Goal: Task Accomplishment & Management: Manage account settings

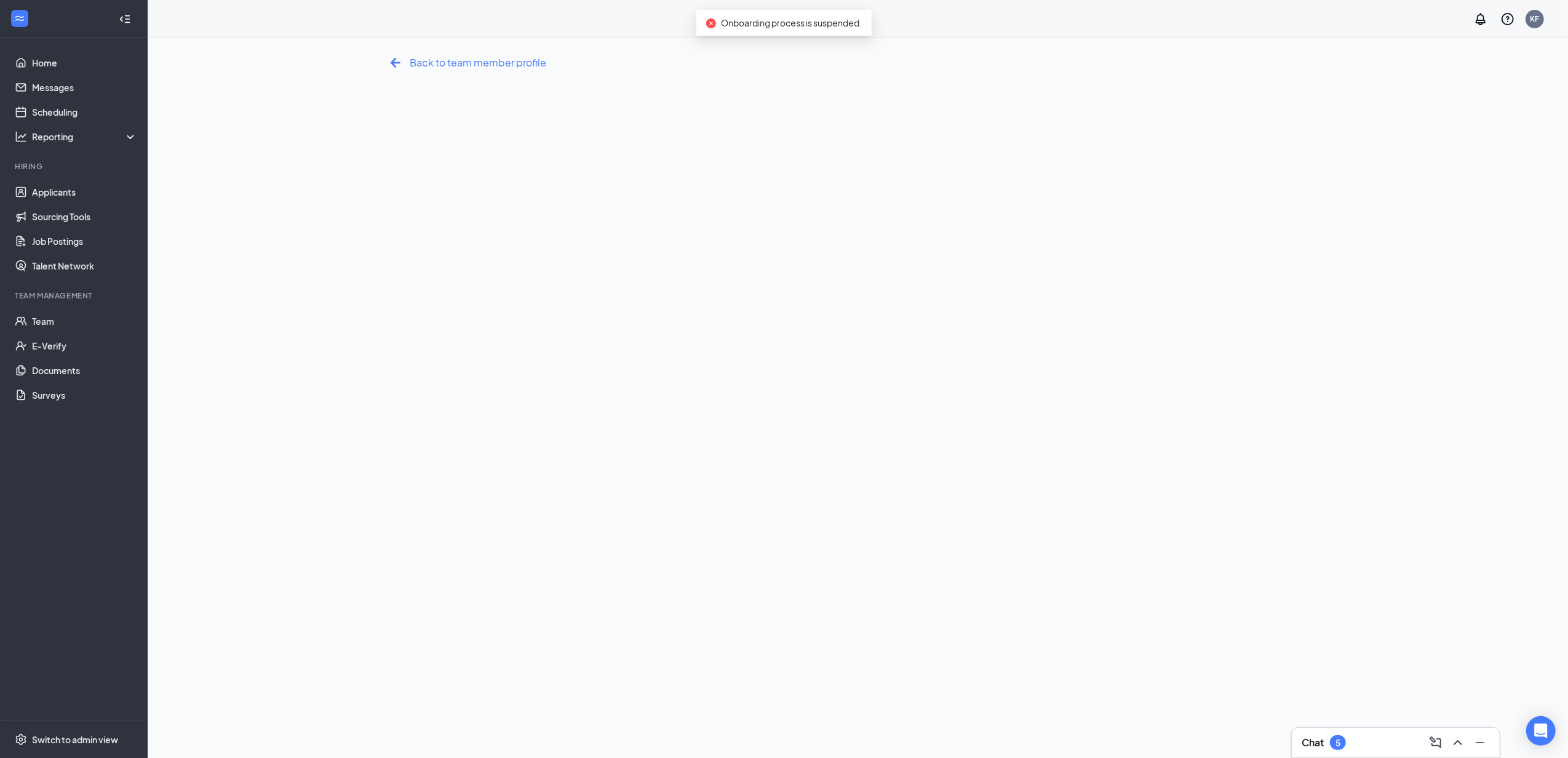
click at [439, 56] on span "Back to team member profile" at bounding box center [478, 62] width 136 height 15
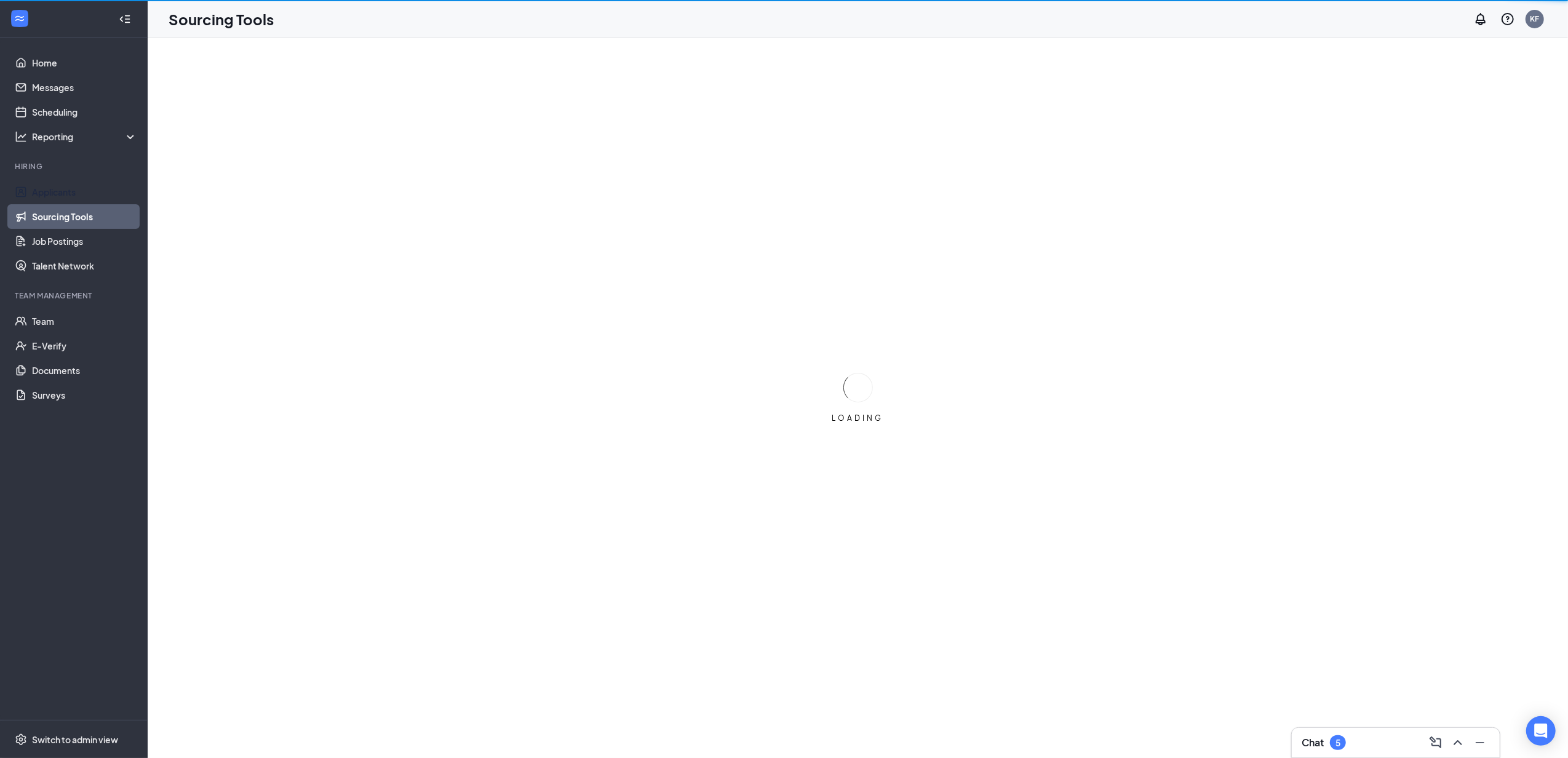
click at [79, 193] on link "Applicants" at bounding box center [85, 192] width 105 height 24
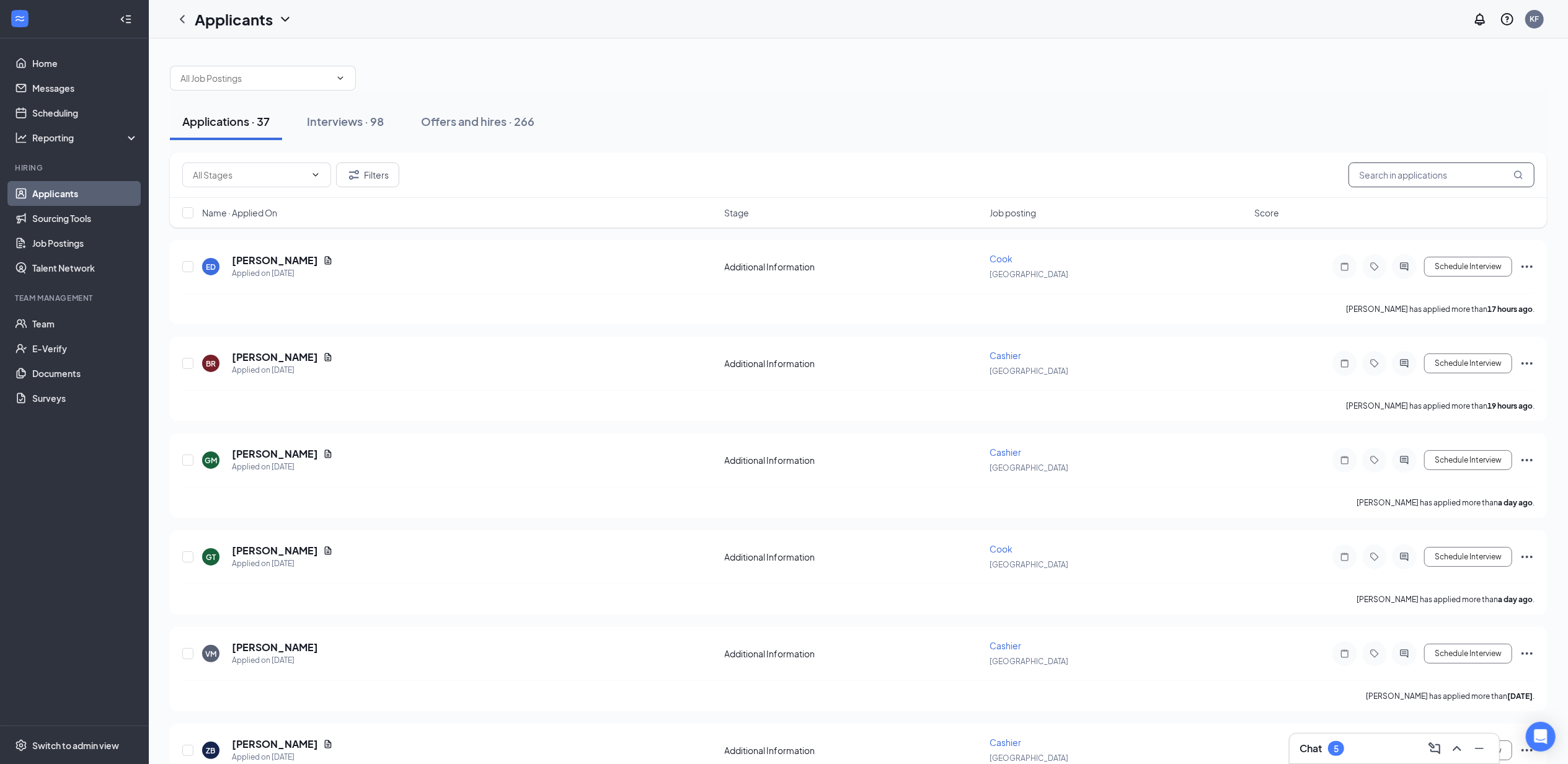
click at [1400, 171] on input "text" at bounding box center [1442, 175] width 186 height 25
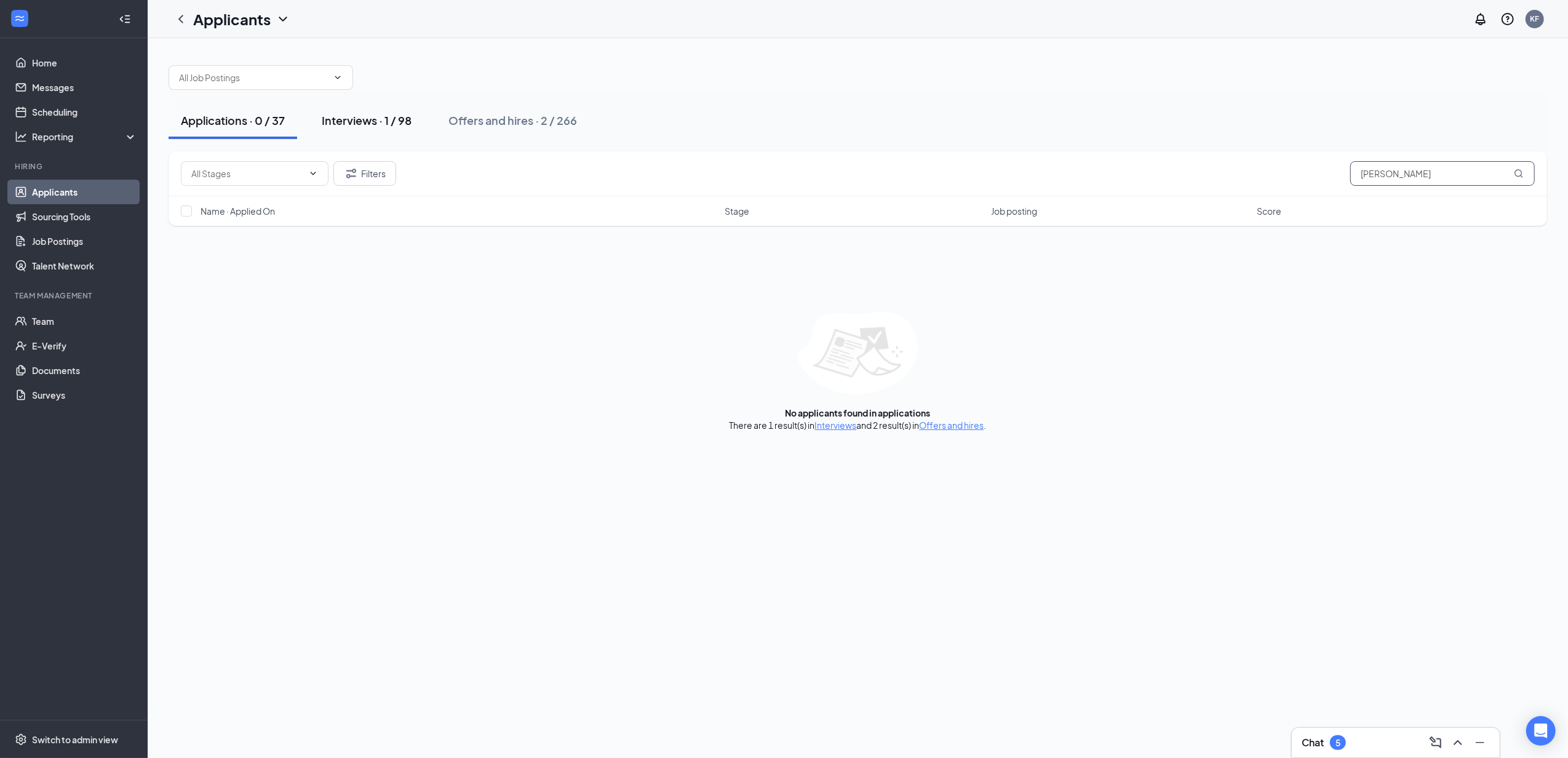
type input "jeffery"
click at [392, 123] on div "Interviews · 1 / 98" at bounding box center [366, 121] width 89 height 15
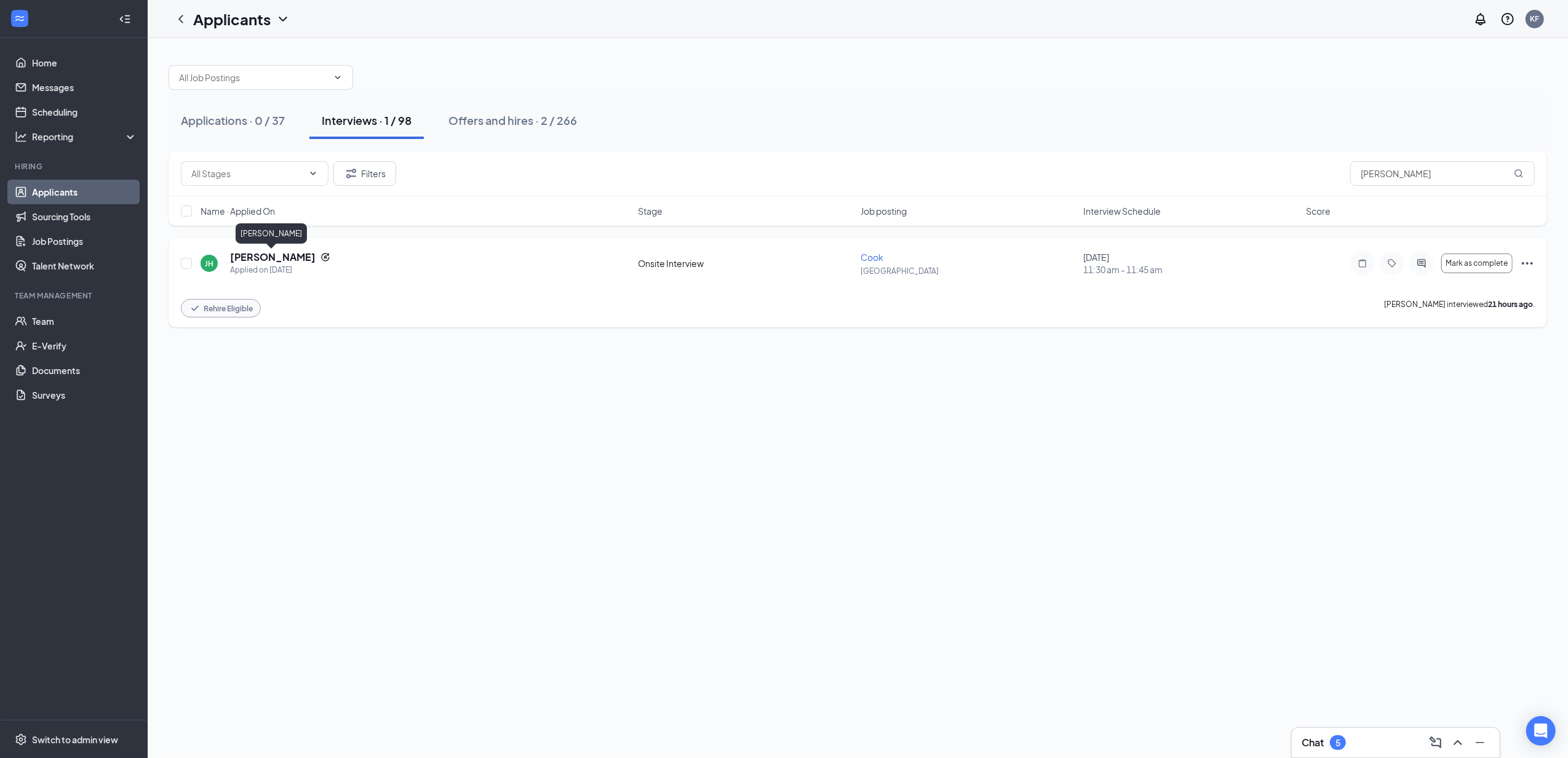
click at [289, 260] on h5 "Jeffery Harrison" at bounding box center [272, 257] width 86 height 13
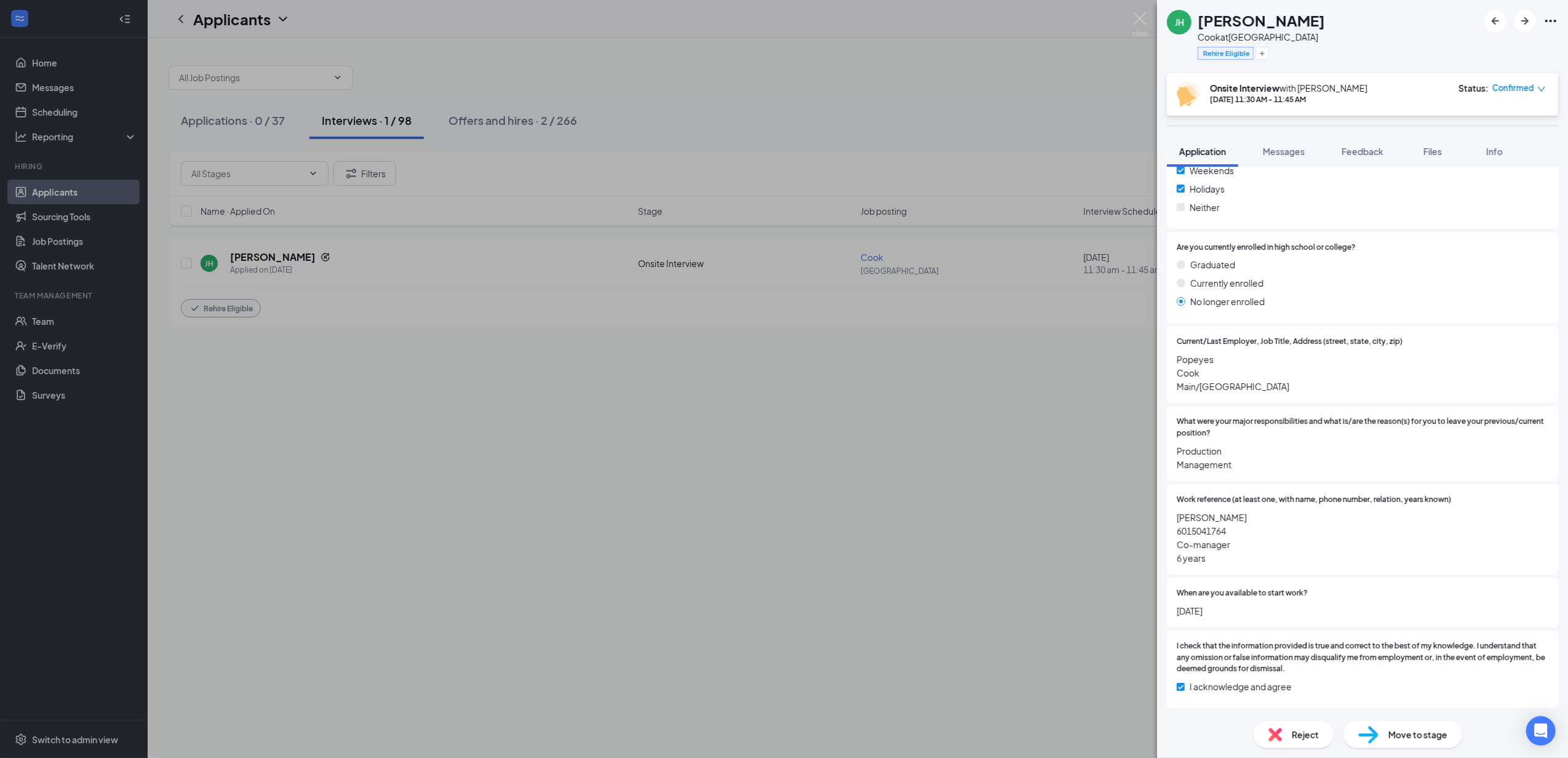
scroll to position [815, 0]
click at [1400, 738] on span "Move to stage" at bounding box center [1417, 734] width 59 height 13
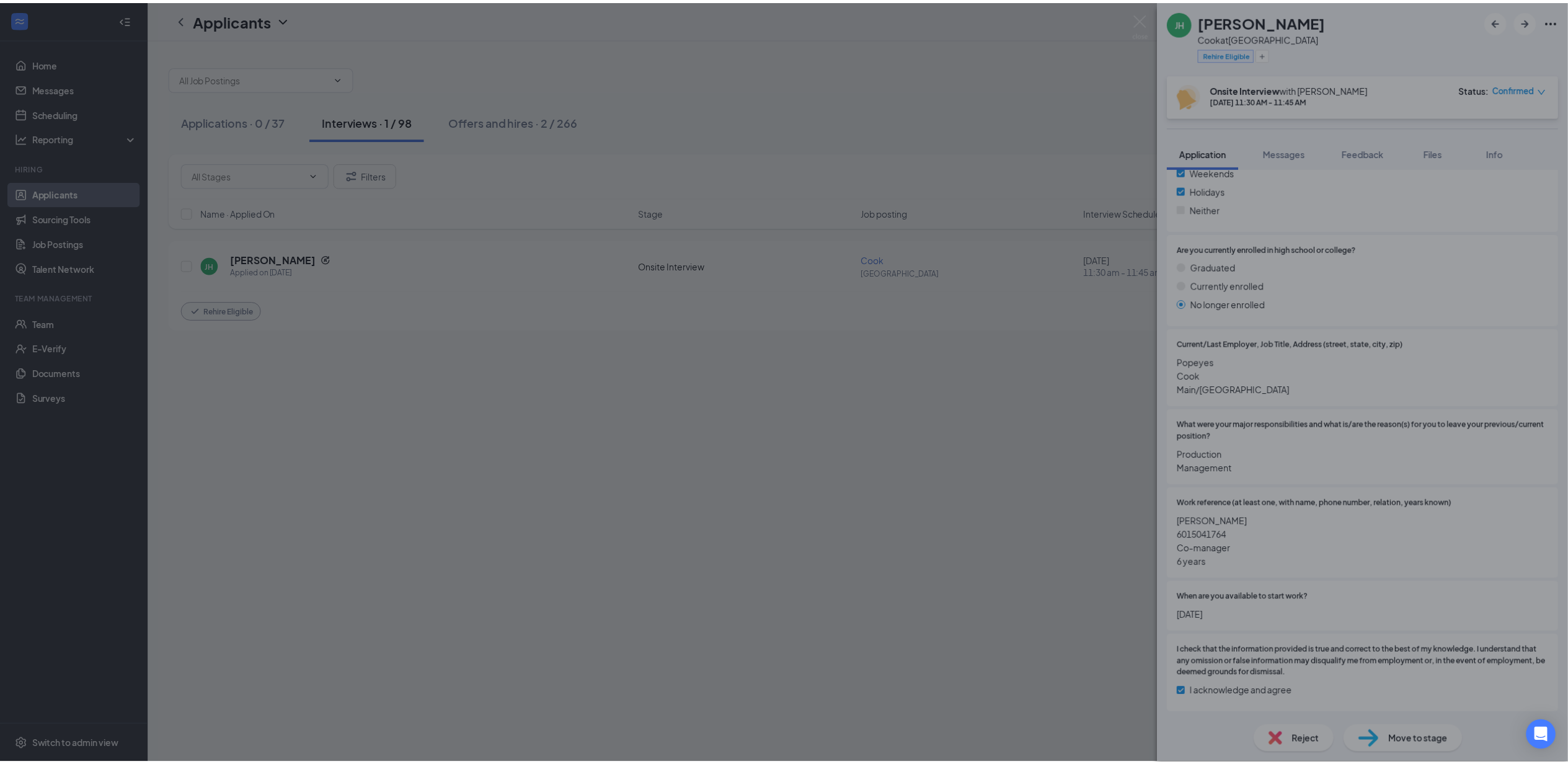
scroll to position [817, 0]
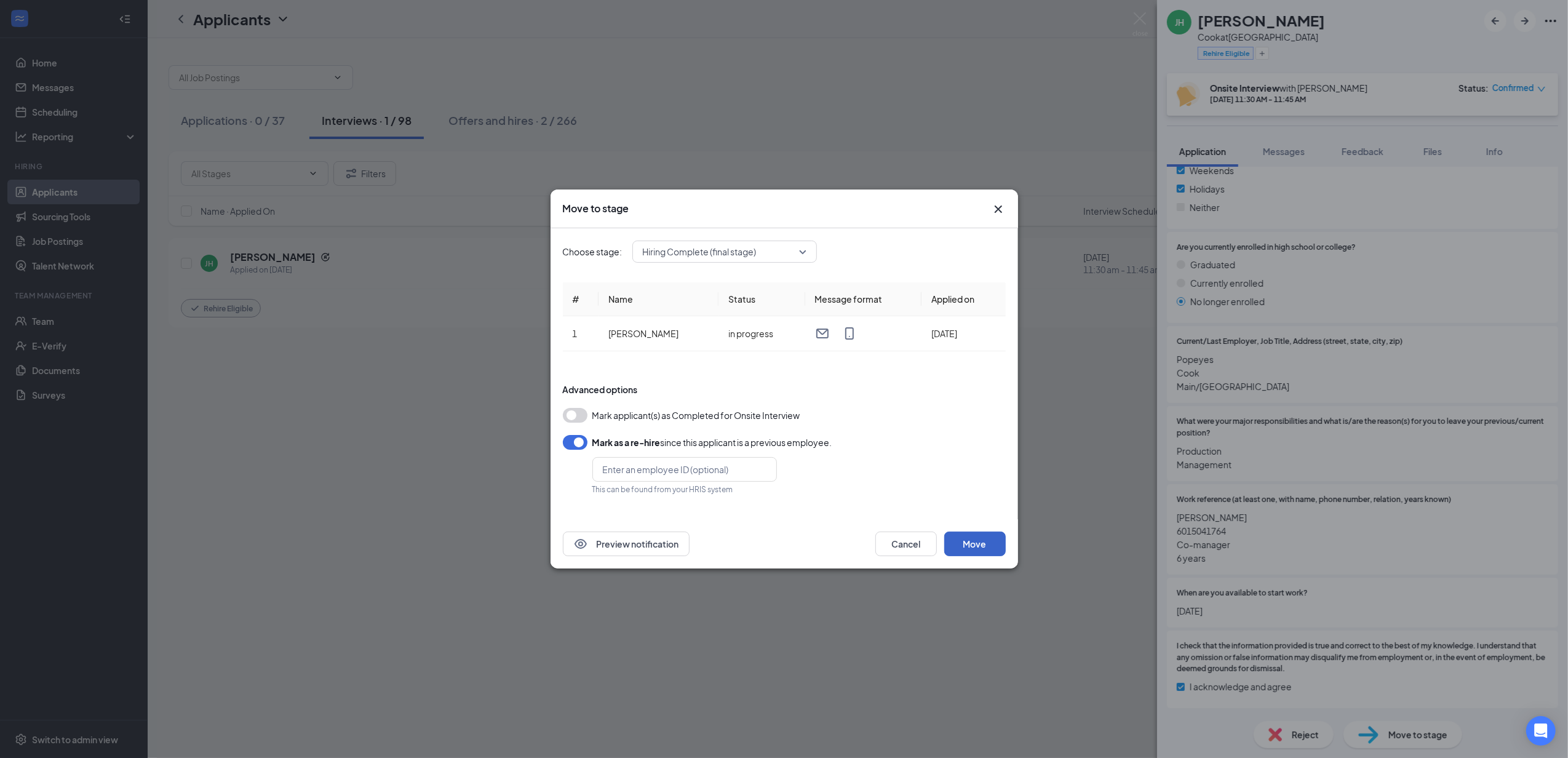
click at [969, 549] on button "Move" at bounding box center [974, 544] width 61 height 24
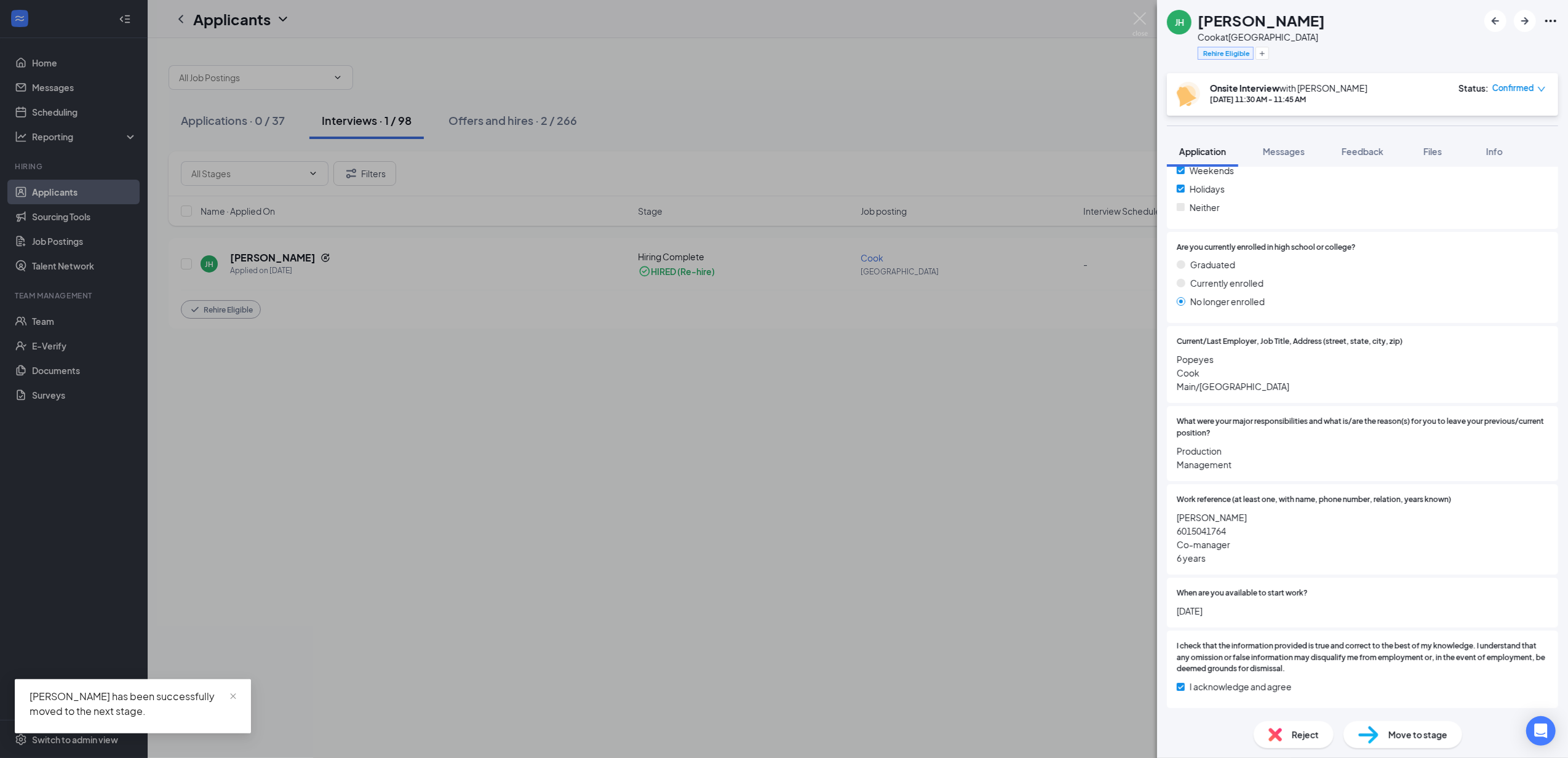
click at [886, 492] on div "JH Jeffery Harrison Cook at Philadelphia Rehire Eligible Onsite Interview with …" at bounding box center [784, 379] width 1568 height 758
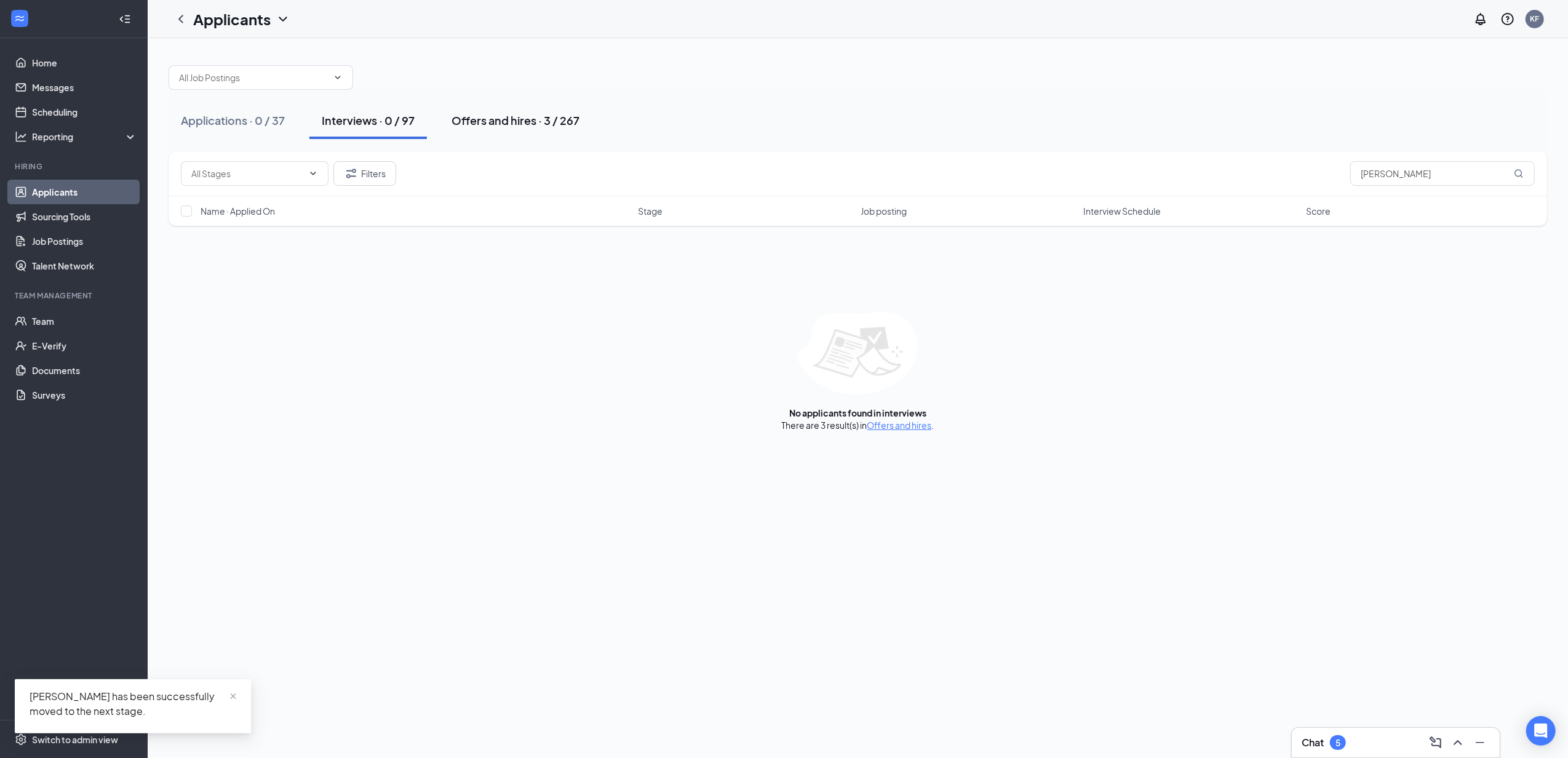
click at [528, 138] on button "Offers and hires · 3 / 267" at bounding box center [516, 120] width 152 height 37
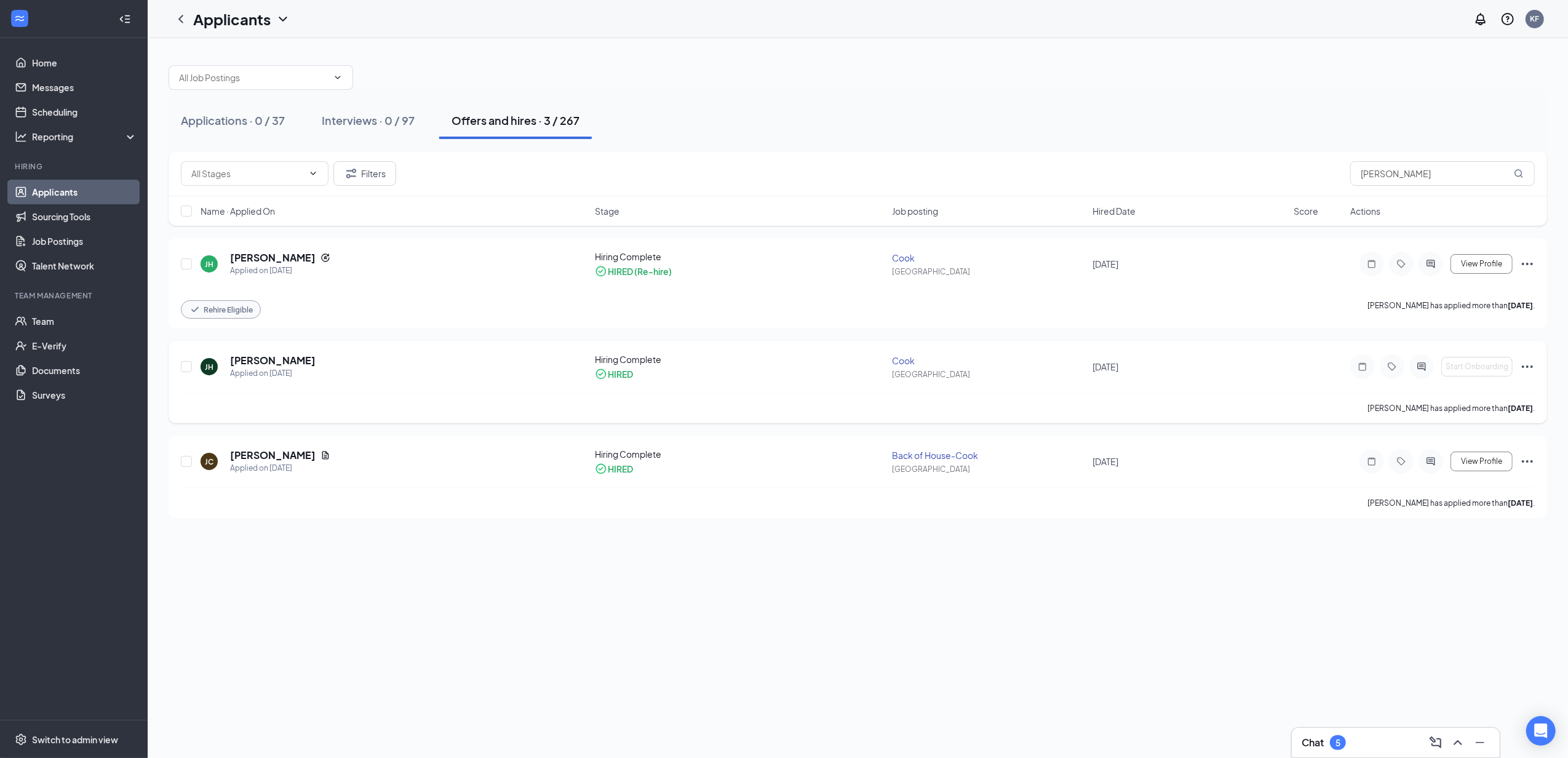
click at [1528, 368] on icon "Ellipses" at bounding box center [1528, 367] width 15 height 15
click at [1188, 645] on div "Applications · 0 / 37 Interviews · 0 / 97 Offers and hires · 3 / 267 Filters je…" at bounding box center [857, 398] width 1420 height 719
click at [57, 187] on link "Applicants" at bounding box center [85, 192] width 105 height 24
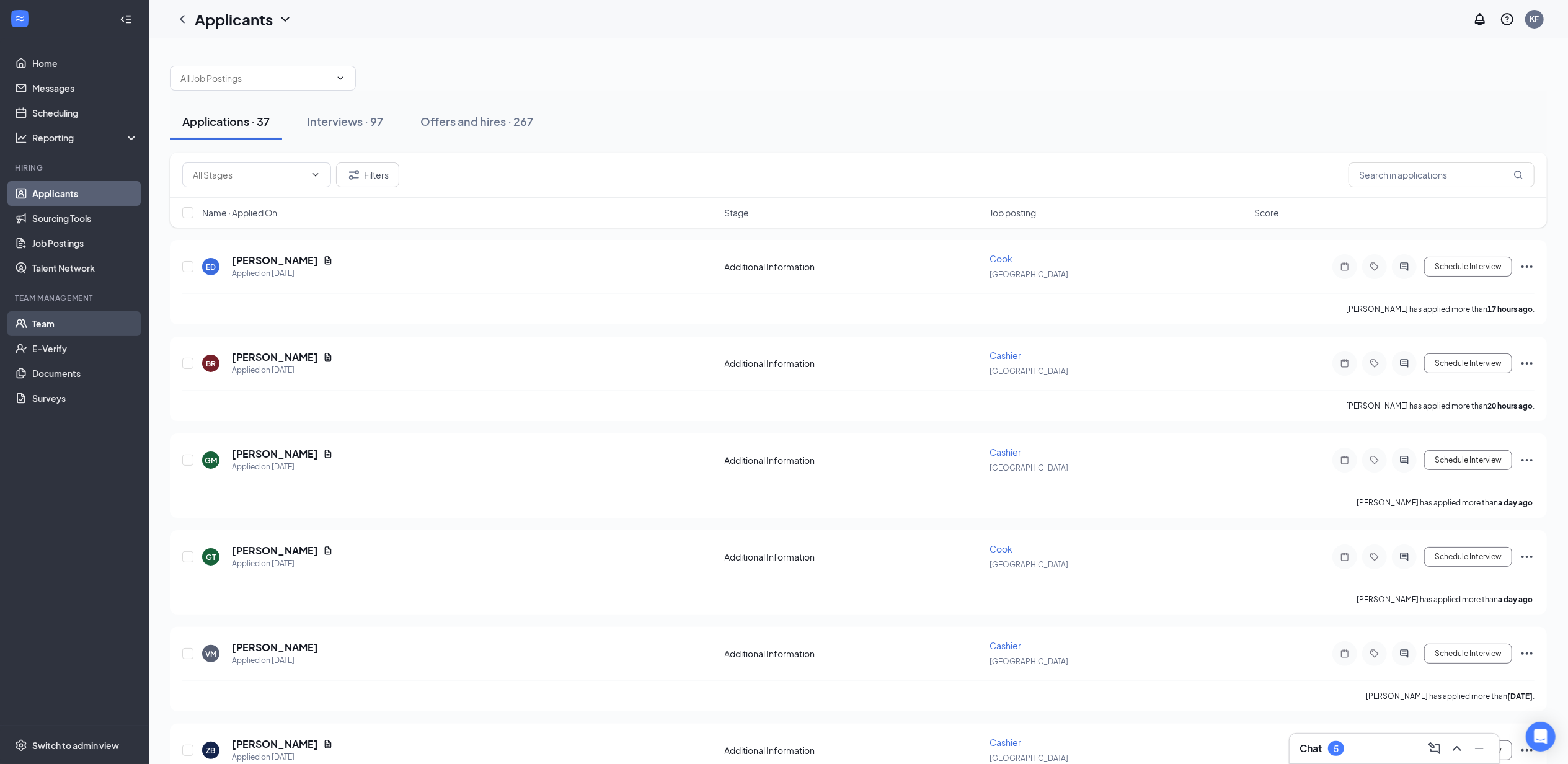
click at [32, 318] on link "Team" at bounding box center [85, 324] width 106 height 25
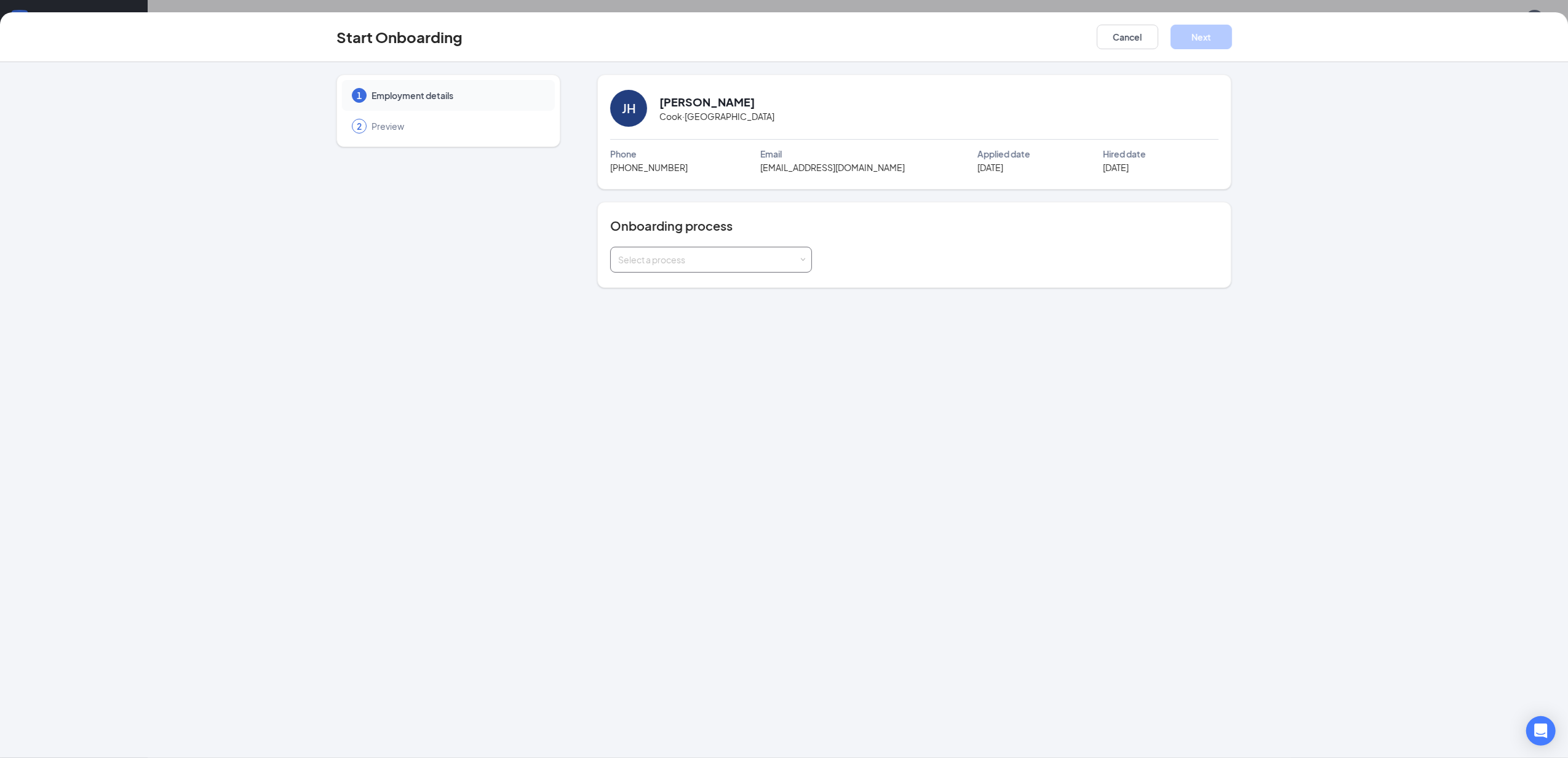
click at [658, 258] on div "Select a process" at bounding box center [708, 259] width 180 height 12
click at [680, 289] on span "Windward Group Onboarding" at bounding box center [674, 286] width 120 height 11
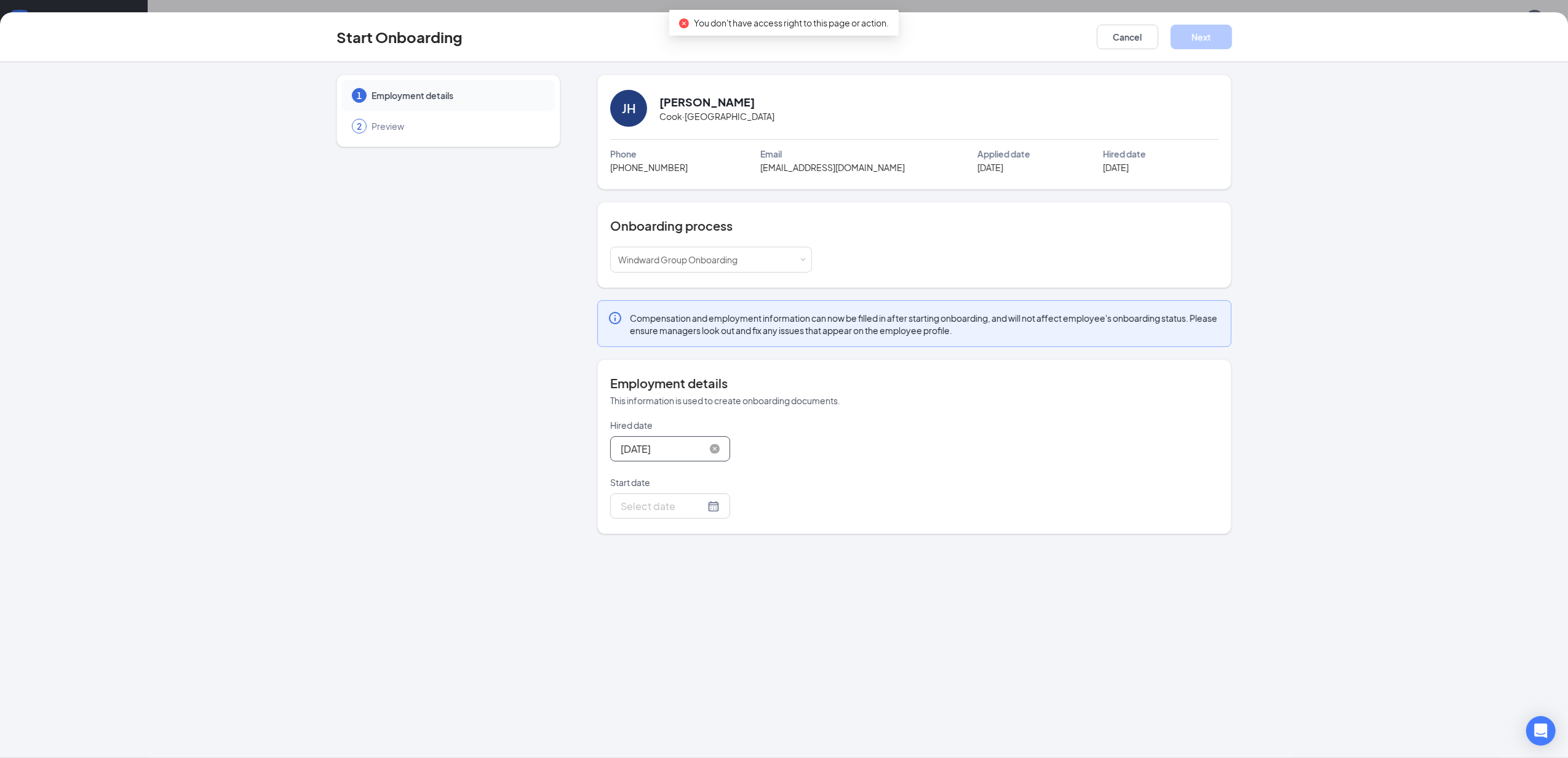
click at [669, 454] on input "[DATE]" at bounding box center [663, 448] width 85 height 15
type input "[DATE]"
click at [656, 599] on div "25" at bounding box center [650, 596] width 15 height 15
click at [660, 512] on input "Start date" at bounding box center [663, 506] width 85 height 15
type input "[DATE]"
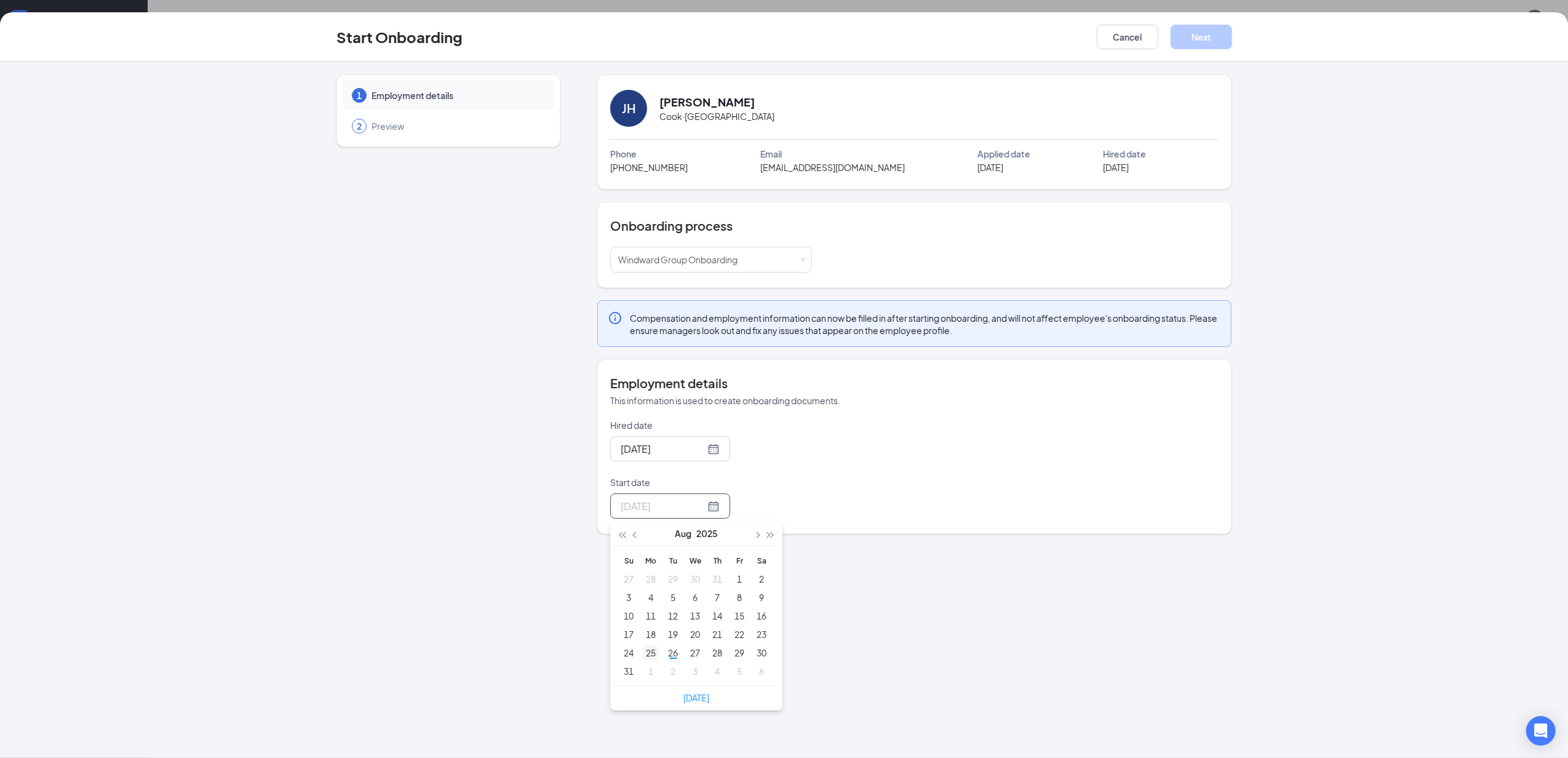
click at [653, 653] on div "25" at bounding box center [650, 653] width 15 height 15
click at [731, 530] on div "Employment details This information is used to create onboarding documents. Hir…" at bounding box center [914, 447] width 634 height 175
click at [1184, 42] on button "Next" at bounding box center [1200, 37] width 61 height 24
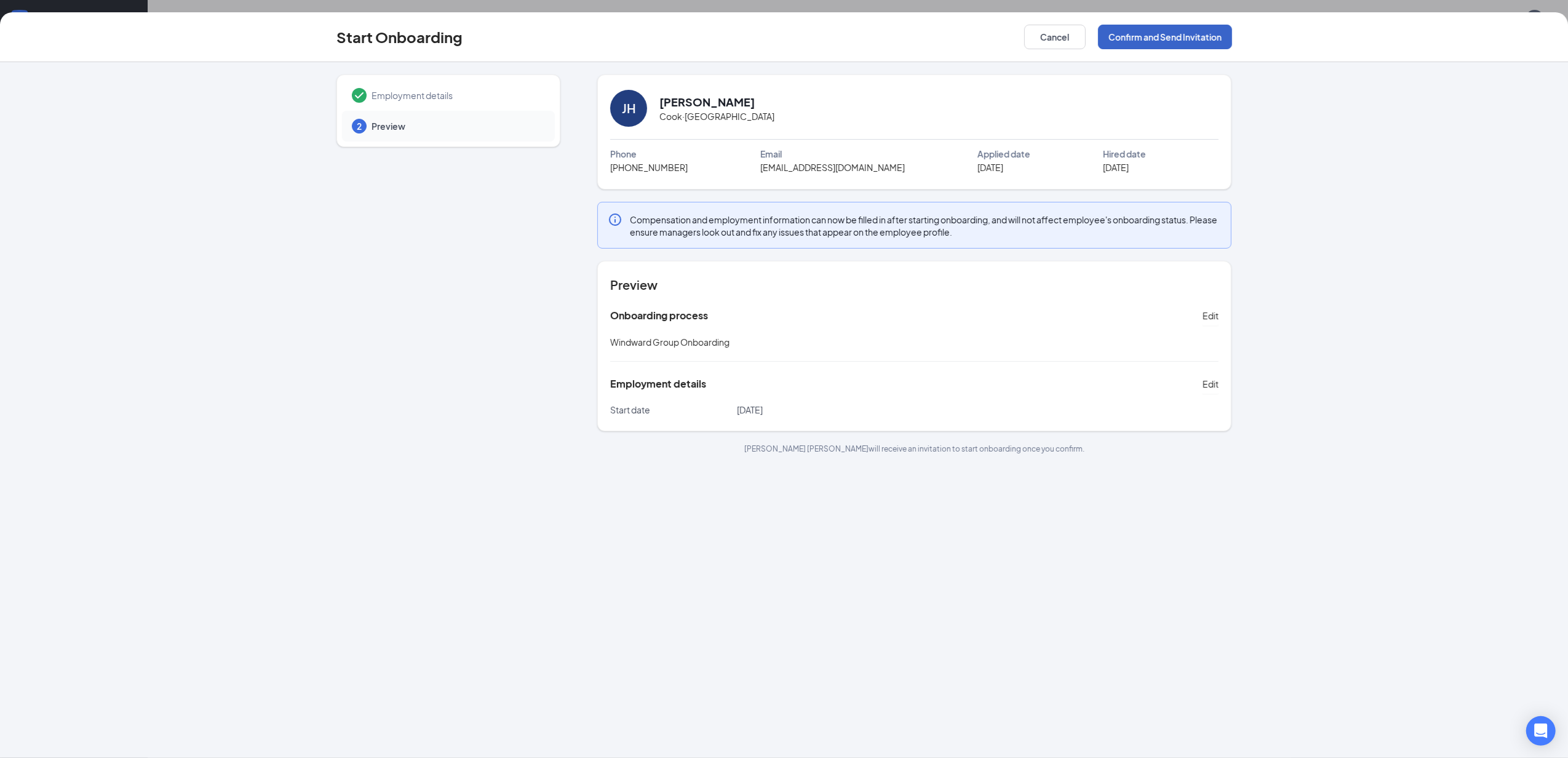
click at [1172, 31] on button "Confirm and Send Invitation" at bounding box center [1164, 37] width 134 height 24
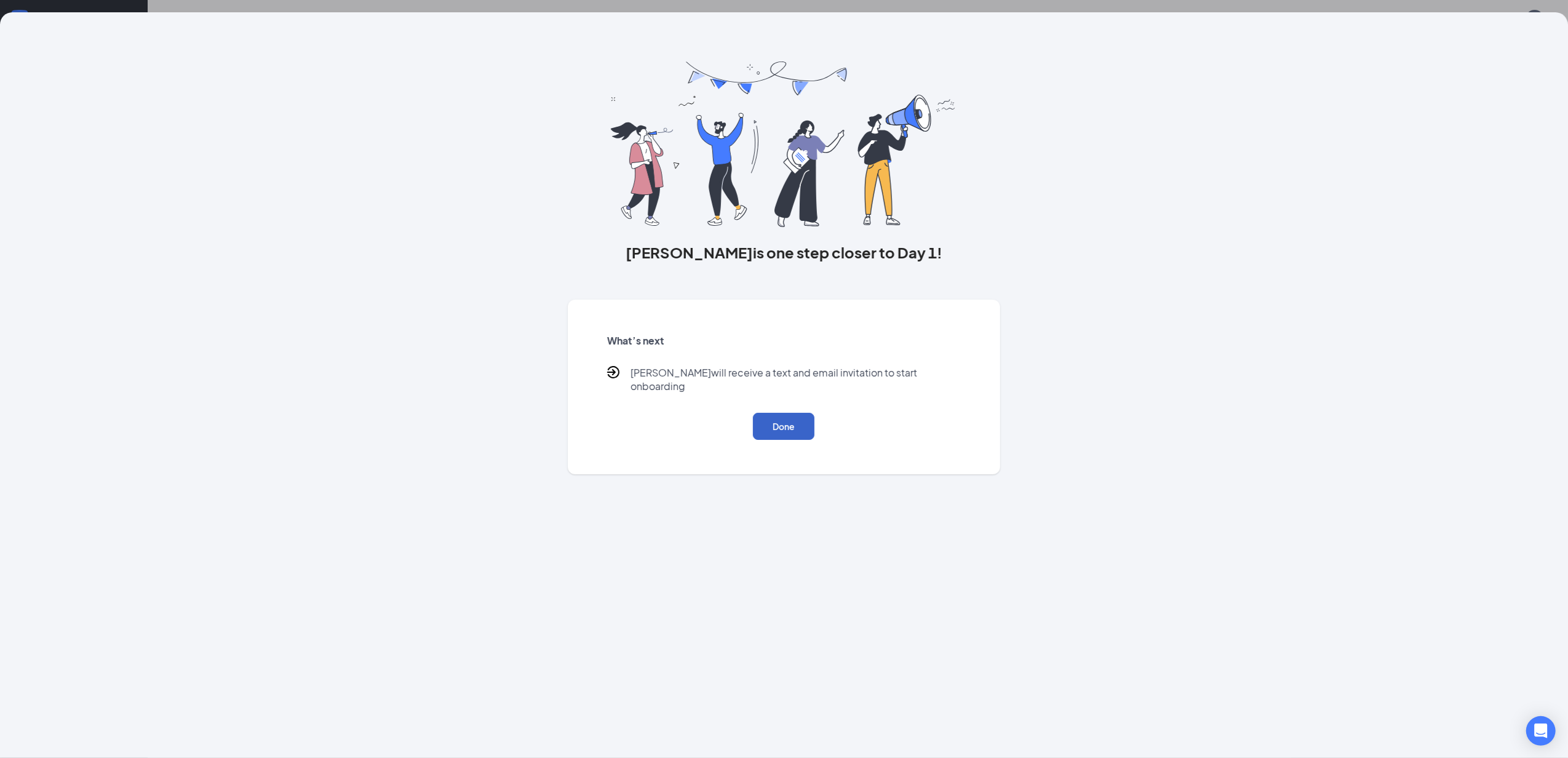
click at [789, 412] on button "Done" at bounding box center [783, 426] width 61 height 27
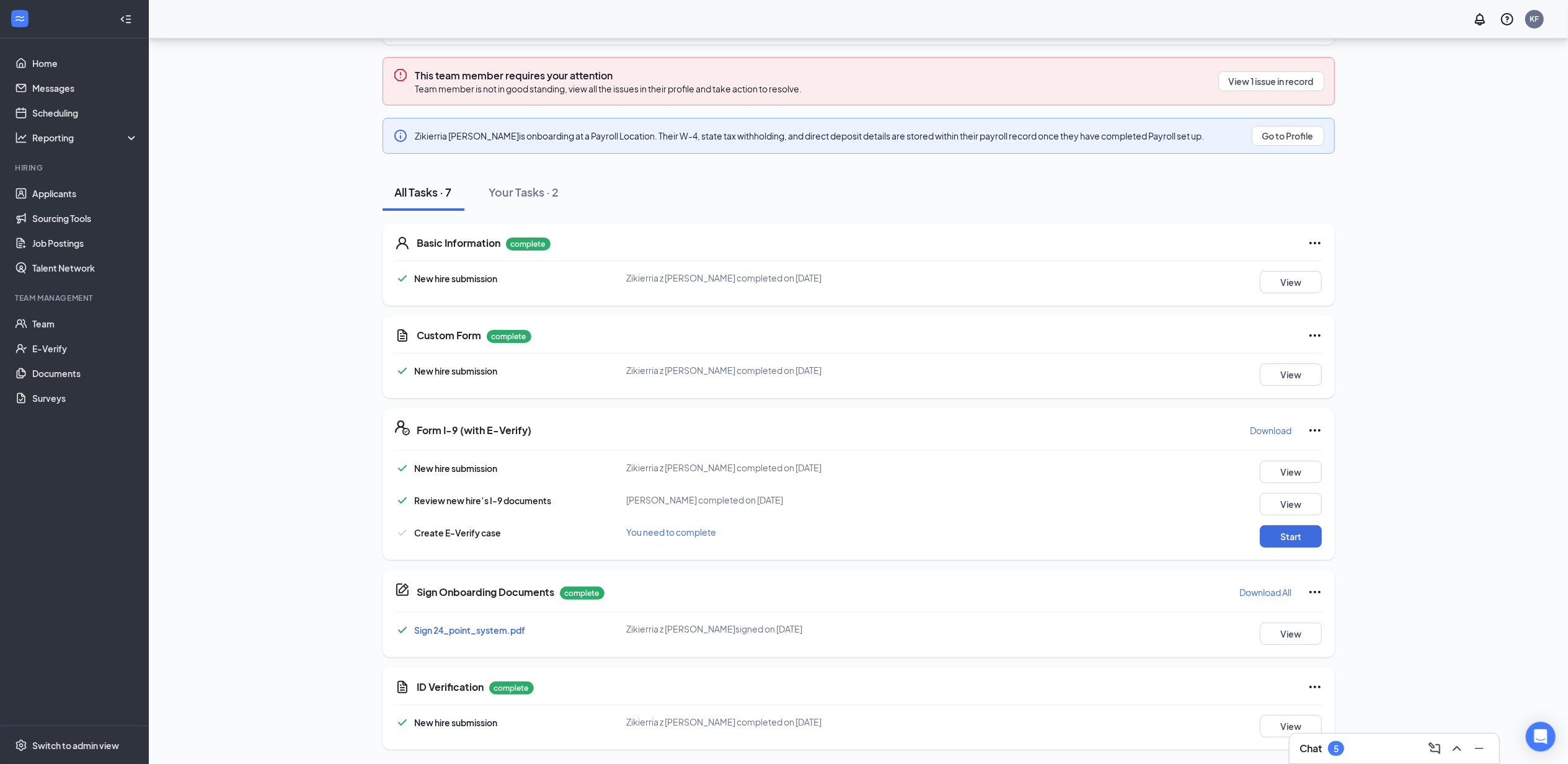
scroll to position [147, 0]
click at [1282, 539] on button "Start" at bounding box center [1291, 536] width 62 height 23
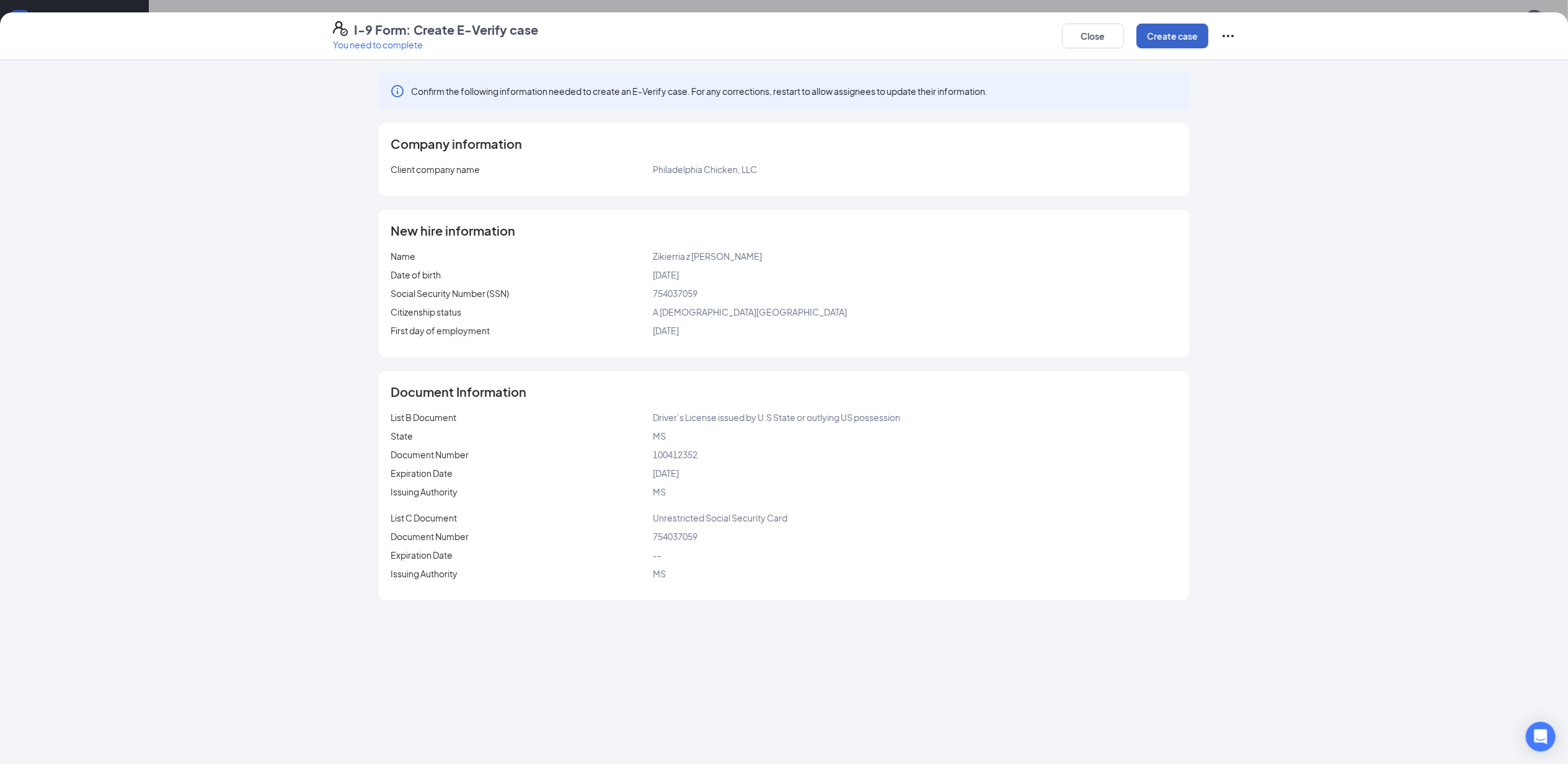
click at [1175, 28] on button "Create case" at bounding box center [1173, 36] width 72 height 25
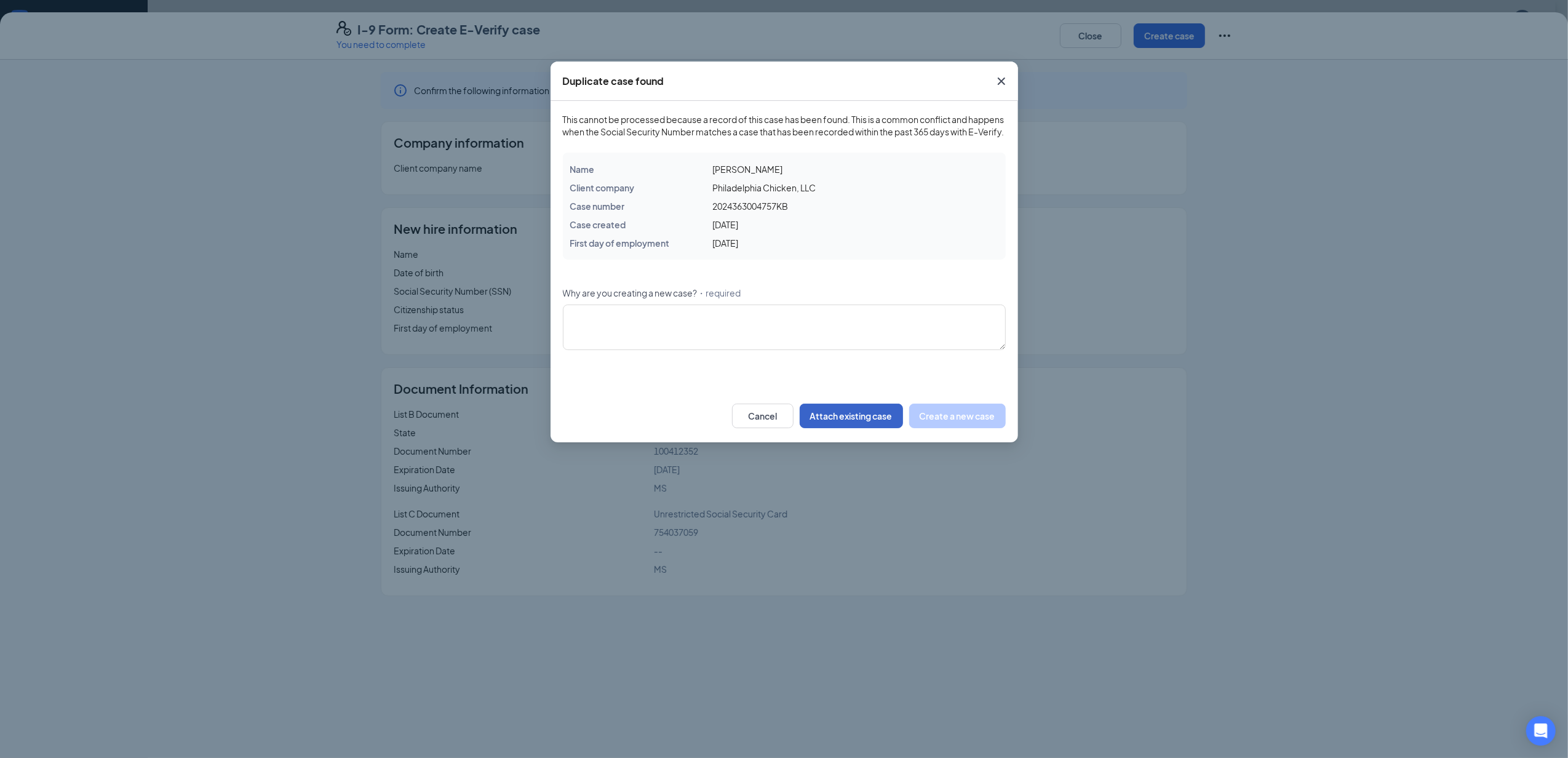
click at [855, 424] on button "Attach existing case" at bounding box center [851, 416] width 104 height 24
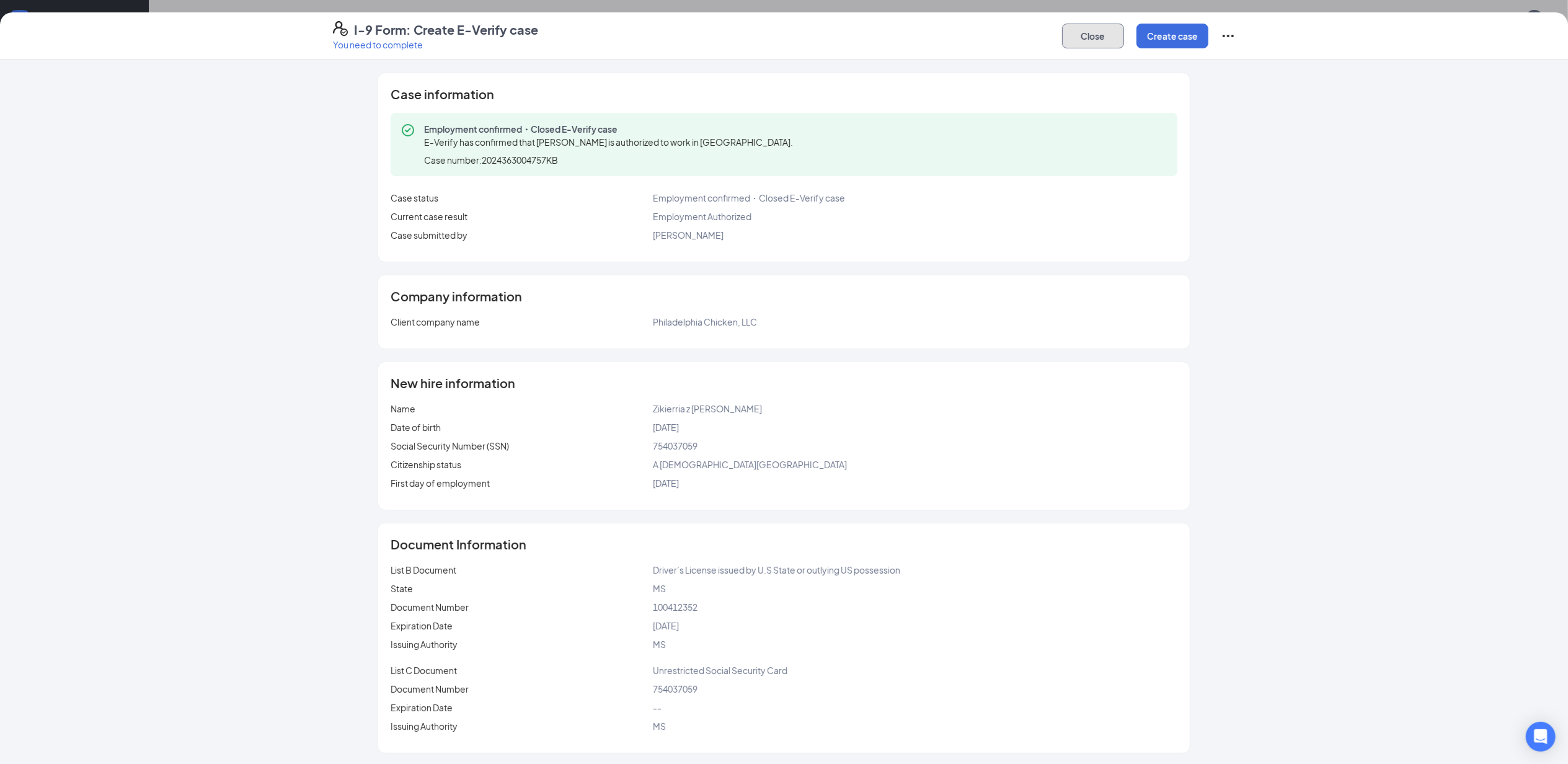
click at [1103, 38] on button "Close" at bounding box center [1092, 36] width 62 height 25
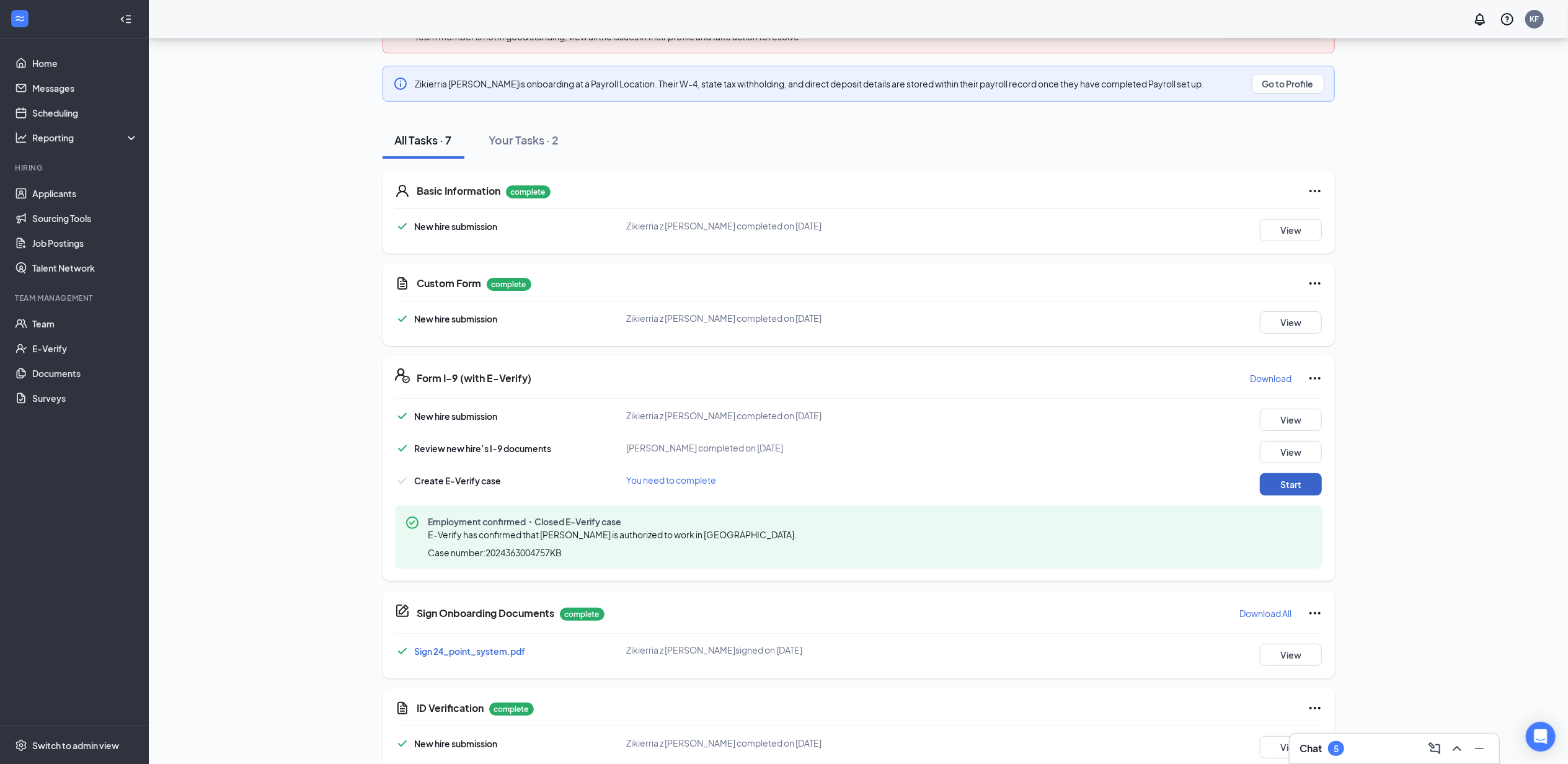
scroll to position [221, 0]
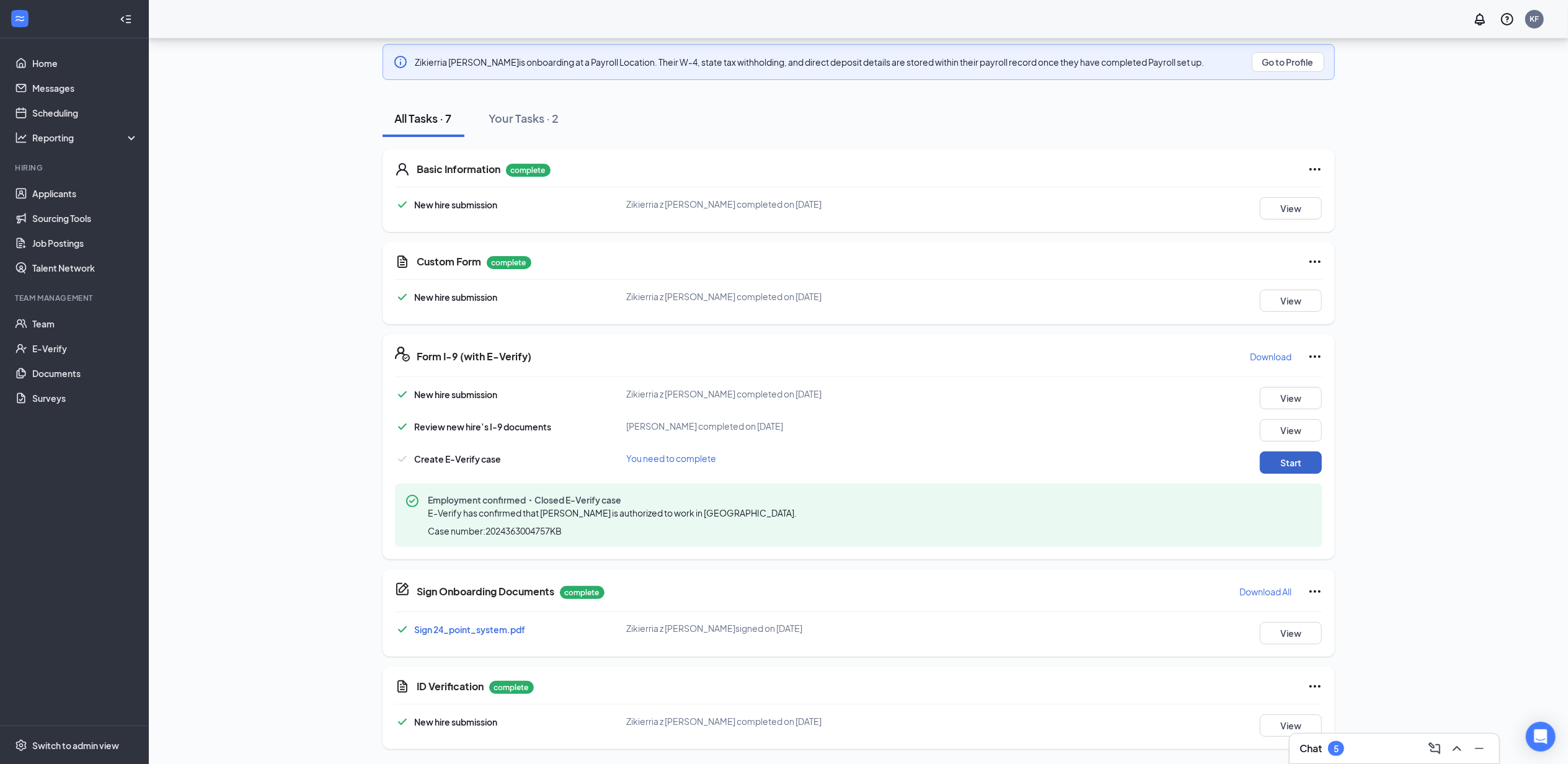
click at [1307, 457] on button "Start" at bounding box center [1291, 463] width 62 height 23
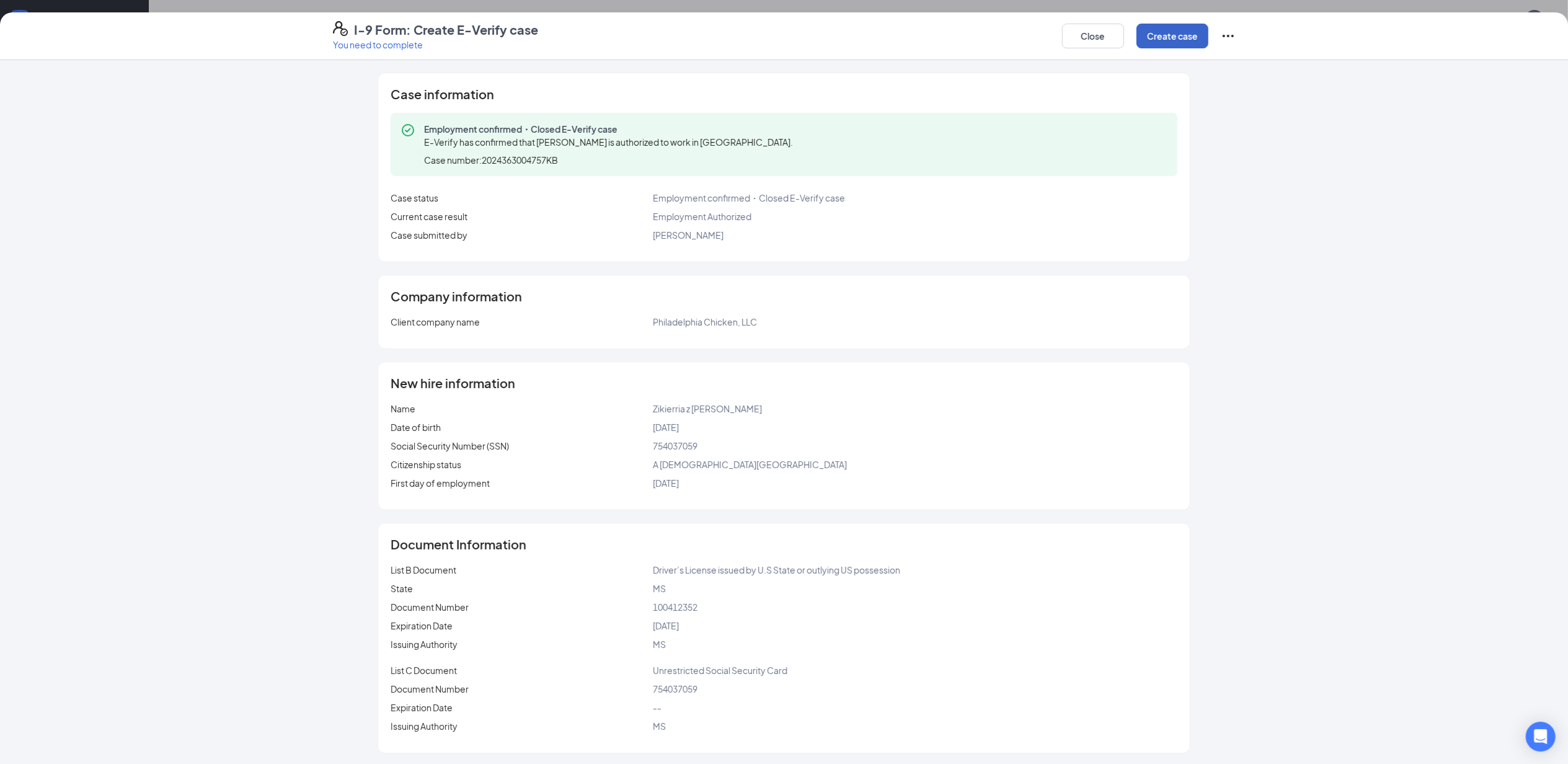
click at [1174, 28] on button "Create case" at bounding box center [1173, 36] width 72 height 25
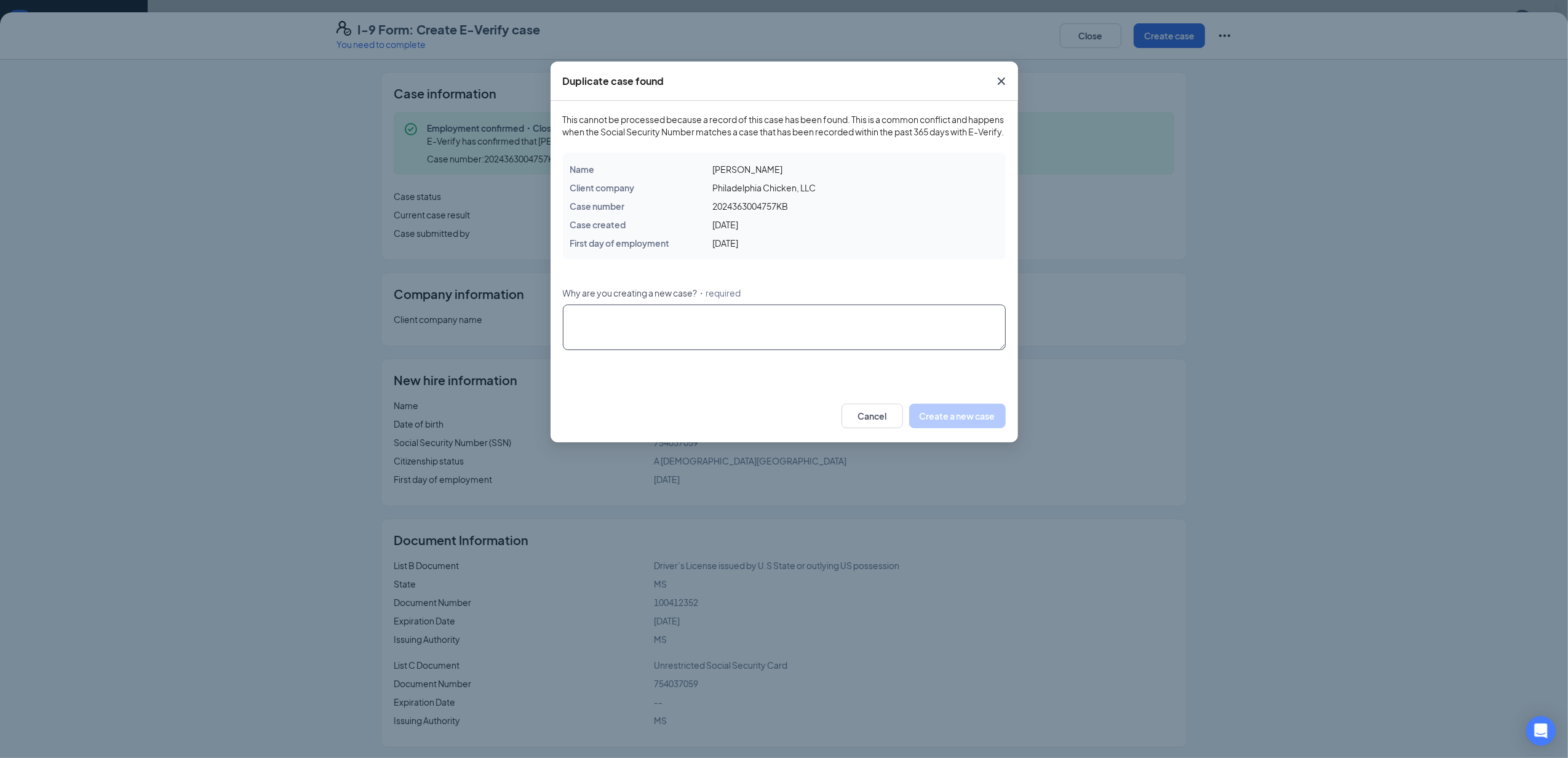
click at [672, 340] on textarea "Why are you creating a new case? ・required" at bounding box center [784, 327] width 442 height 45
type textarea "T"
type textarea "D"
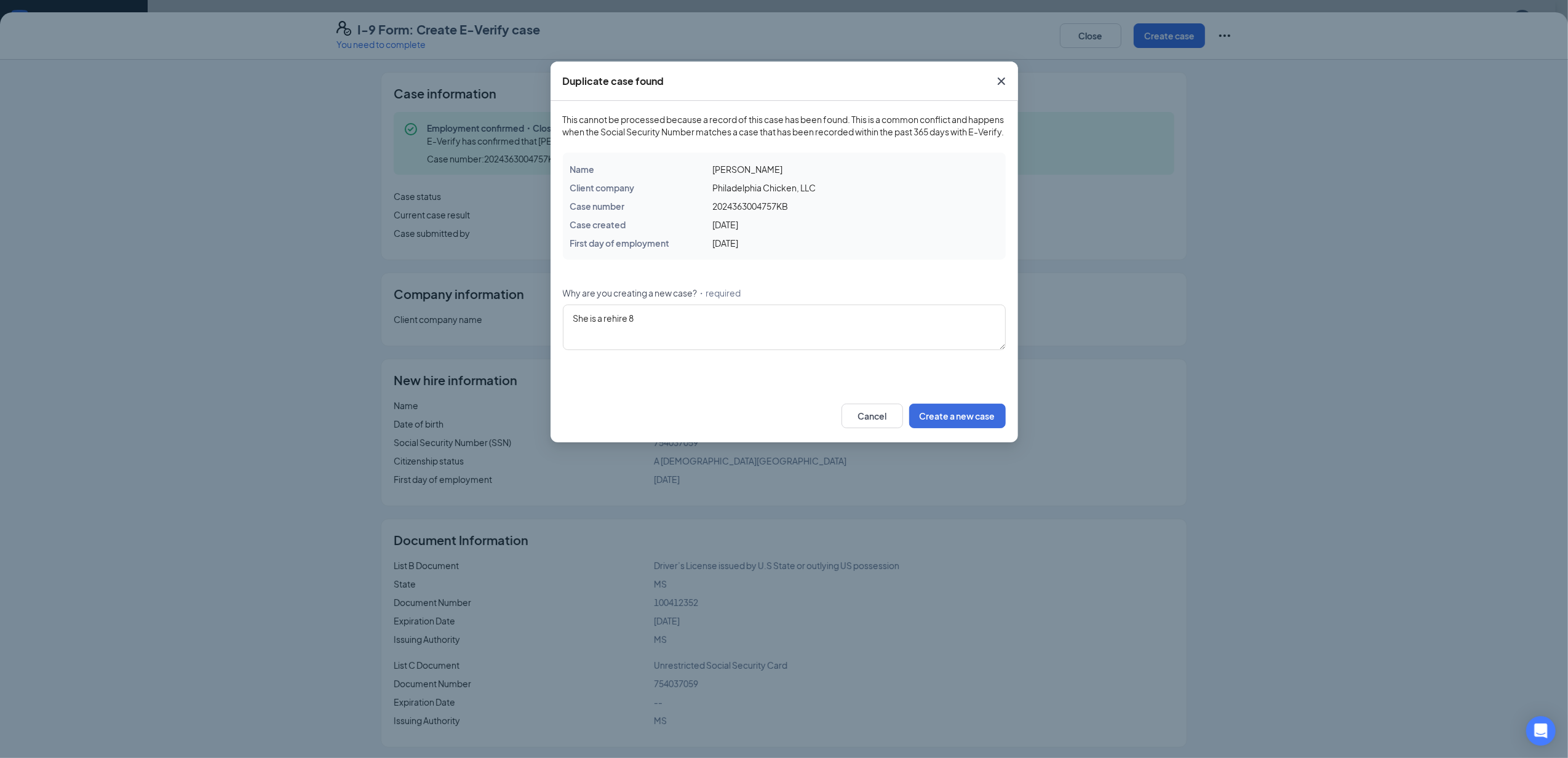
click at [950, 227] on div "Name Zikierria Fulton Client company Philadelphia Chicken, LLC Case number 2024…" at bounding box center [784, 206] width 442 height 107
drag, startPoint x: 739, startPoint y: 334, endPoint x: 867, endPoint y: 353, distance: 129.4
click at [739, 333] on textarea "She is a rehire 8" at bounding box center [784, 327] width 442 height 45
type textarea "She is a rehire 8/25/25"
click at [967, 428] on button "Create a new case" at bounding box center [957, 416] width 97 height 24
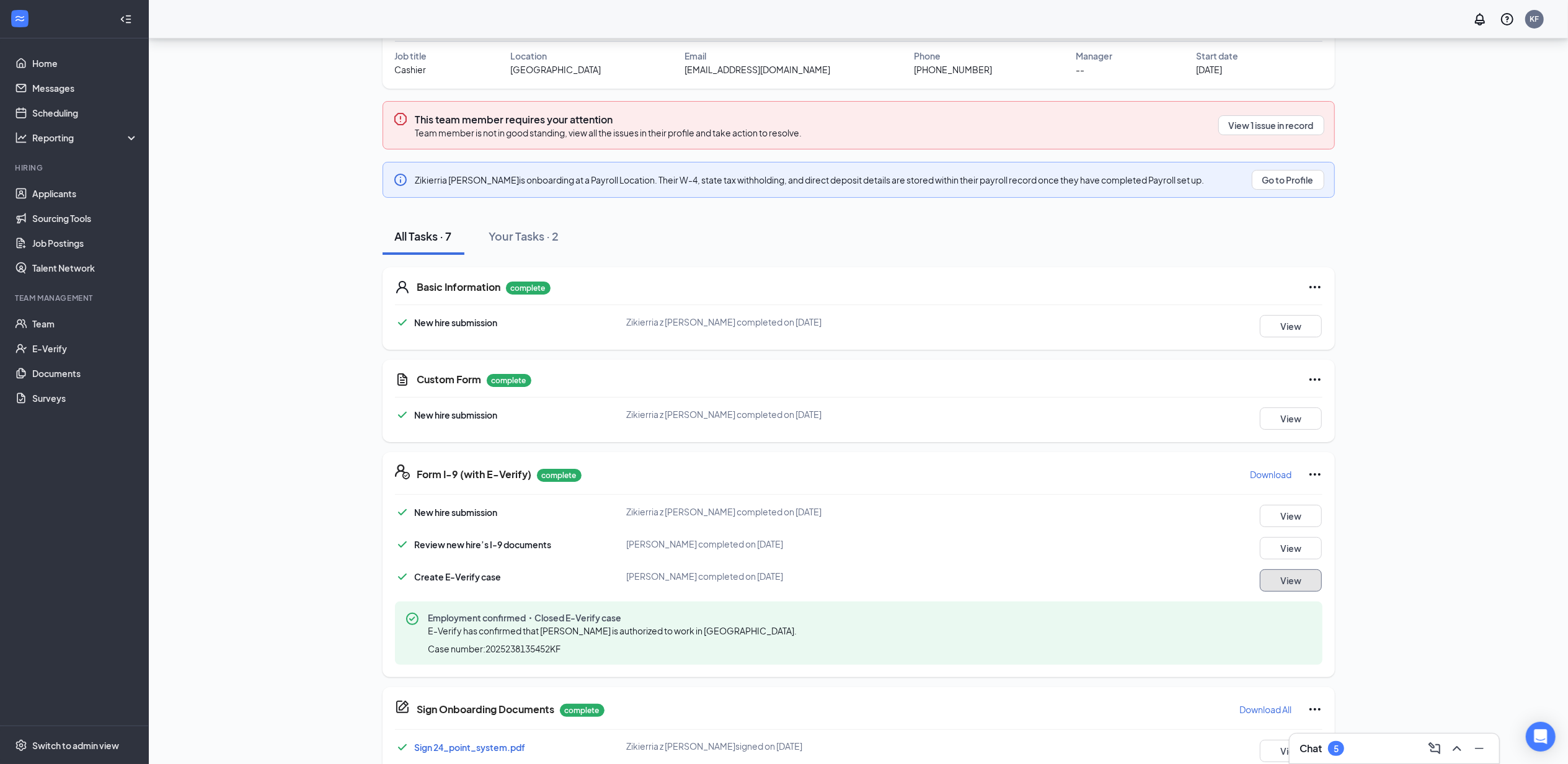
scroll to position [0, 0]
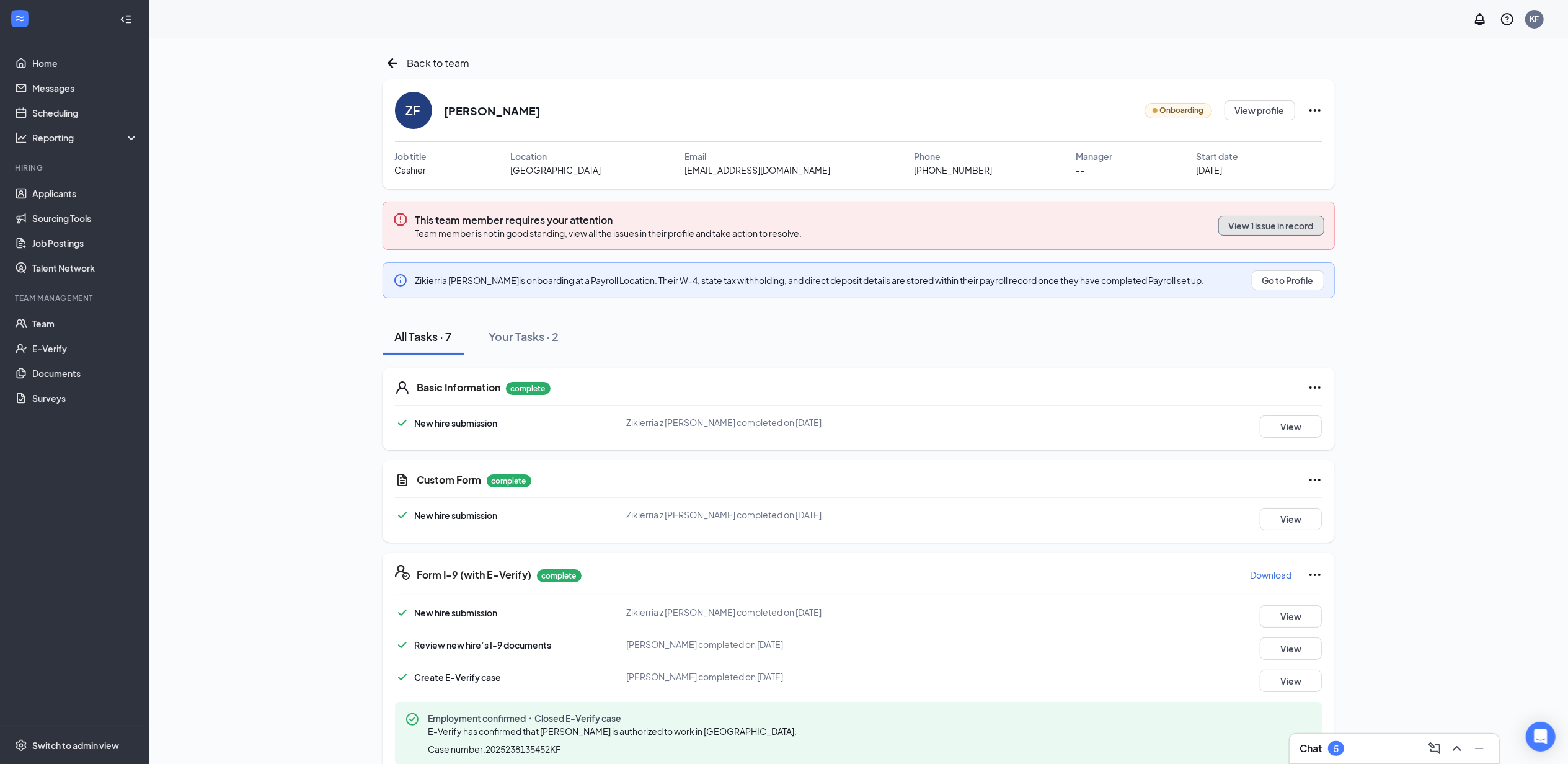
click at [1254, 226] on button "View 1 issue in record" at bounding box center [1272, 225] width 106 height 20
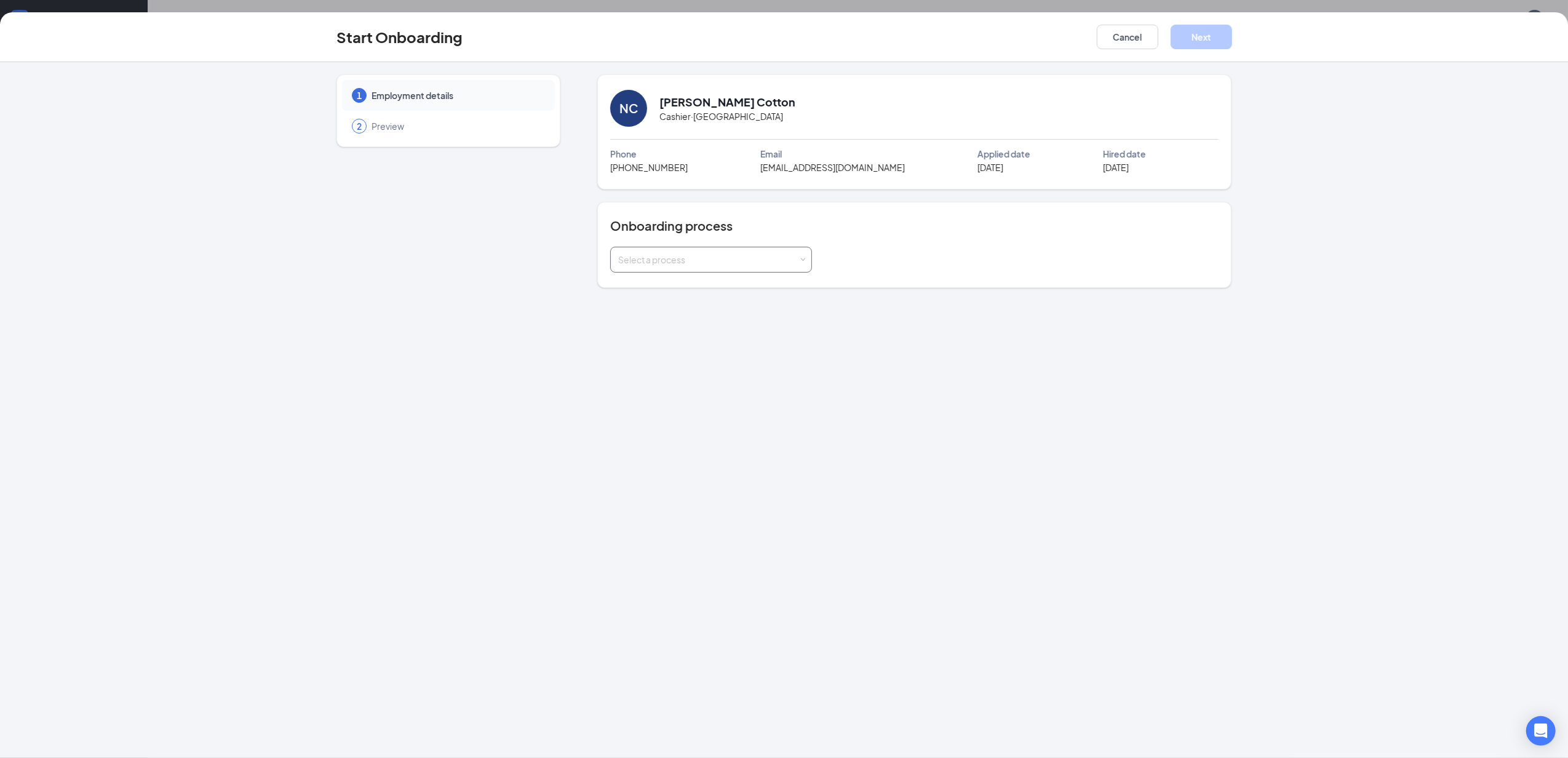
click at [729, 252] on div "Select a process" at bounding box center [711, 260] width 185 height 24
click at [689, 288] on span "Windward Group Onboarding" at bounding box center [674, 286] width 120 height 11
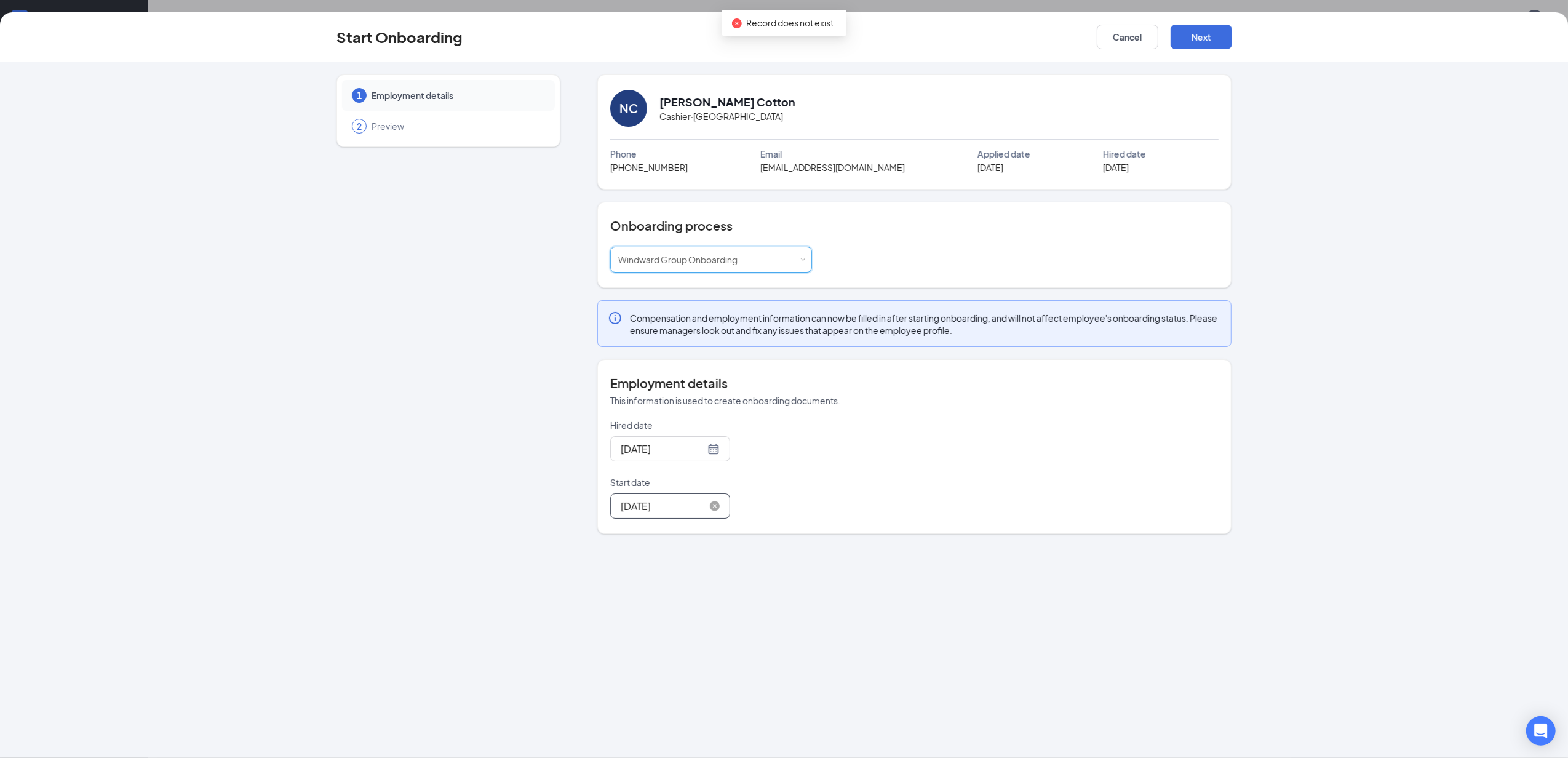
click at [680, 512] on input "[DATE]" at bounding box center [663, 506] width 85 height 15
click at [760, 542] on button "button" at bounding box center [757, 533] width 13 height 24
type input "[DATE]"
click at [654, 599] on div "8" at bounding box center [650, 598] width 15 height 15
click at [890, 421] on div "Hired date [DATE] Start date [DATE] [DATE] Su Mo Tu We Th Fr Sa 31 1 2 3 4 5 6 …" at bounding box center [914, 469] width 608 height 100
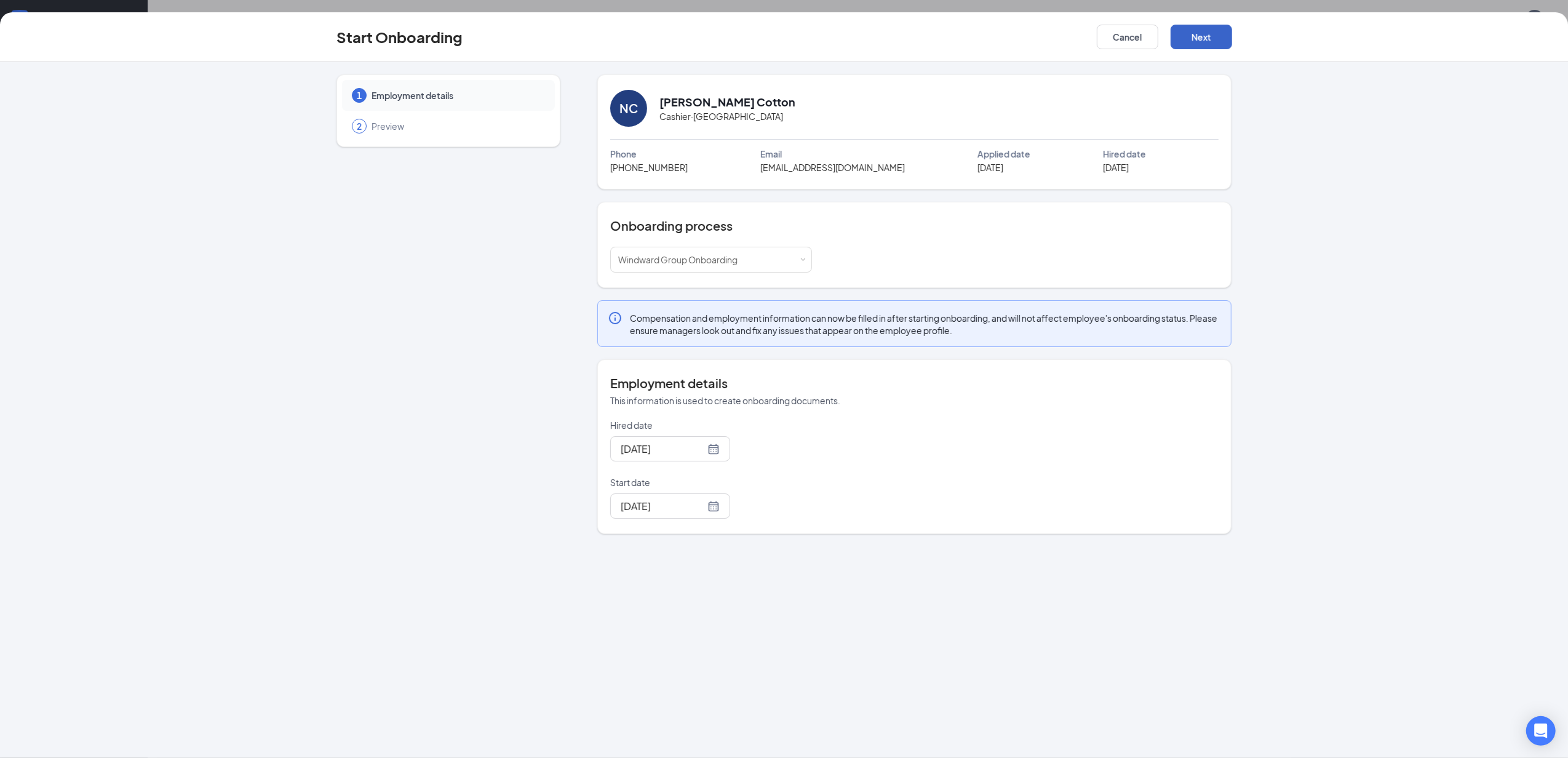
click at [1193, 29] on button "Next" at bounding box center [1200, 37] width 61 height 24
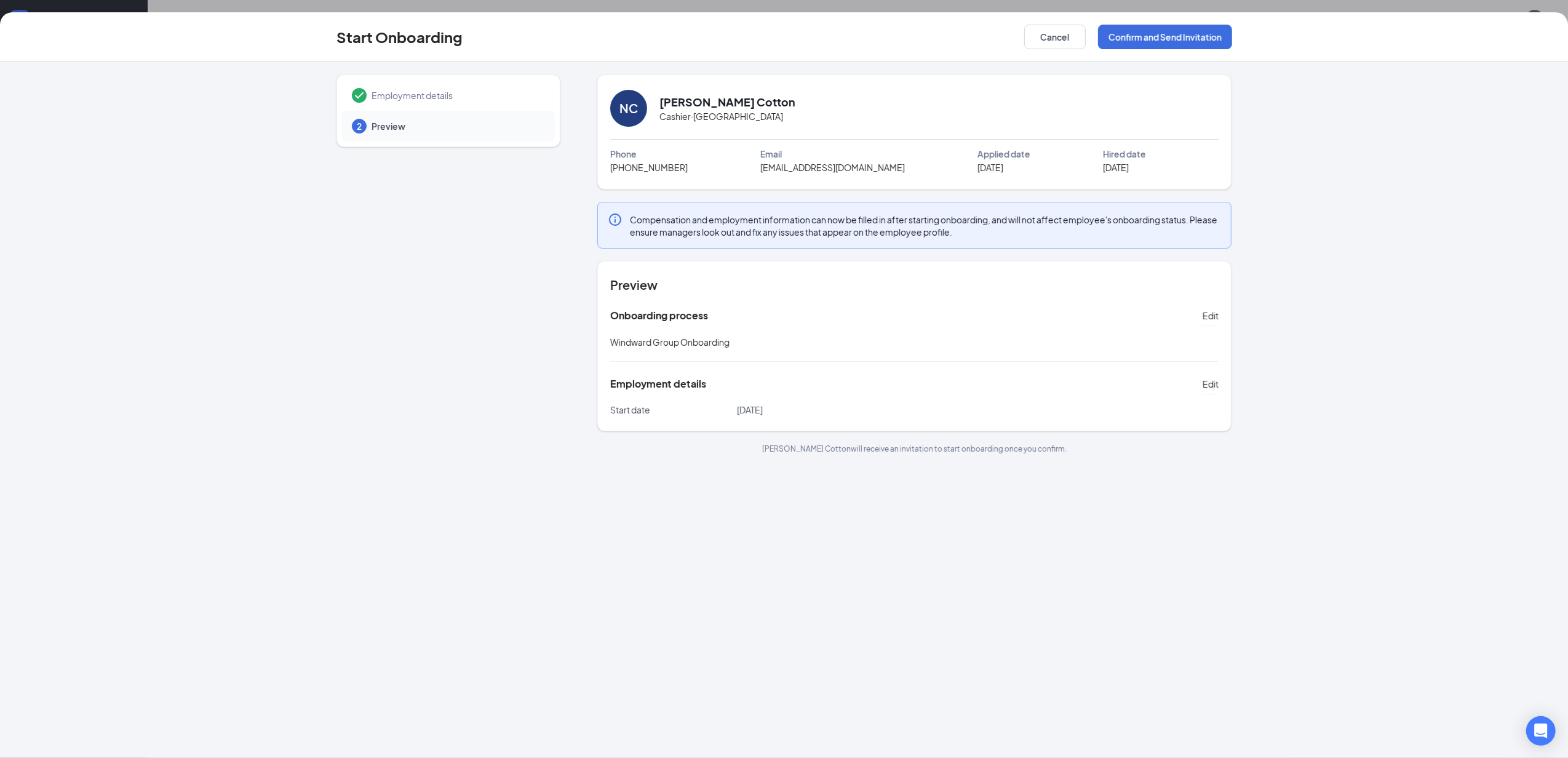
drag, startPoint x: 1317, startPoint y: 63, endPoint x: 1240, endPoint y: 62, distance: 77.0
click at [1317, 62] on div "Employment details 2 Preview NC [PERSON_NAME] Cotton Cashier · [GEOGRAPHIC_DATA…" at bounding box center [784, 410] width 1568 height 696
click at [1147, 33] on button "Confirm and Send Invitation" at bounding box center [1164, 37] width 134 height 24
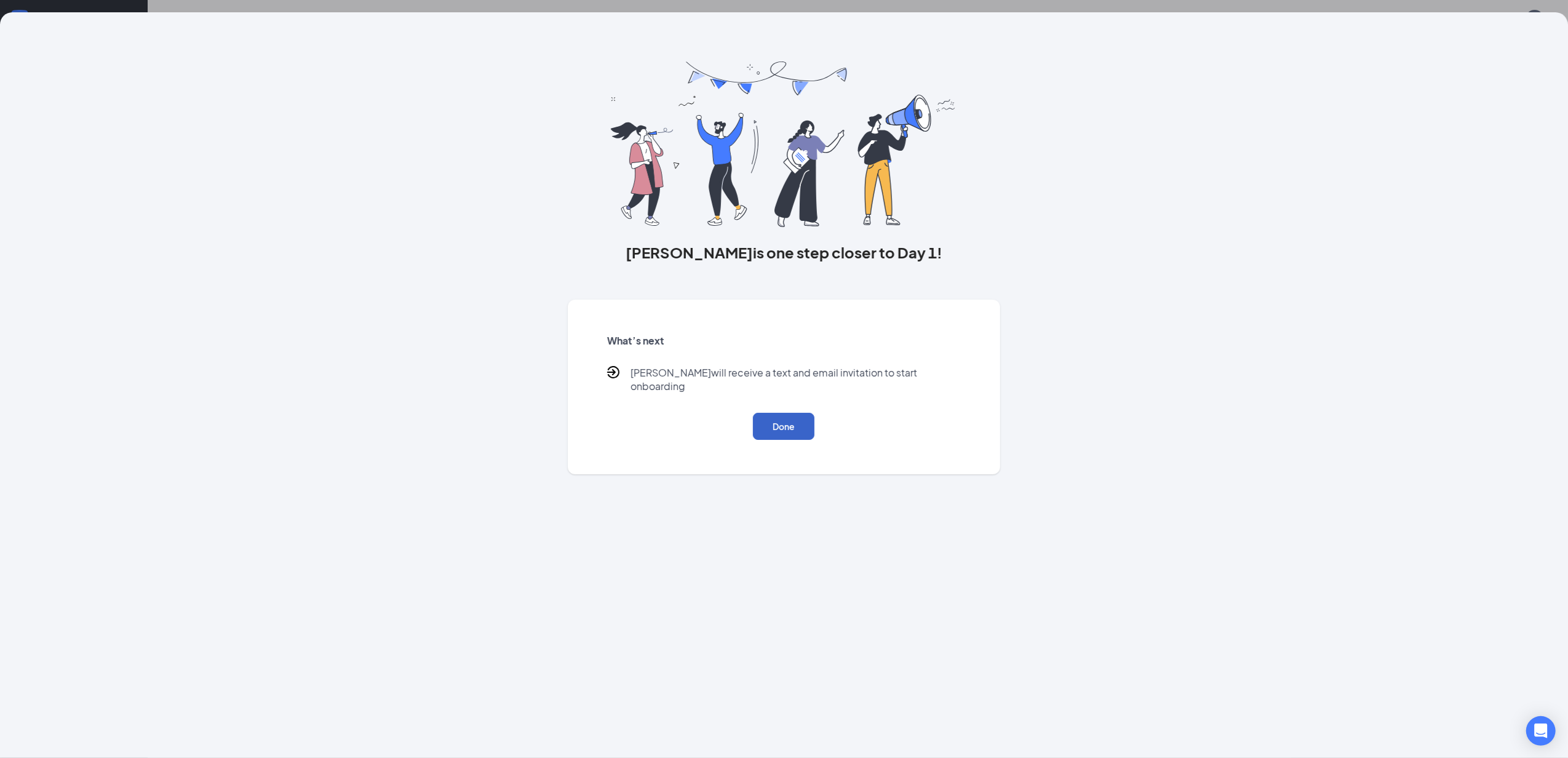
click at [801, 416] on button "Done" at bounding box center [783, 426] width 61 height 27
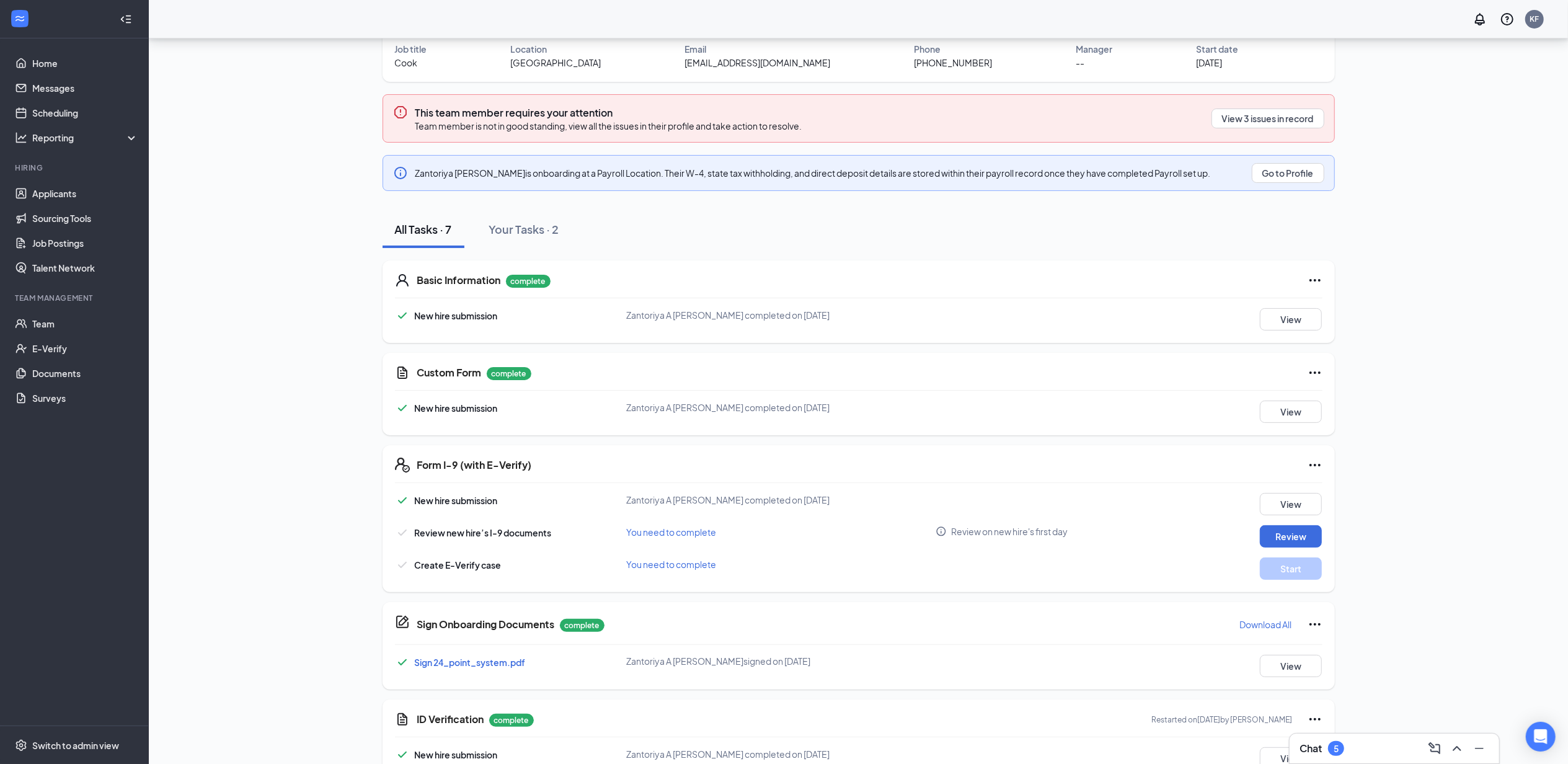
scroll to position [142, 0]
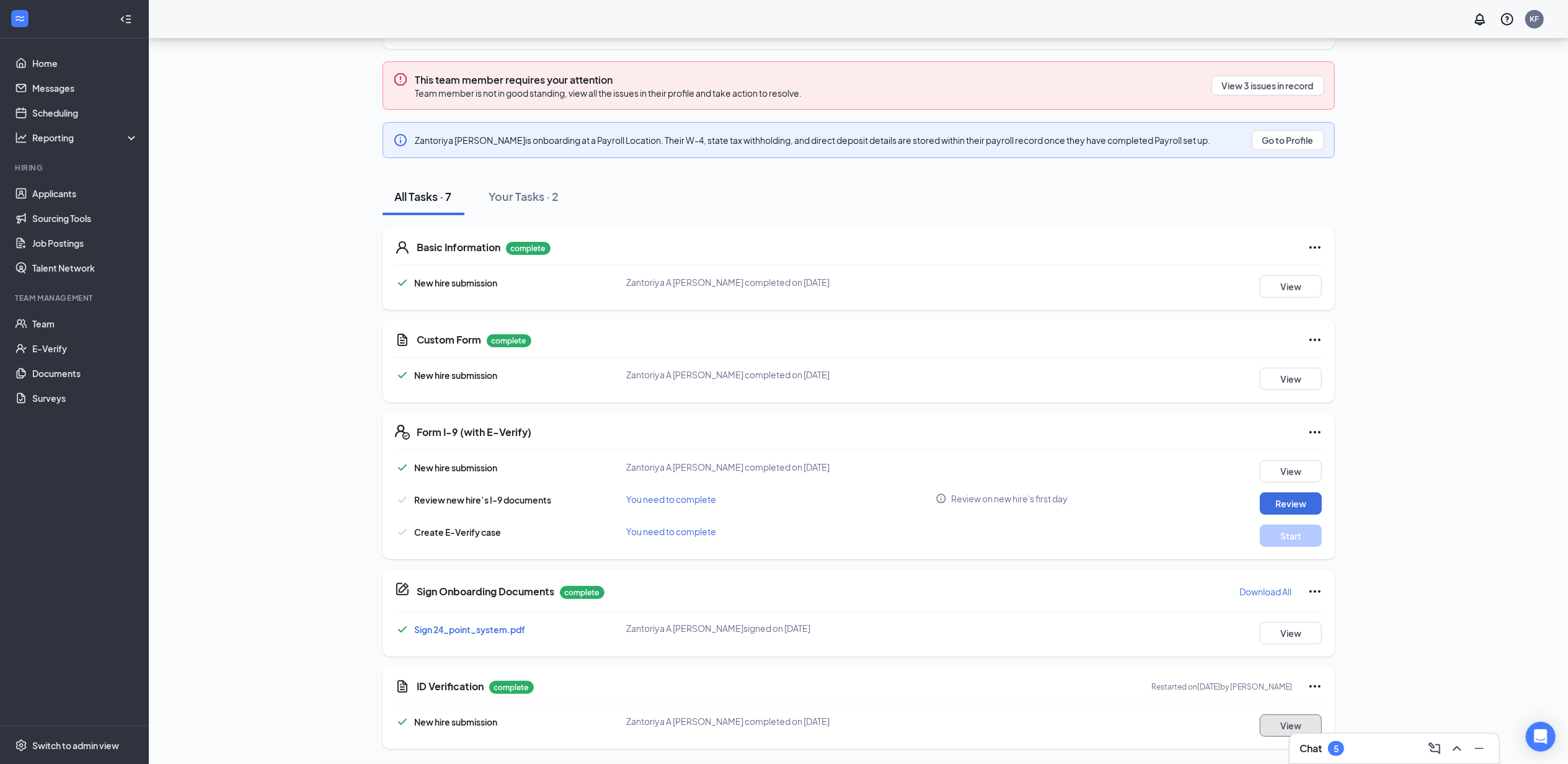
click at [1270, 720] on button "View" at bounding box center [1291, 726] width 62 height 23
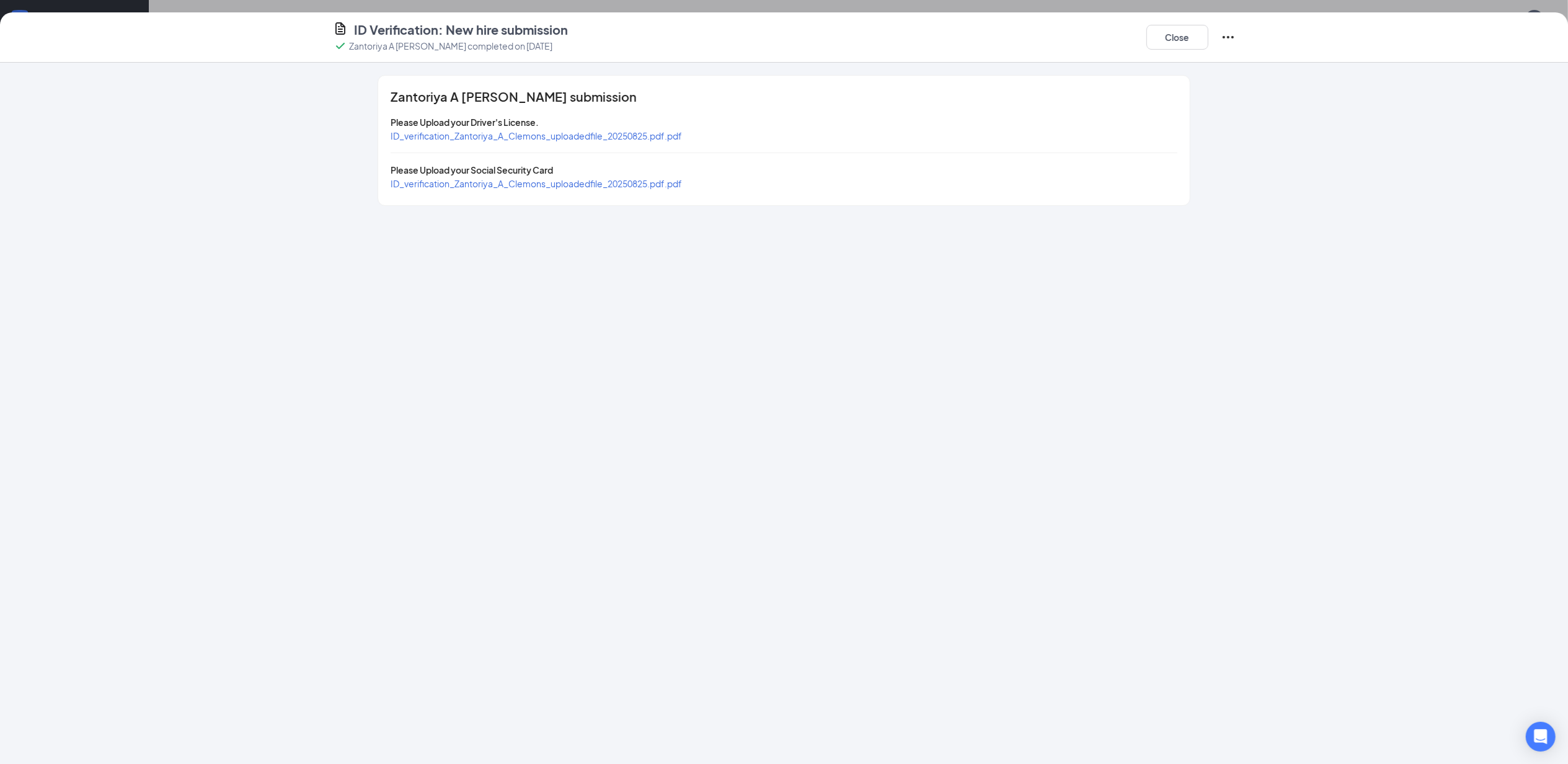
click at [501, 130] on span "ID_verification_Zantoriya_A_Clemons_uploadedfile_20250825.pdf.pdf" at bounding box center [536, 136] width 291 height 11
click at [566, 186] on span "ID_verification_Zantoriya_A_Clemons_uploadedfile_20250825.pdf.pdf" at bounding box center [536, 184] width 291 height 11
click at [1166, 36] on button "Close" at bounding box center [1177, 37] width 62 height 25
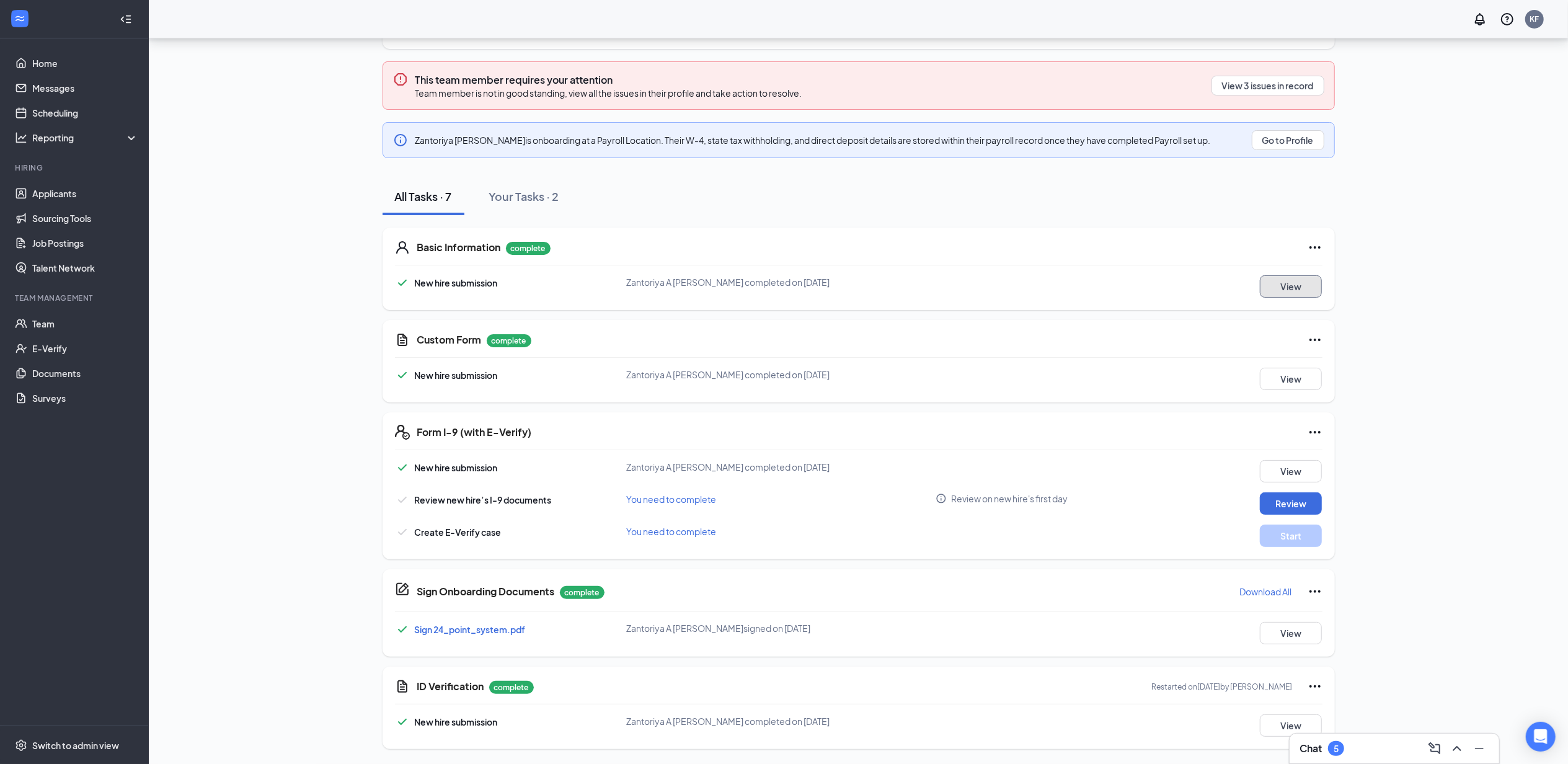
click at [1289, 288] on button "View" at bounding box center [1291, 287] width 62 height 23
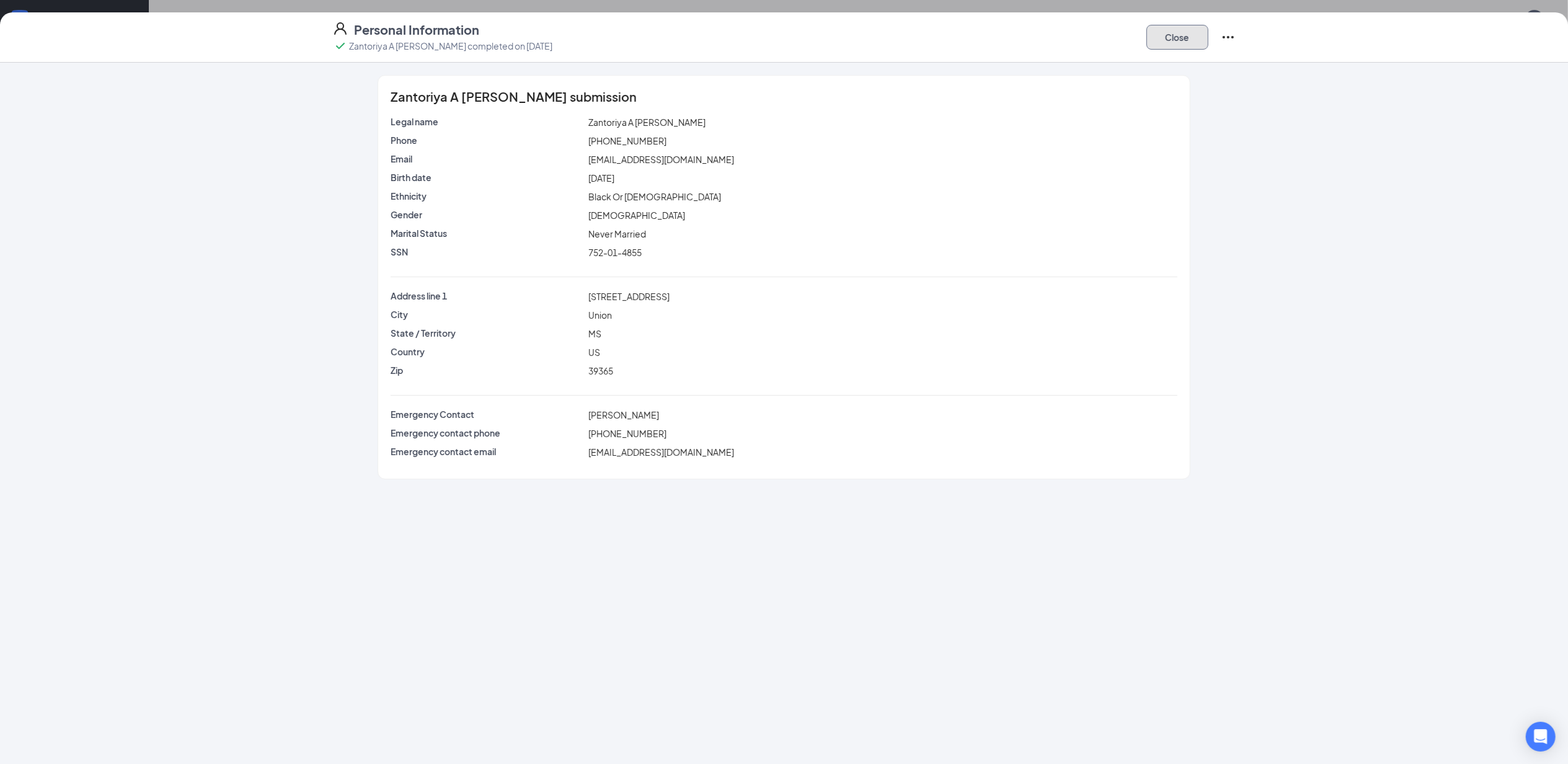
click at [1196, 29] on button "Close" at bounding box center [1177, 37] width 62 height 25
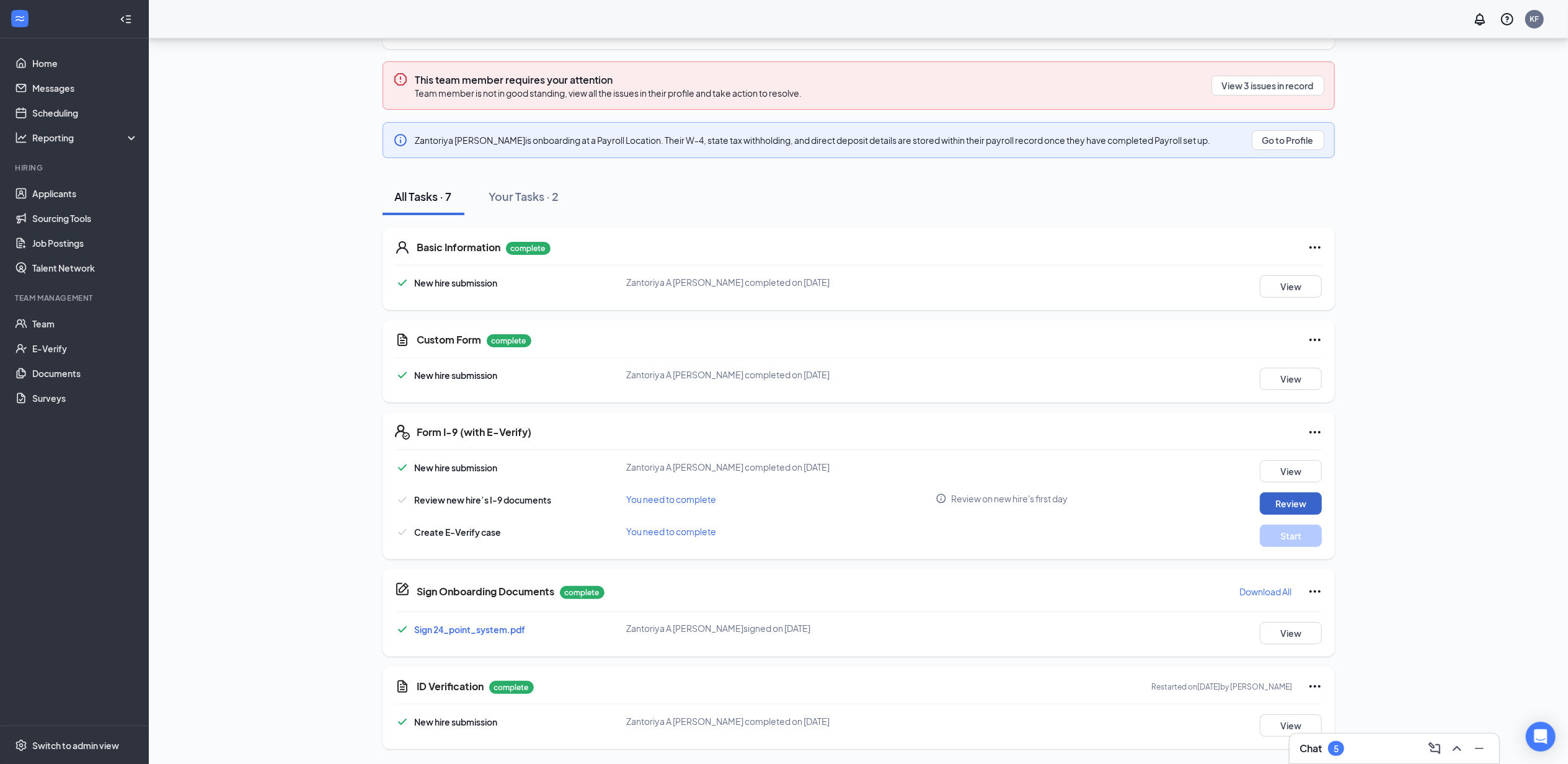
click at [1303, 498] on button "Review" at bounding box center [1291, 504] width 62 height 23
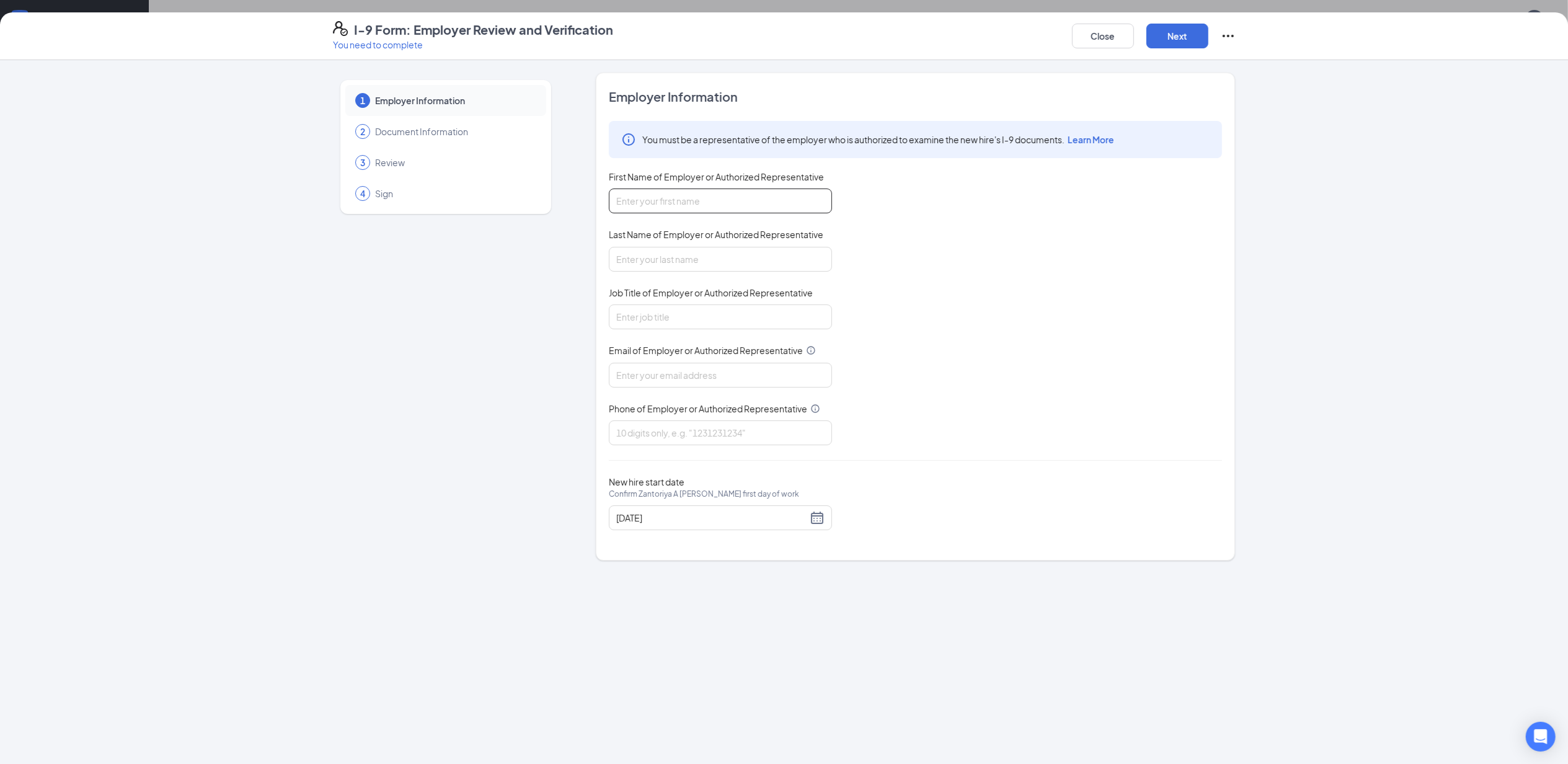
click at [736, 209] on input "First Name of Employer or Authorized Representative" at bounding box center [720, 201] width 223 height 25
type input "Katylan"
type input "Fulgham"
type input "philadelphia74394@zaxbys.com"
type input "6013898168"
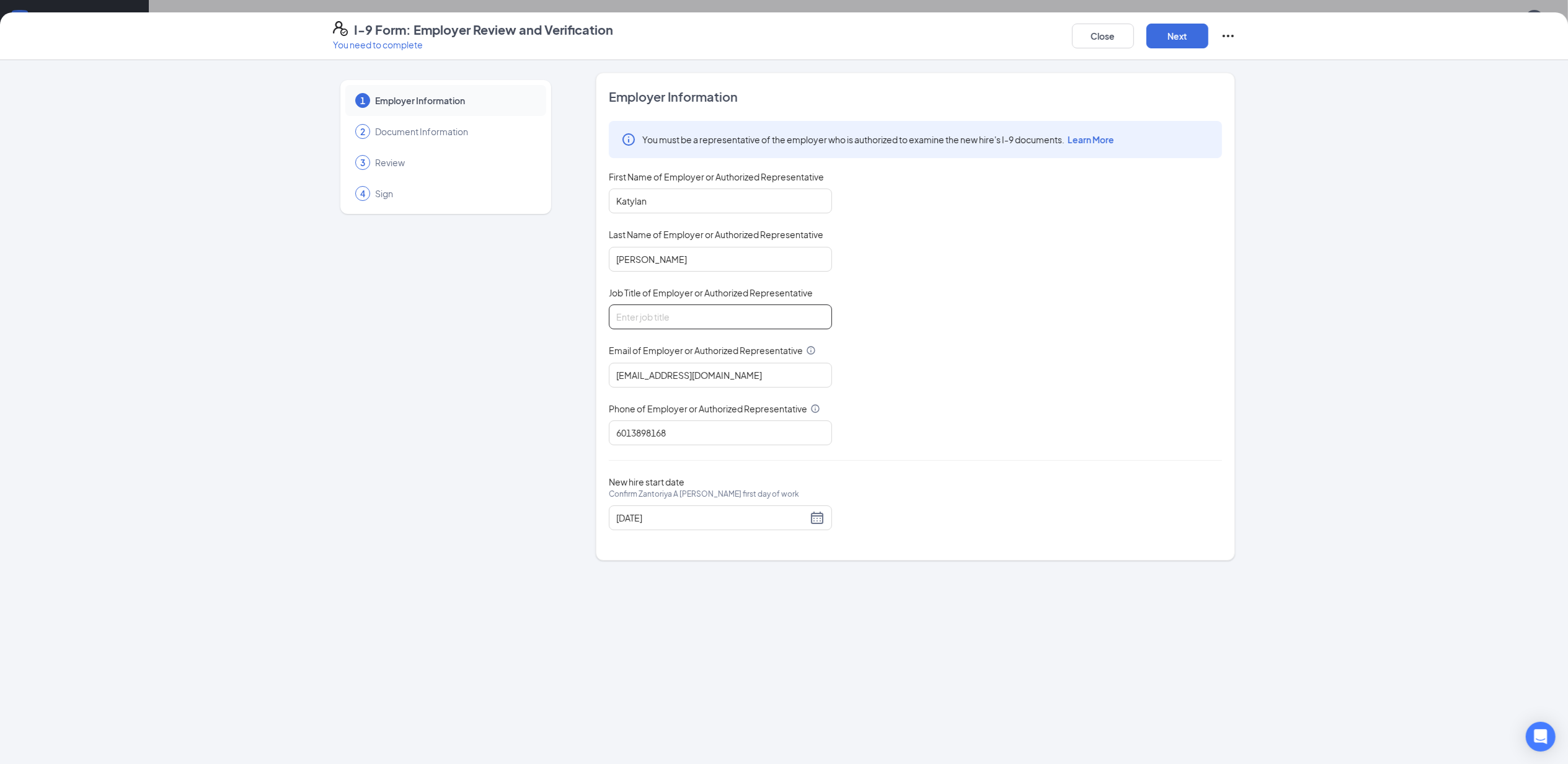
click at [706, 316] on input "Job Title of Employer or Authorized Representative" at bounding box center [720, 317] width 223 height 25
type input "General Manager"
click at [686, 521] on input "08/18/2025" at bounding box center [711, 517] width 191 height 13
type input "08/25/2025"
click at [653, 670] on div "25" at bounding box center [650, 669] width 15 height 15
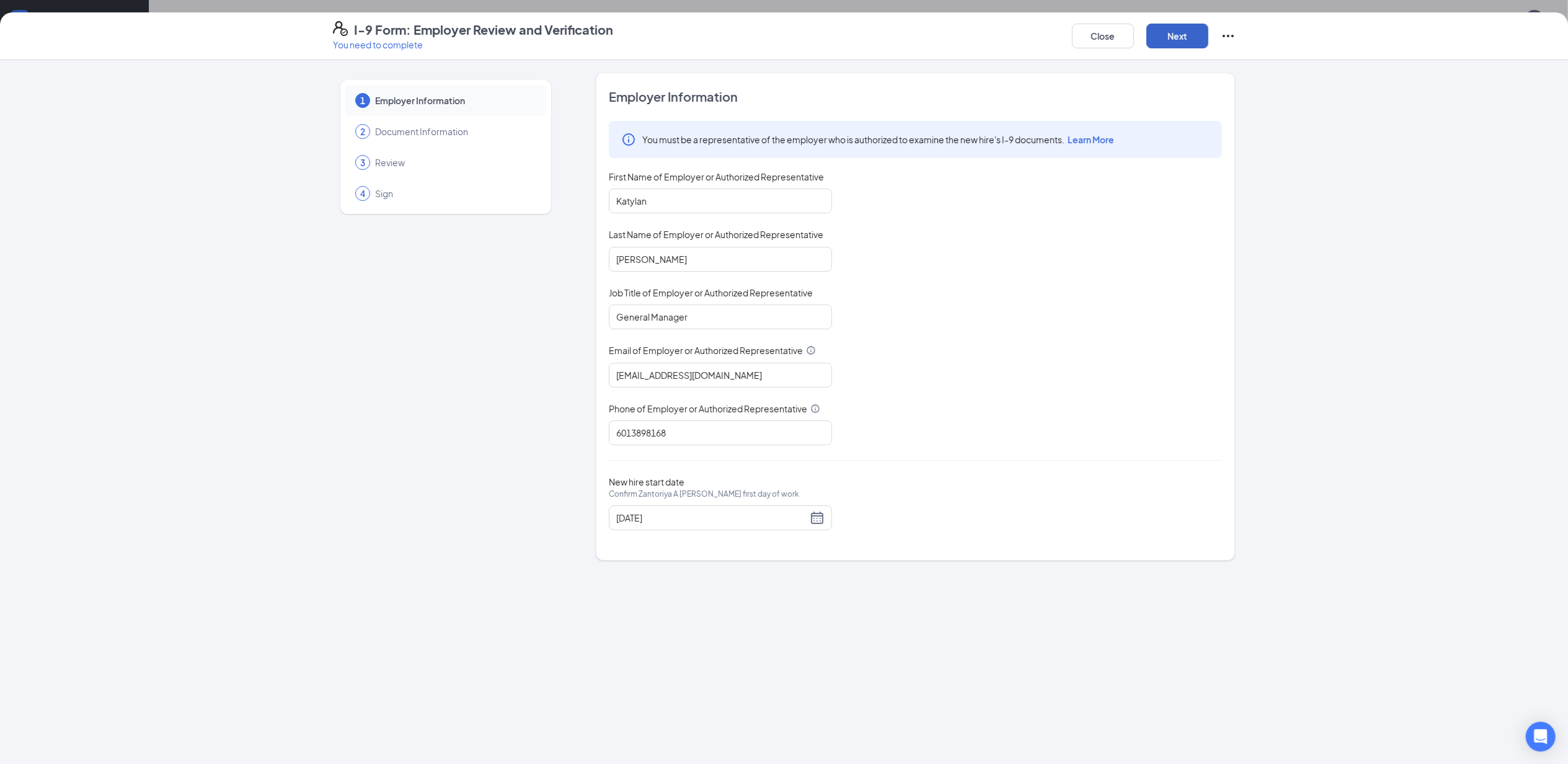
click at [1189, 33] on button "Next" at bounding box center [1177, 36] width 62 height 25
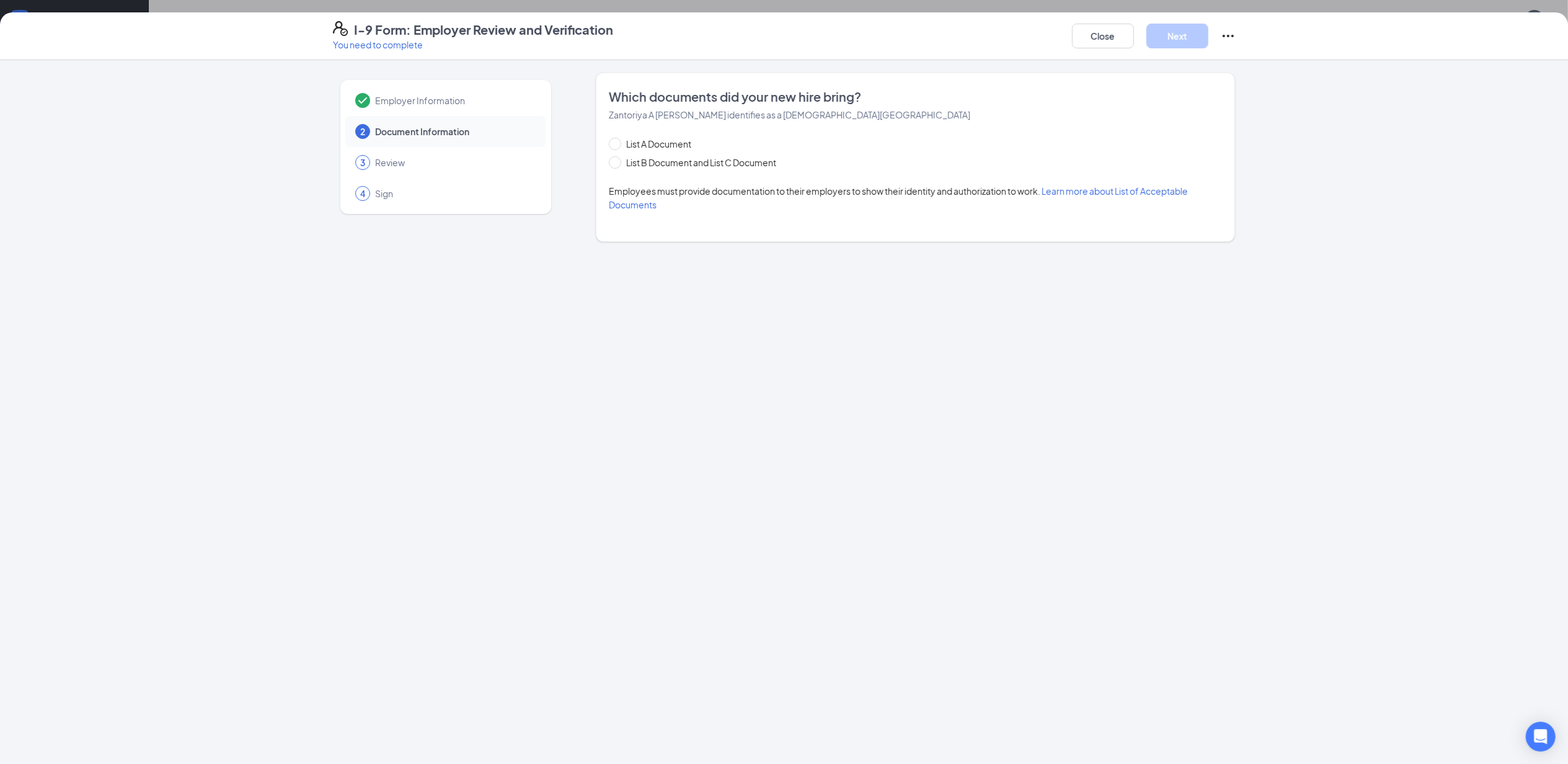
click at [725, 170] on div "List A Document List B Document and List C Document Employees must provide docu…" at bounding box center [916, 174] width 613 height 74
click at [719, 164] on span "List B Document and List C Document" at bounding box center [701, 162] width 160 height 13
click at [618, 164] on input "List B Document and List C Document" at bounding box center [613, 160] width 9 height 9
radio input "true"
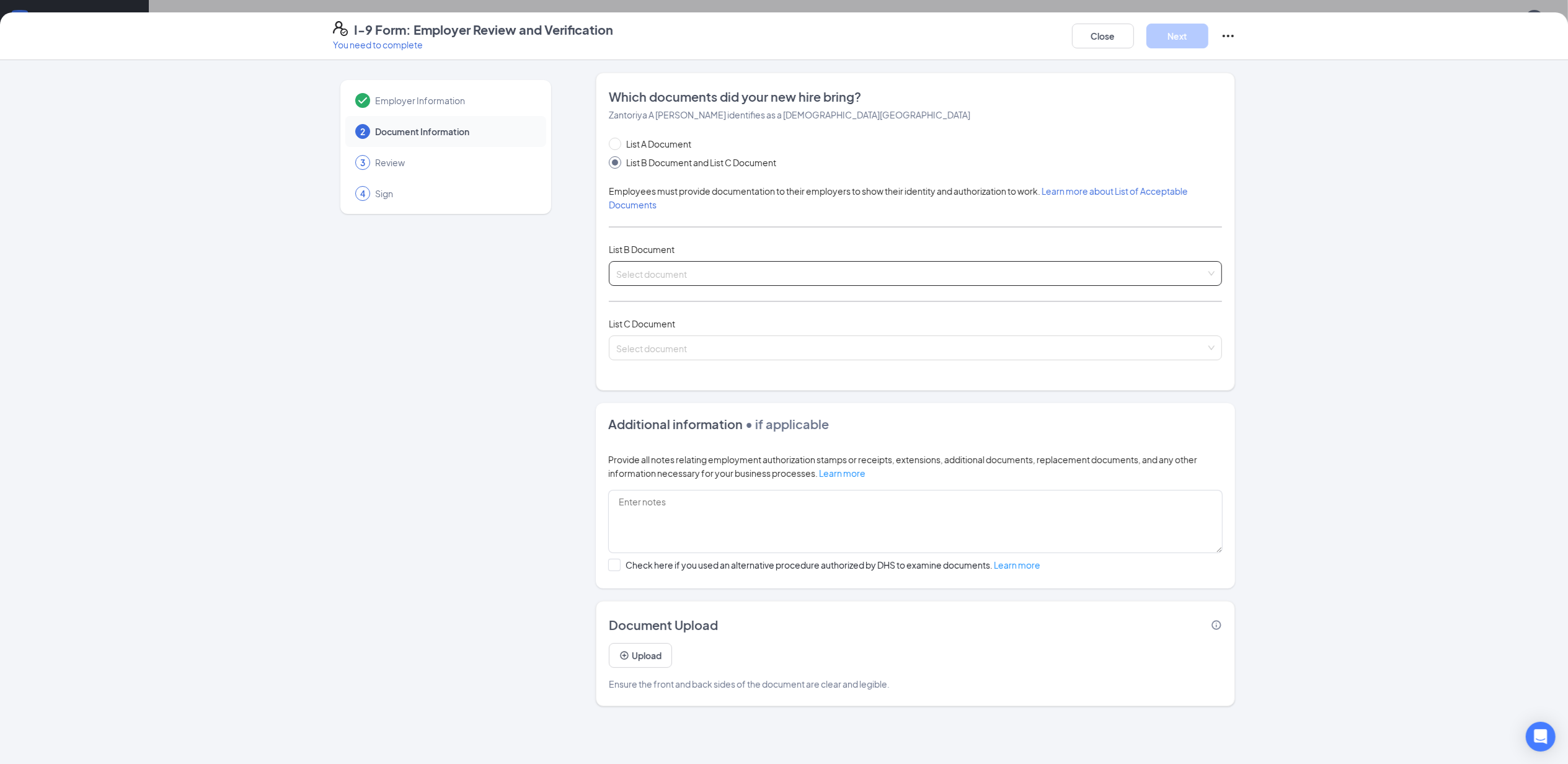
click at [722, 274] on input "search" at bounding box center [910, 271] width 589 height 19
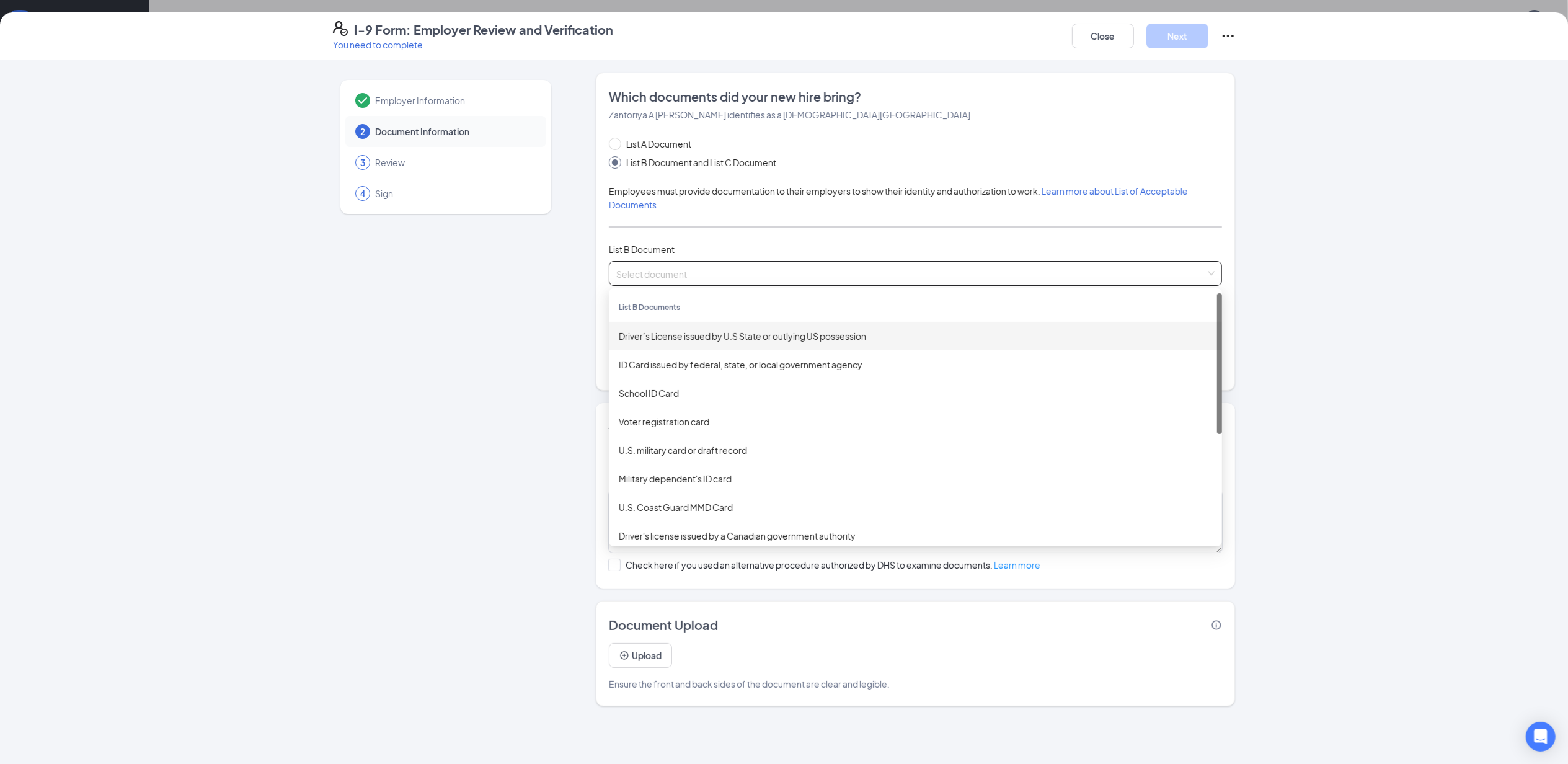
click at [718, 341] on div "Driver’s License issued by U.S State or outlying US possession" at bounding box center [915, 336] width 593 height 13
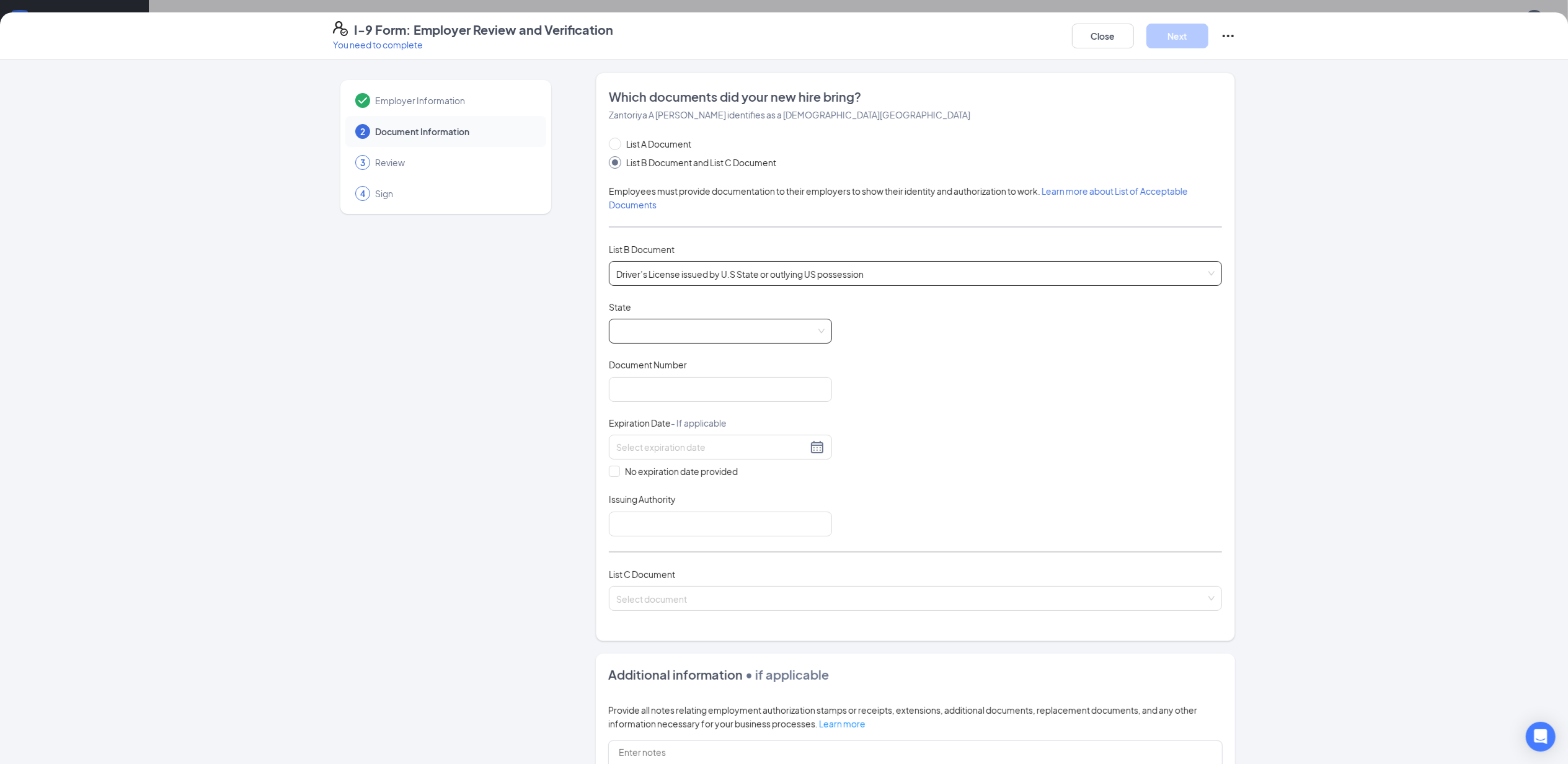
click at [706, 332] on span at bounding box center [720, 331] width 209 height 24
click at [650, 365] on div "Mississippi" at bounding box center [720, 363] width 203 height 13
click at [670, 393] on input "Document Number" at bounding box center [720, 389] width 223 height 25
type input "296633589"
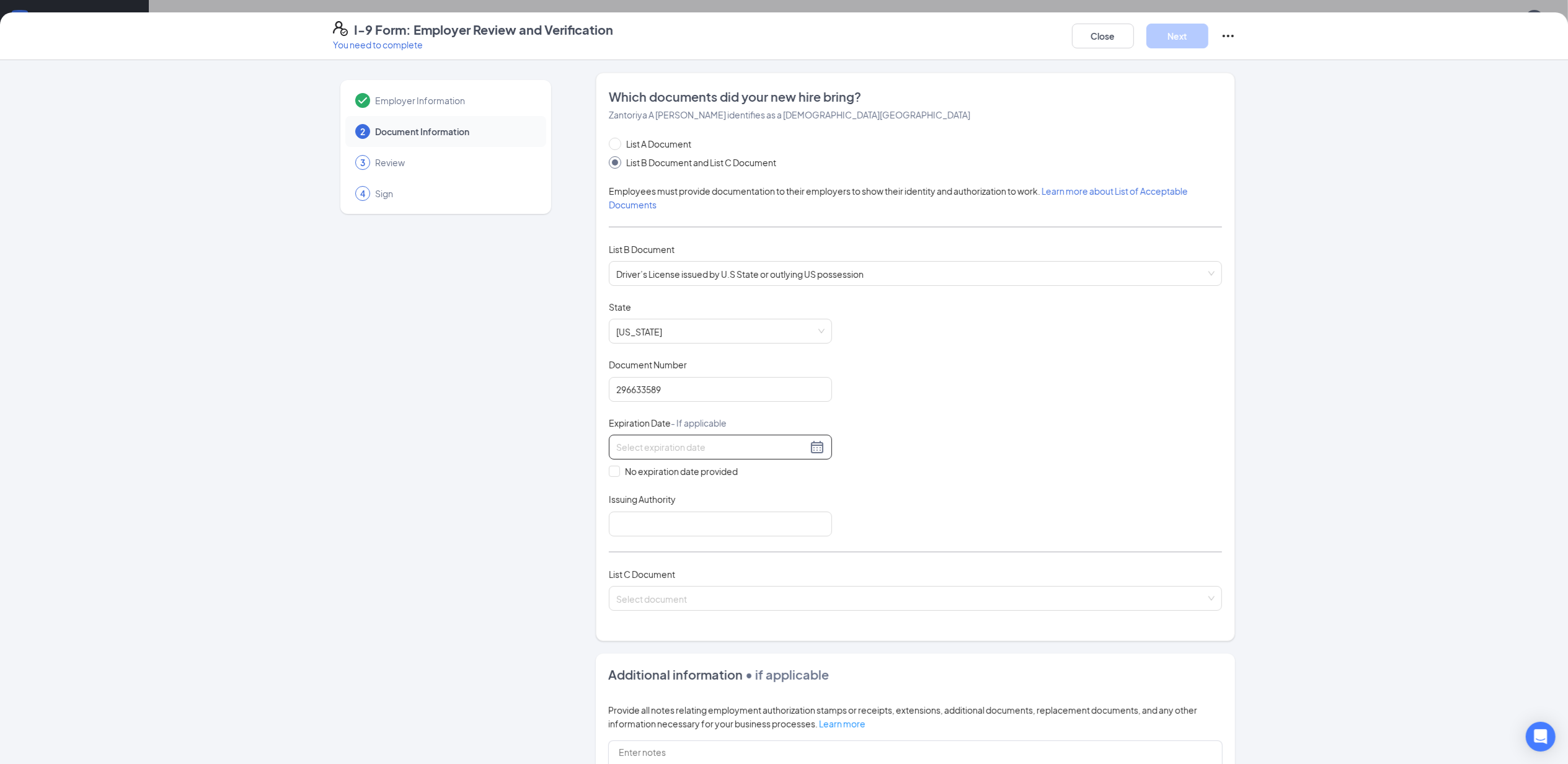
click at [687, 445] on input at bounding box center [711, 447] width 191 height 13
type input "03/21/2024"
click at [1119, 35] on button "Close" at bounding box center [1103, 36] width 62 height 25
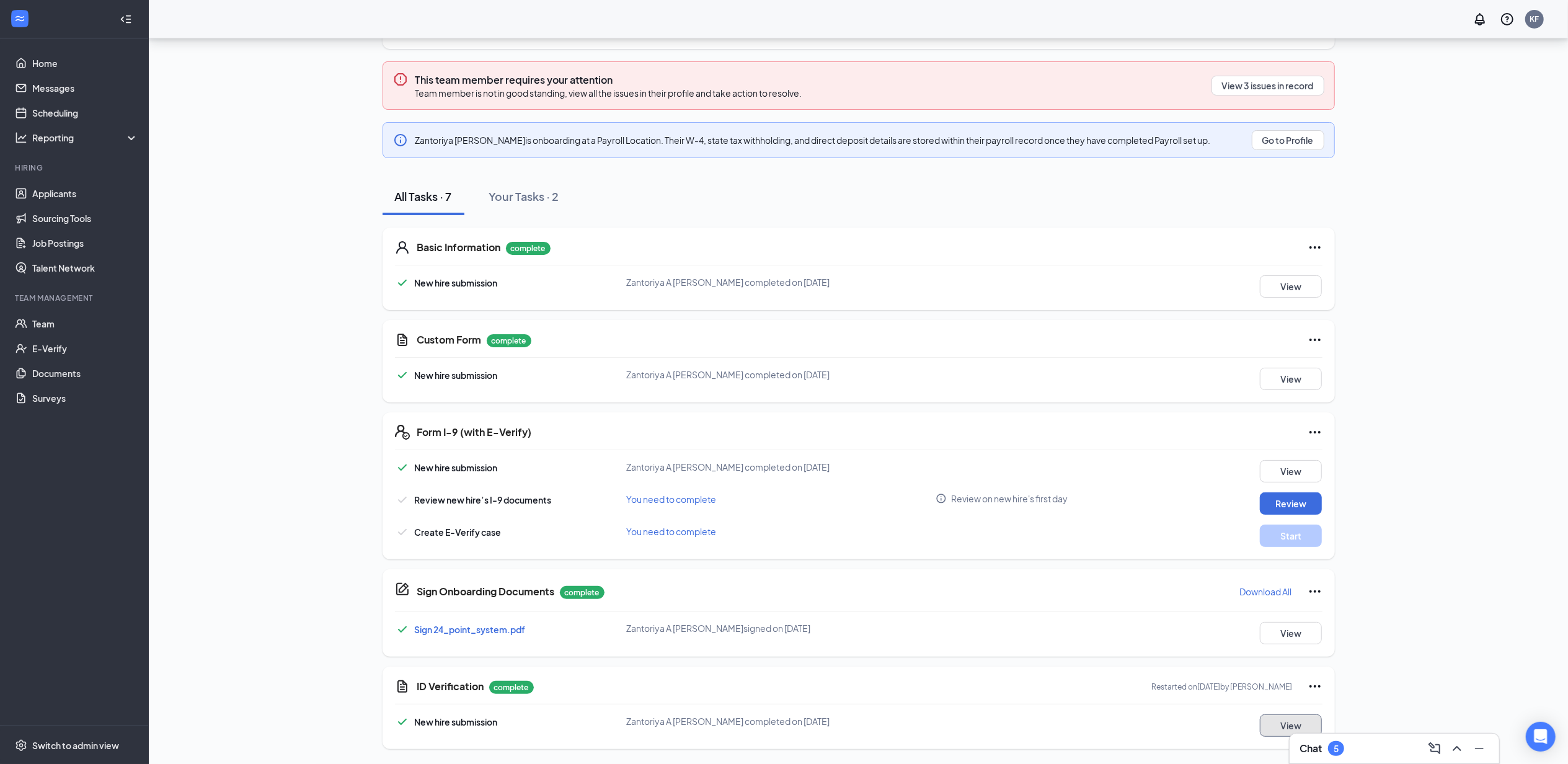
click at [1293, 722] on button "View" at bounding box center [1291, 726] width 62 height 23
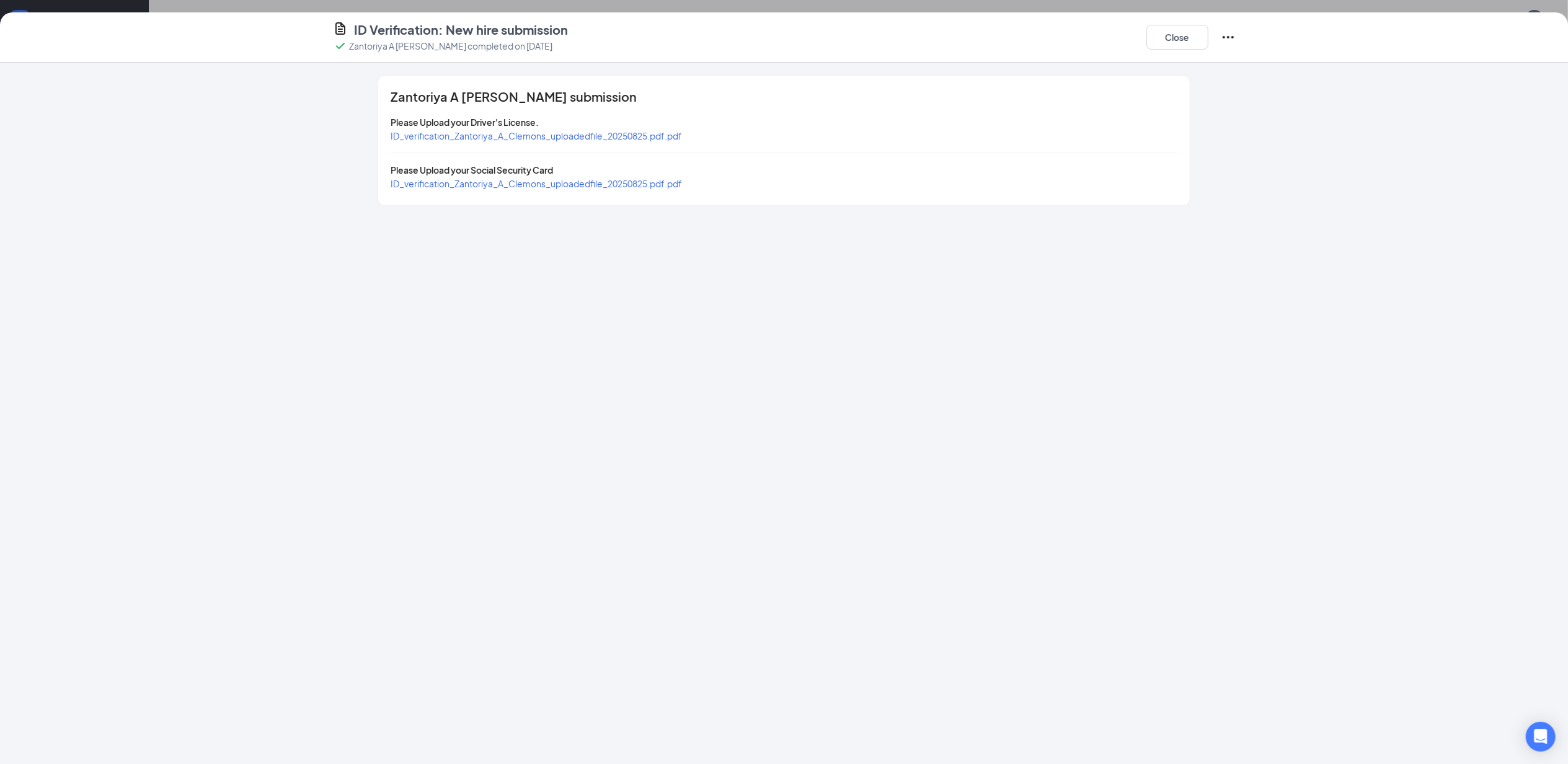
click at [479, 130] on span "ID_verification_Zantoriya_A_Clemons_uploadedfile_20250825.pdf.pdf" at bounding box center [536, 136] width 291 height 11
click at [1186, 48] on button "Close" at bounding box center [1177, 37] width 62 height 25
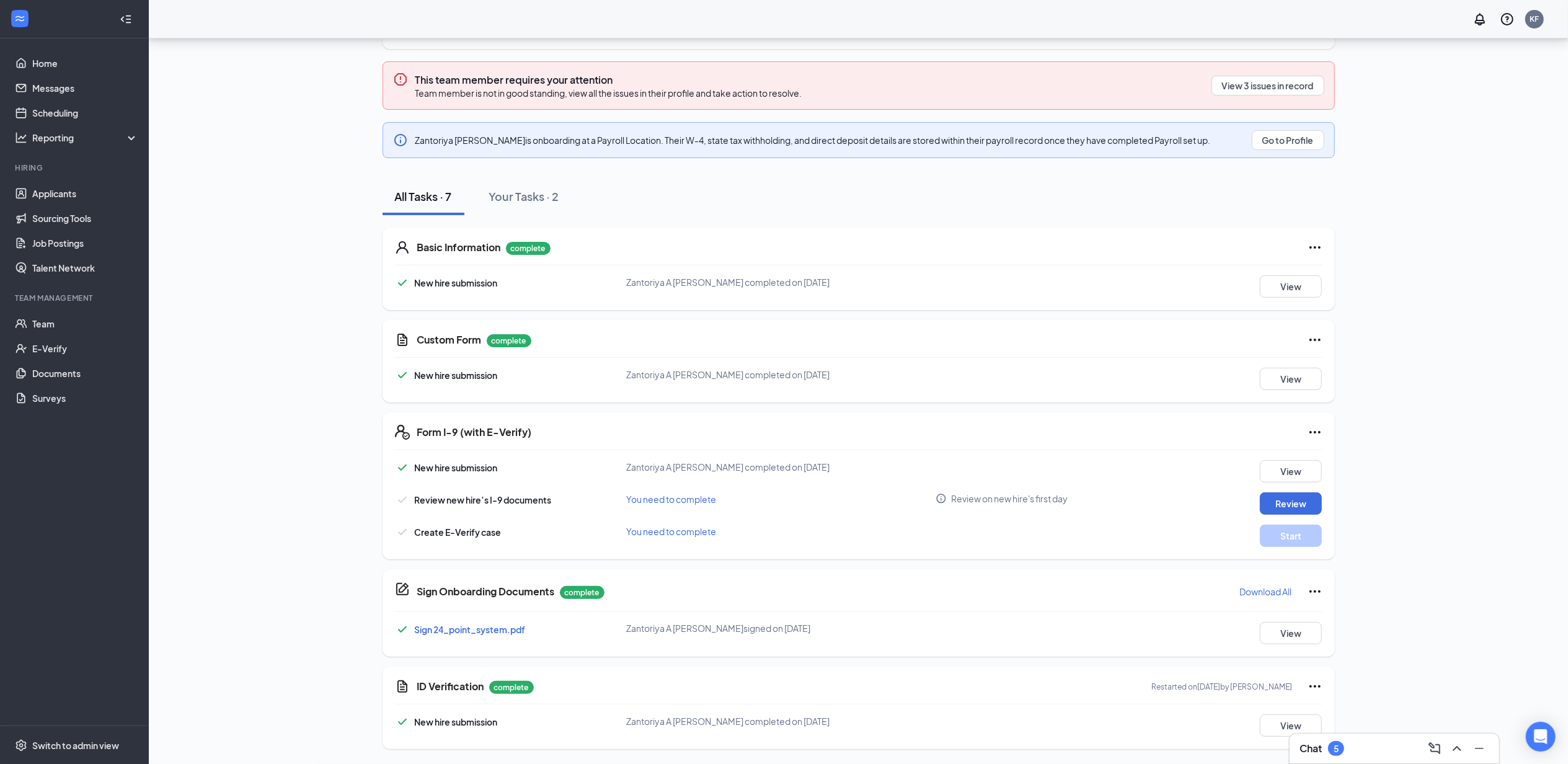
click at [1365, 753] on div "Chat 5" at bounding box center [1395, 748] width 190 height 20
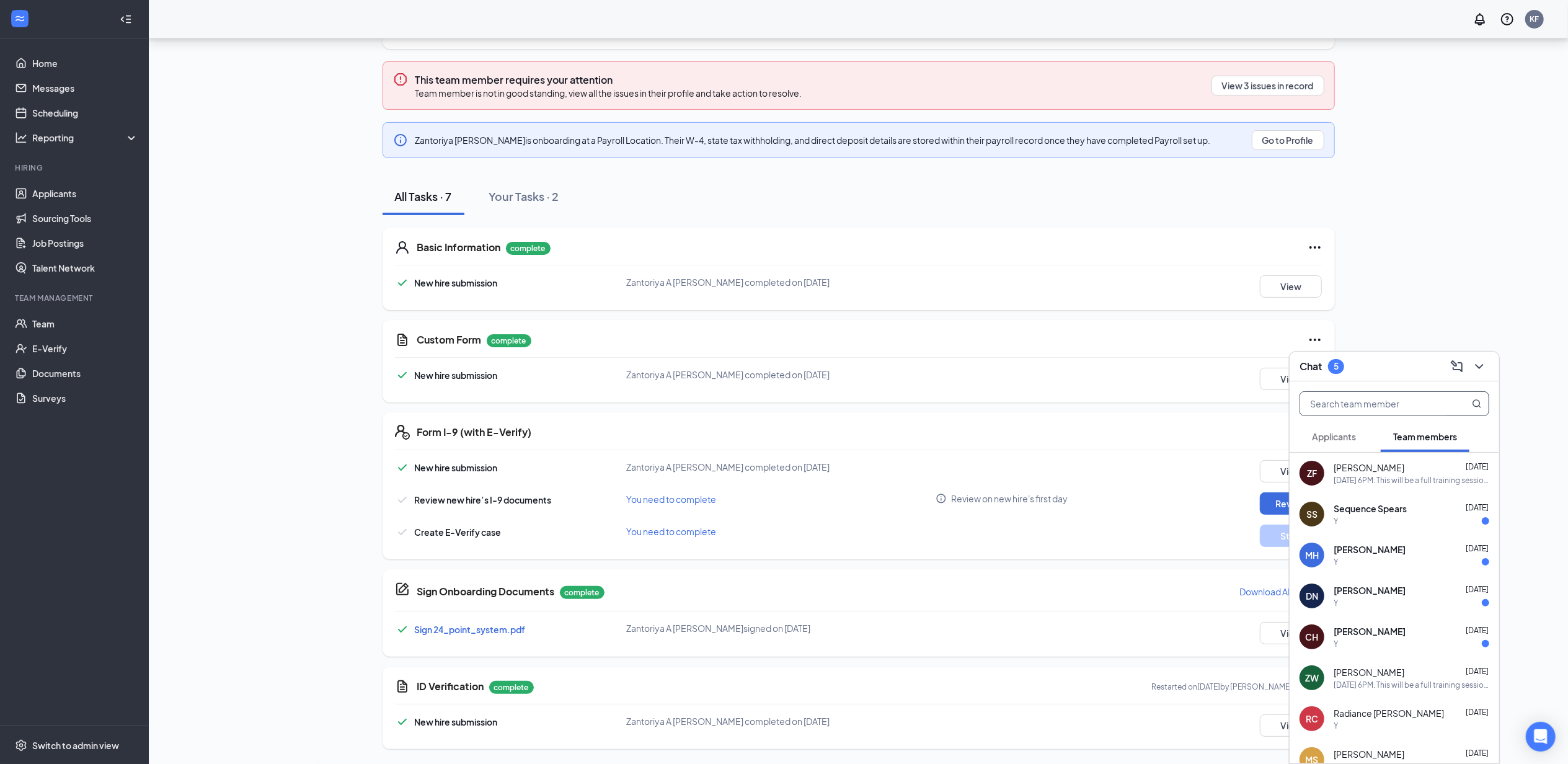
click at [1346, 405] on input "text" at bounding box center [1373, 403] width 147 height 24
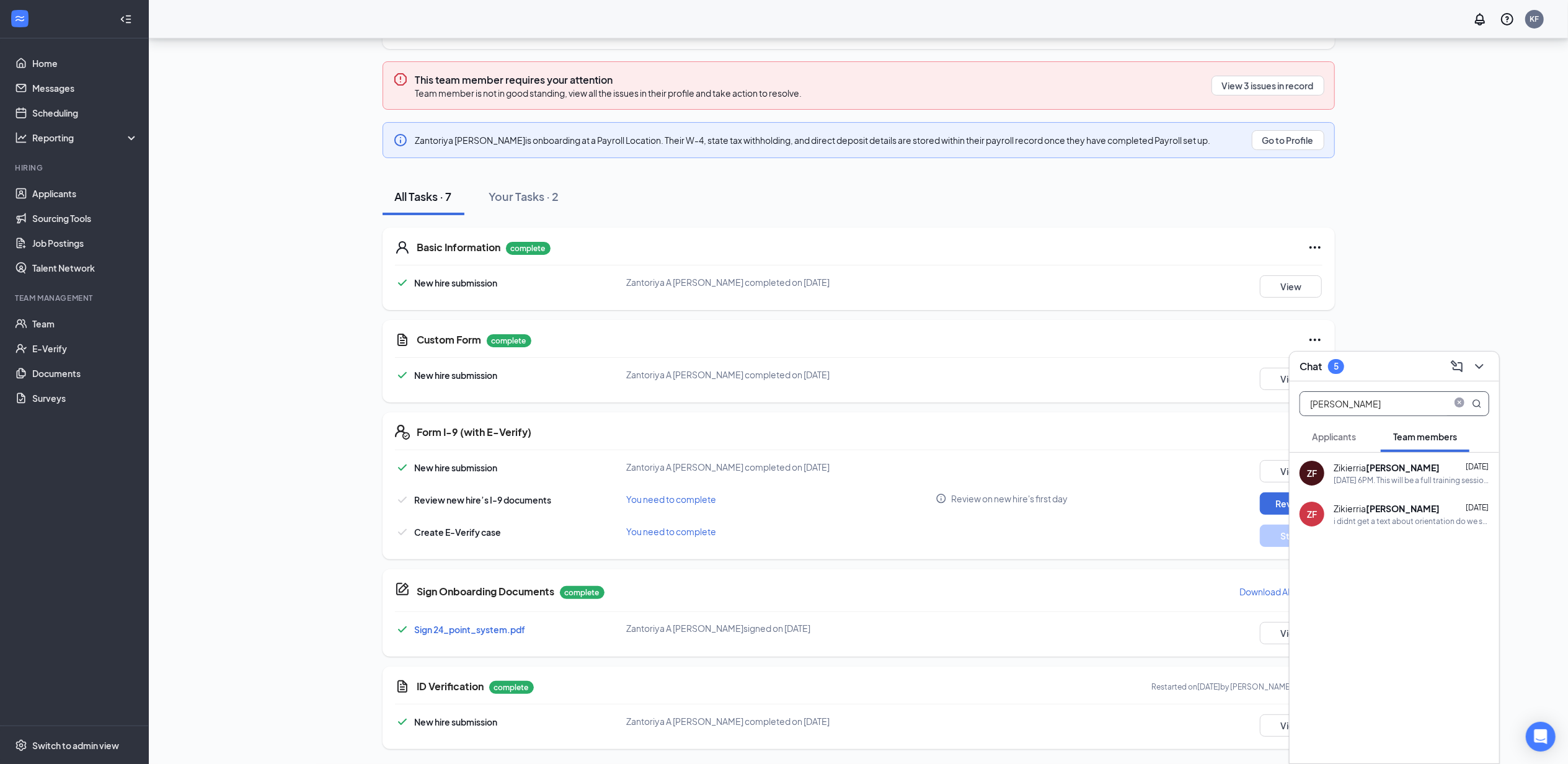
drag, startPoint x: 1375, startPoint y: 403, endPoint x: 1287, endPoint y: 404, distance: 88.0
click at [1301, 401] on input "Fulton" at bounding box center [1373, 403] width 147 height 24
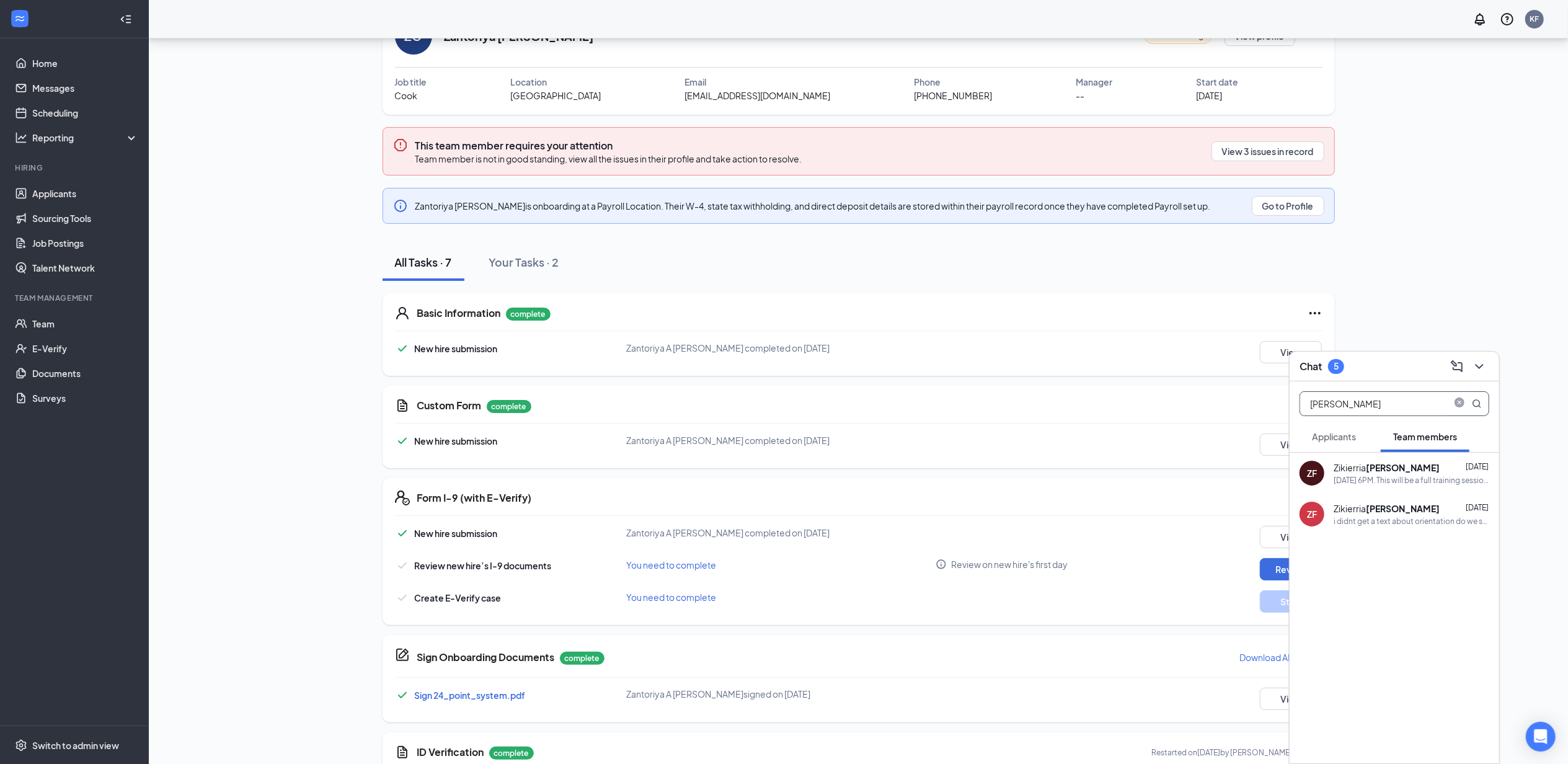
scroll to position [0, 0]
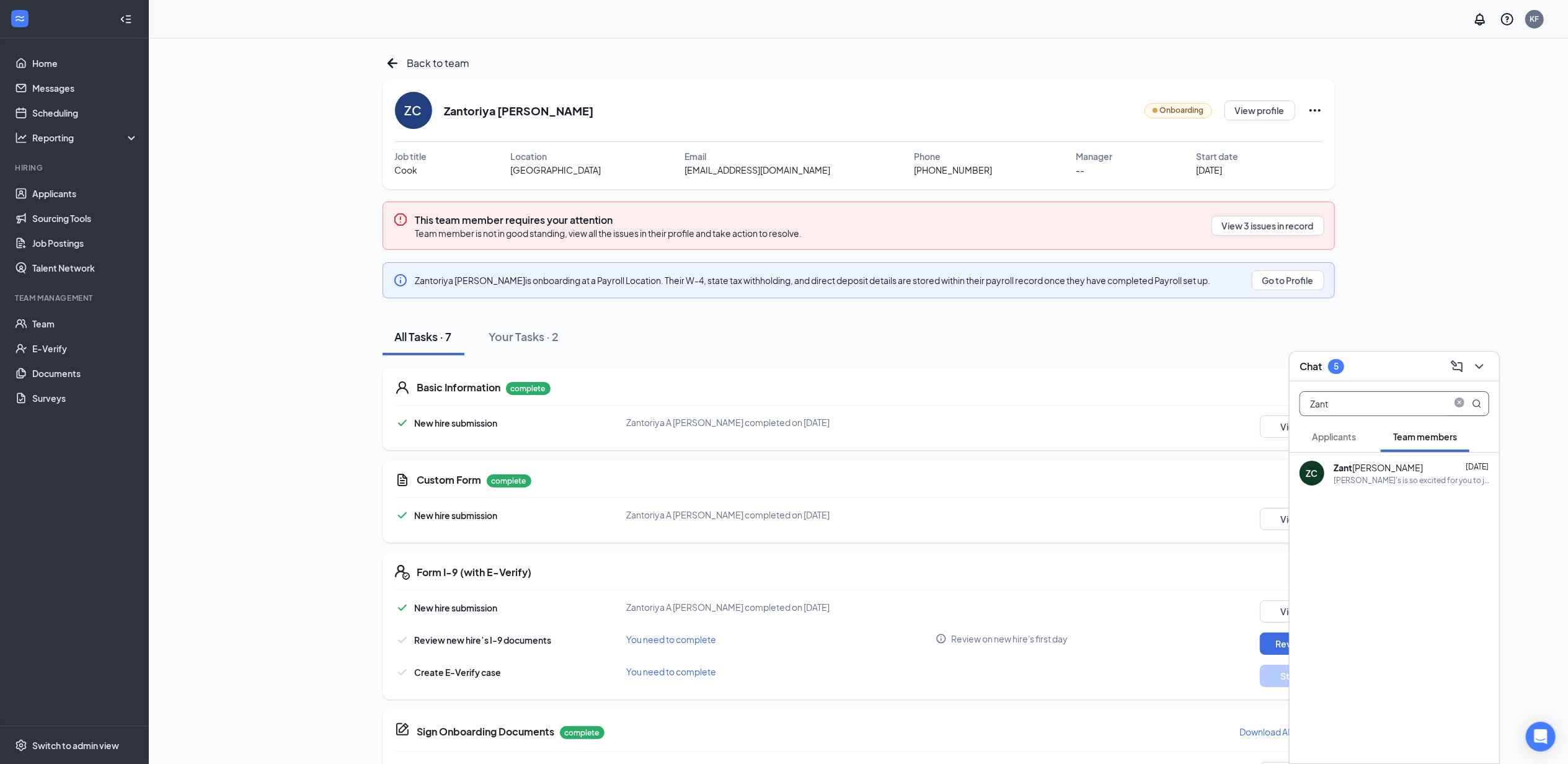
type input "Zant"
click at [1338, 470] on b "Zant" at bounding box center [1343, 468] width 19 height 11
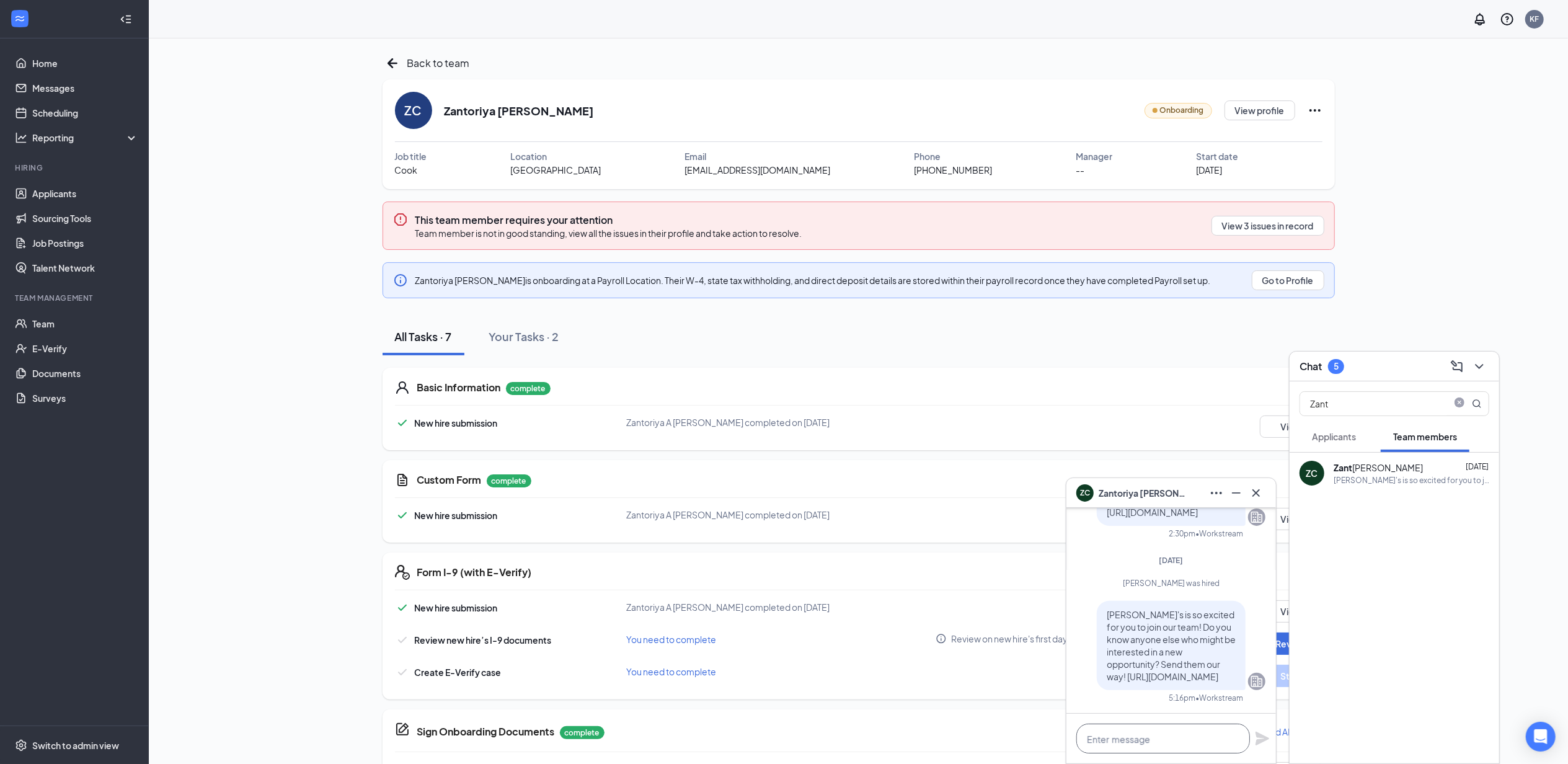
click at [1117, 727] on textarea at bounding box center [1163, 738] width 174 height 29
click at [1484, 367] on icon "ChevronDown" at bounding box center [1480, 366] width 15 height 15
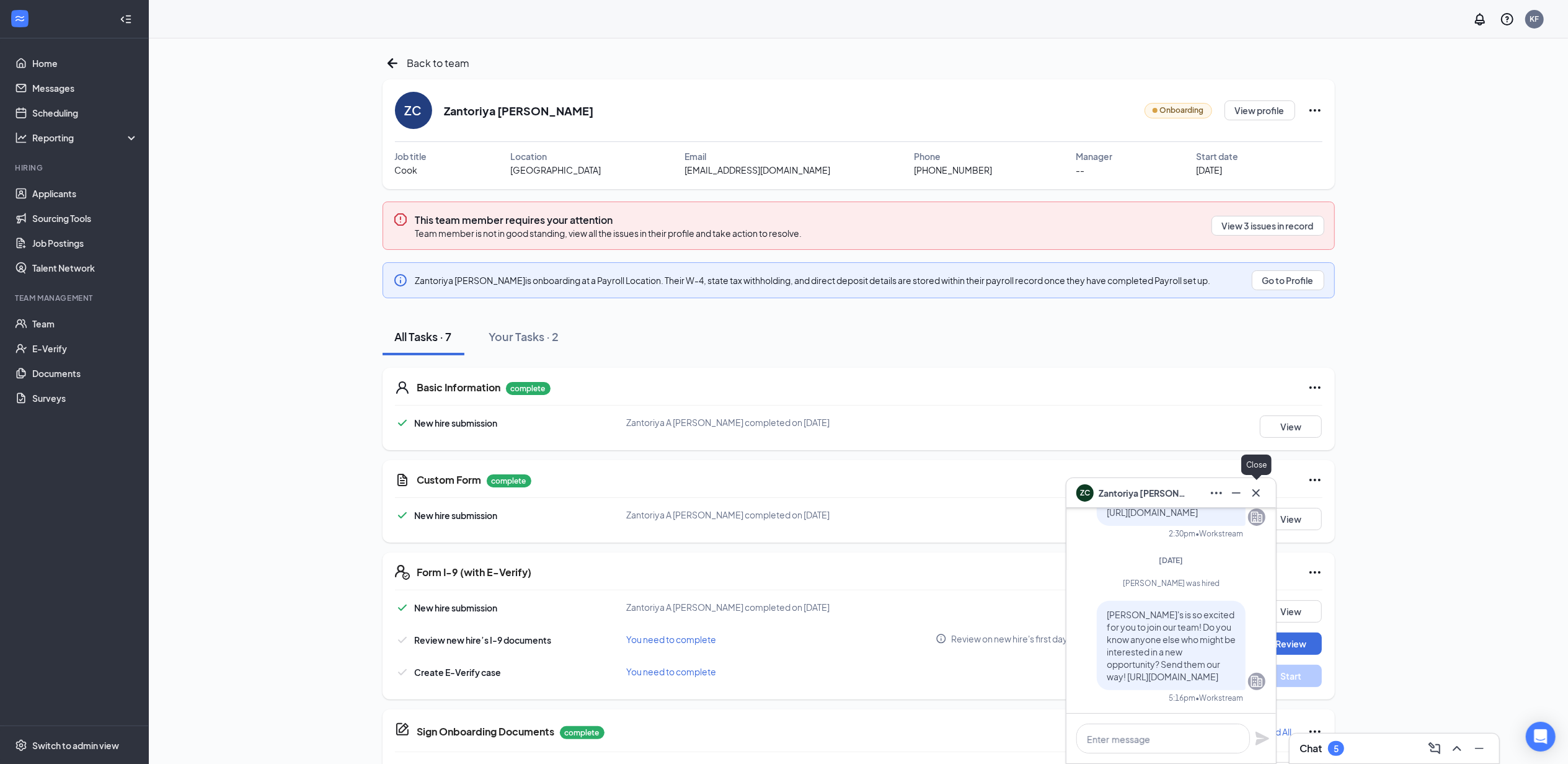
click at [1249, 496] on icon "Cross" at bounding box center [1257, 494] width 15 height 15
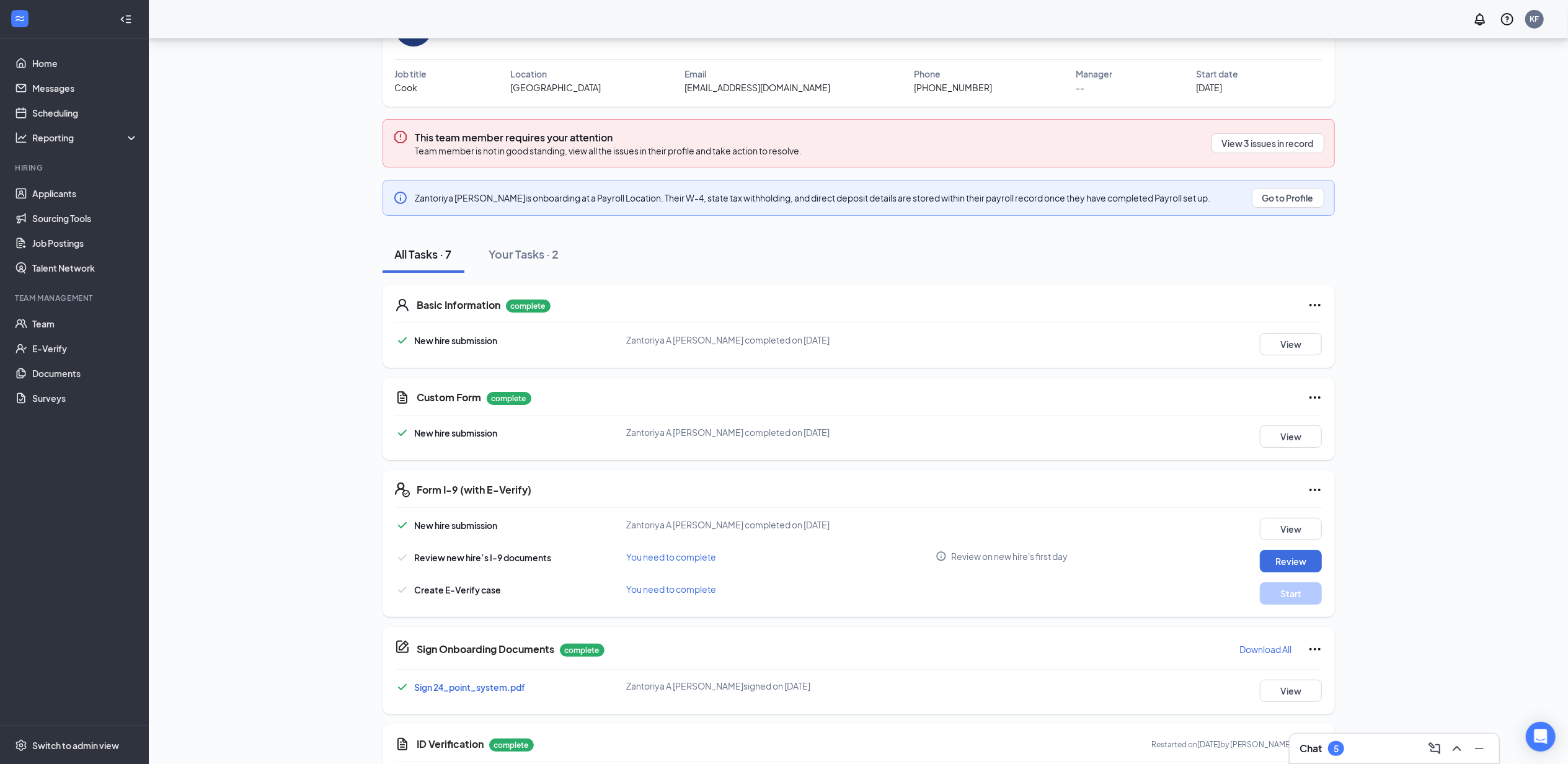
click at [1382, 737] on div "Chat 5" at bounding box center [1394, 748] width 210 height 29
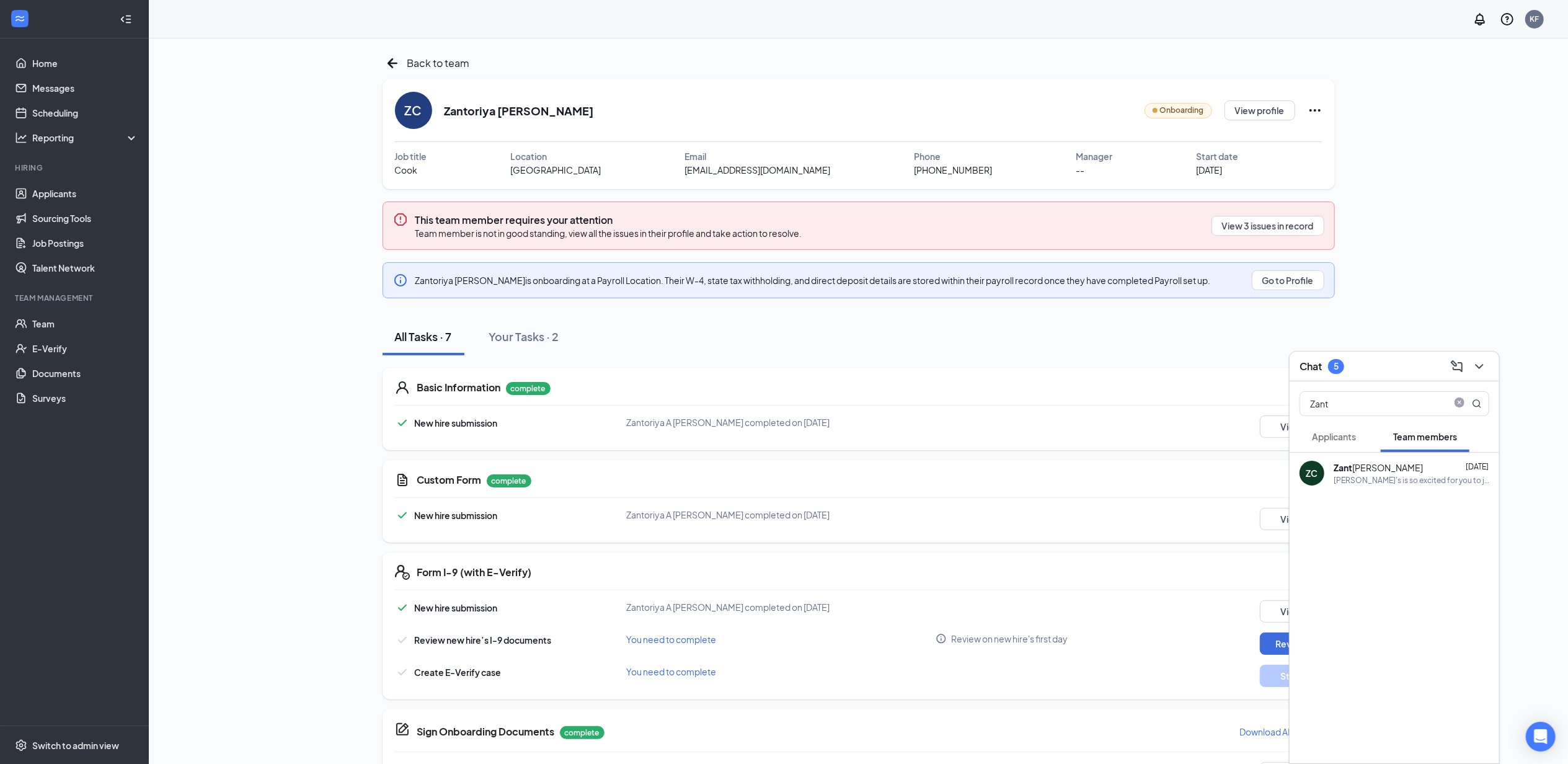
drag, startPoint x: 1361, startPoint y: 392, endPoint x: 1293, endPoint y: 411, distance: 70.6
click at [1293, 411] on div "Zant" at bounding box center [1394, 401] width 210 height 40
type input "Jeffery"
click at [1382, 509] on div "Jeffery Harrison" at bounding box center [1390, 508] width 112 height 12
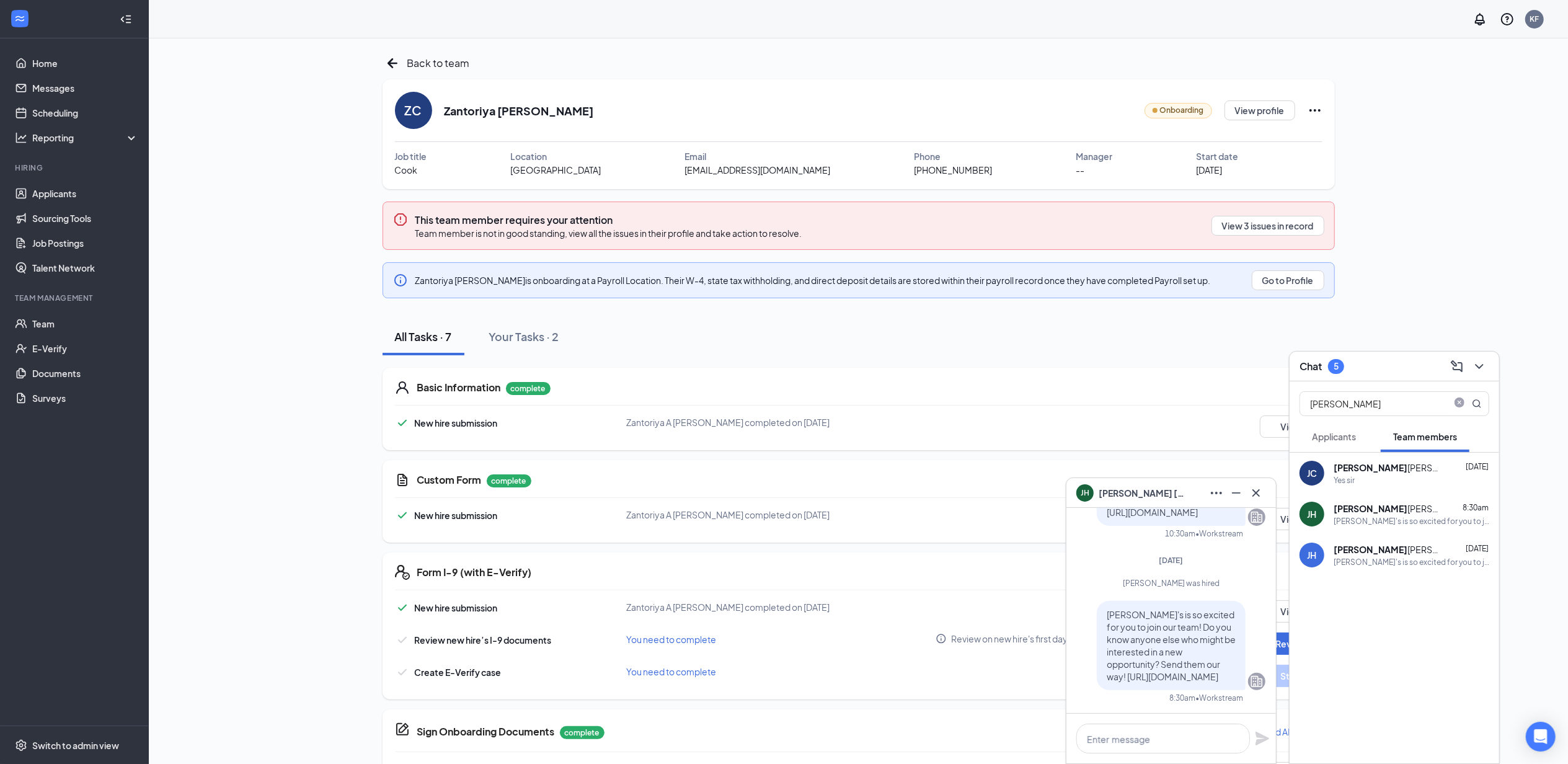
click at [1390, 562] on div "Zaxby's is so excited for you to join our team! Do you know anyone else who mig…" at bounding box center [1411, 562] width 156 height 10
click at [1477, 364] on icon "ChevronDown" at bounding box center [1480, 366] width 15 height 15
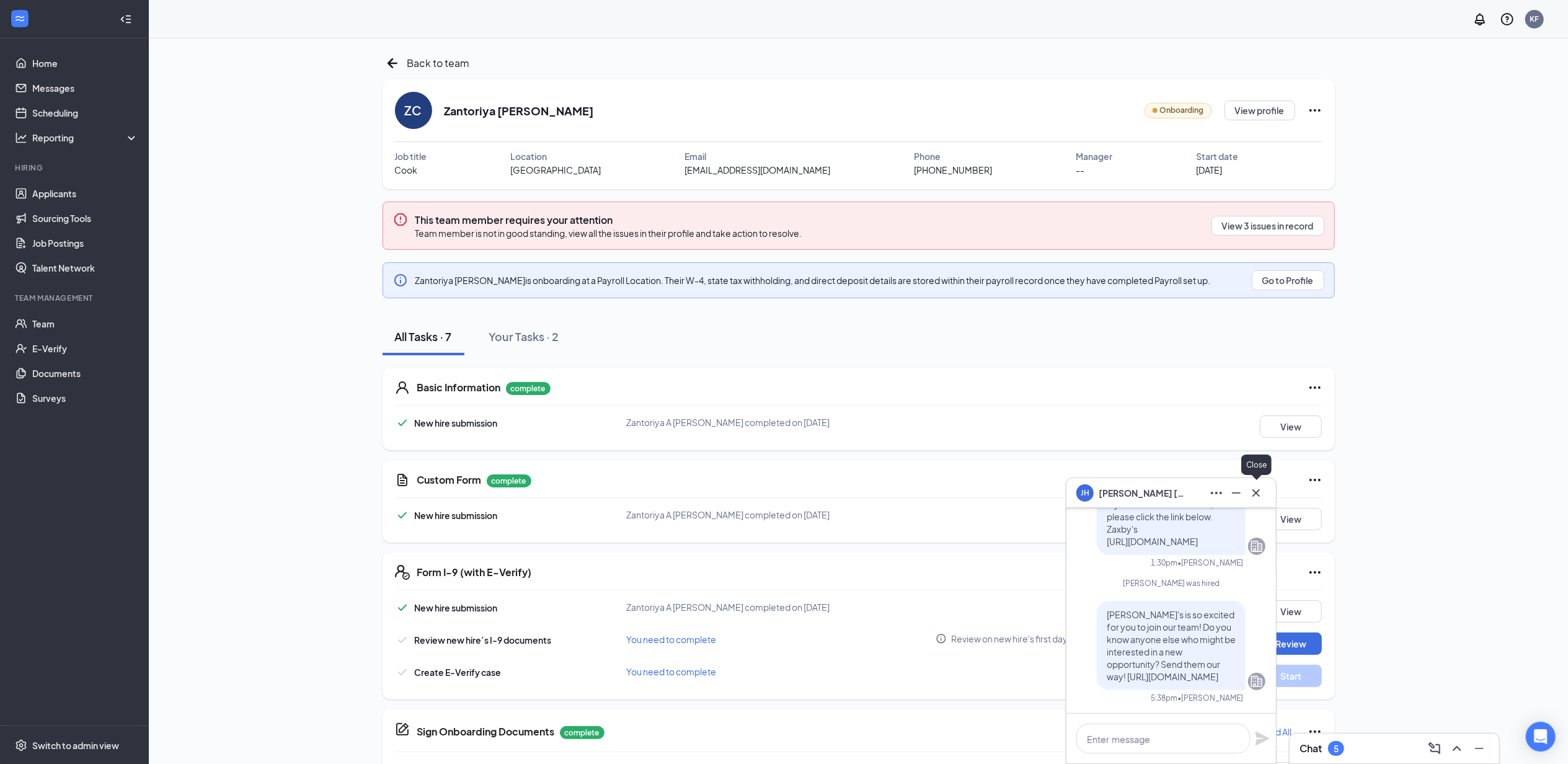
click at [1262, 490] on icon "Cross" at bounding box center [1257, 494] width 15 height 15
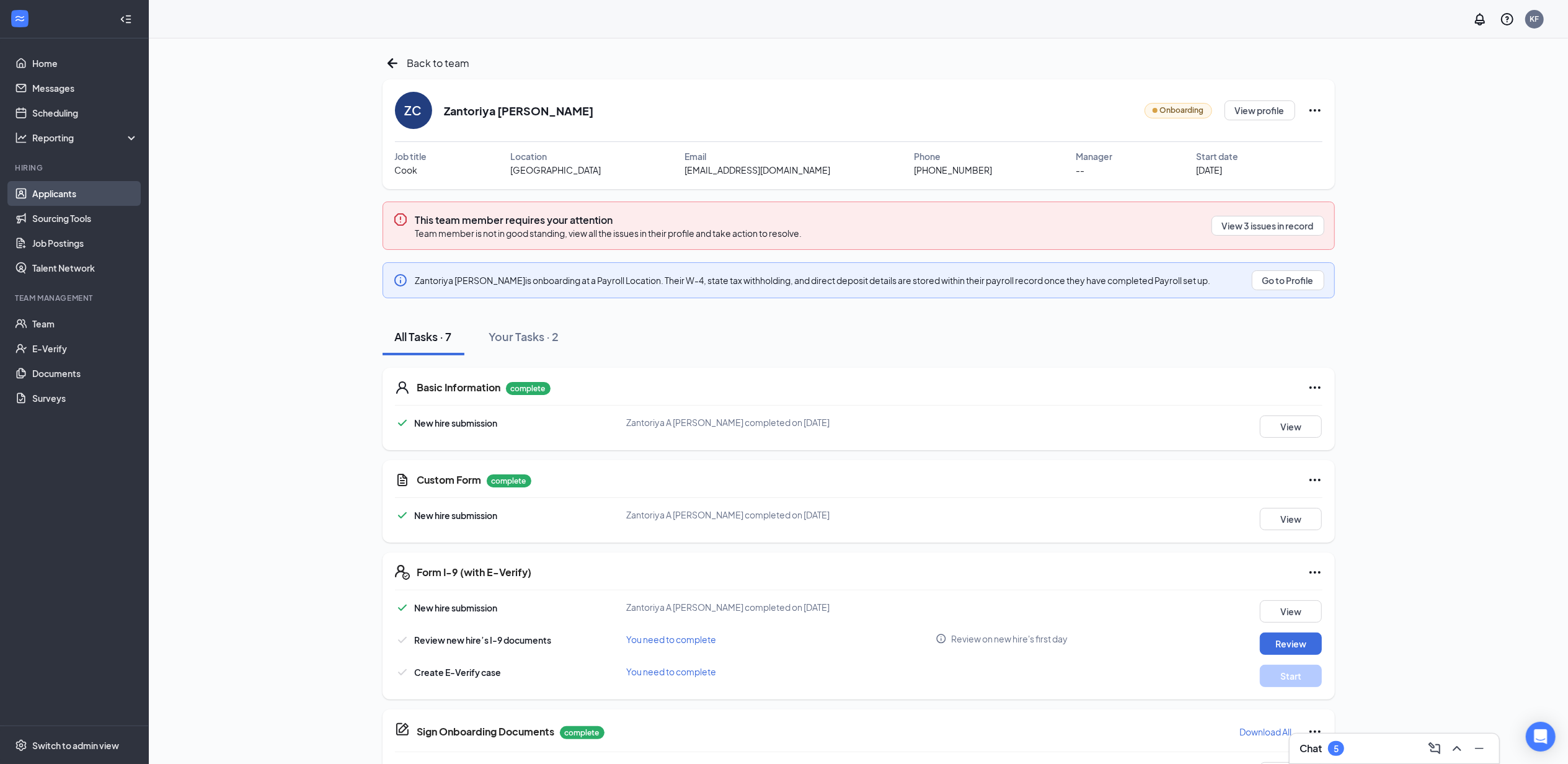
click at [39, 195] on link "Applicants" at bounding box center [85, 194] width 106 height 25
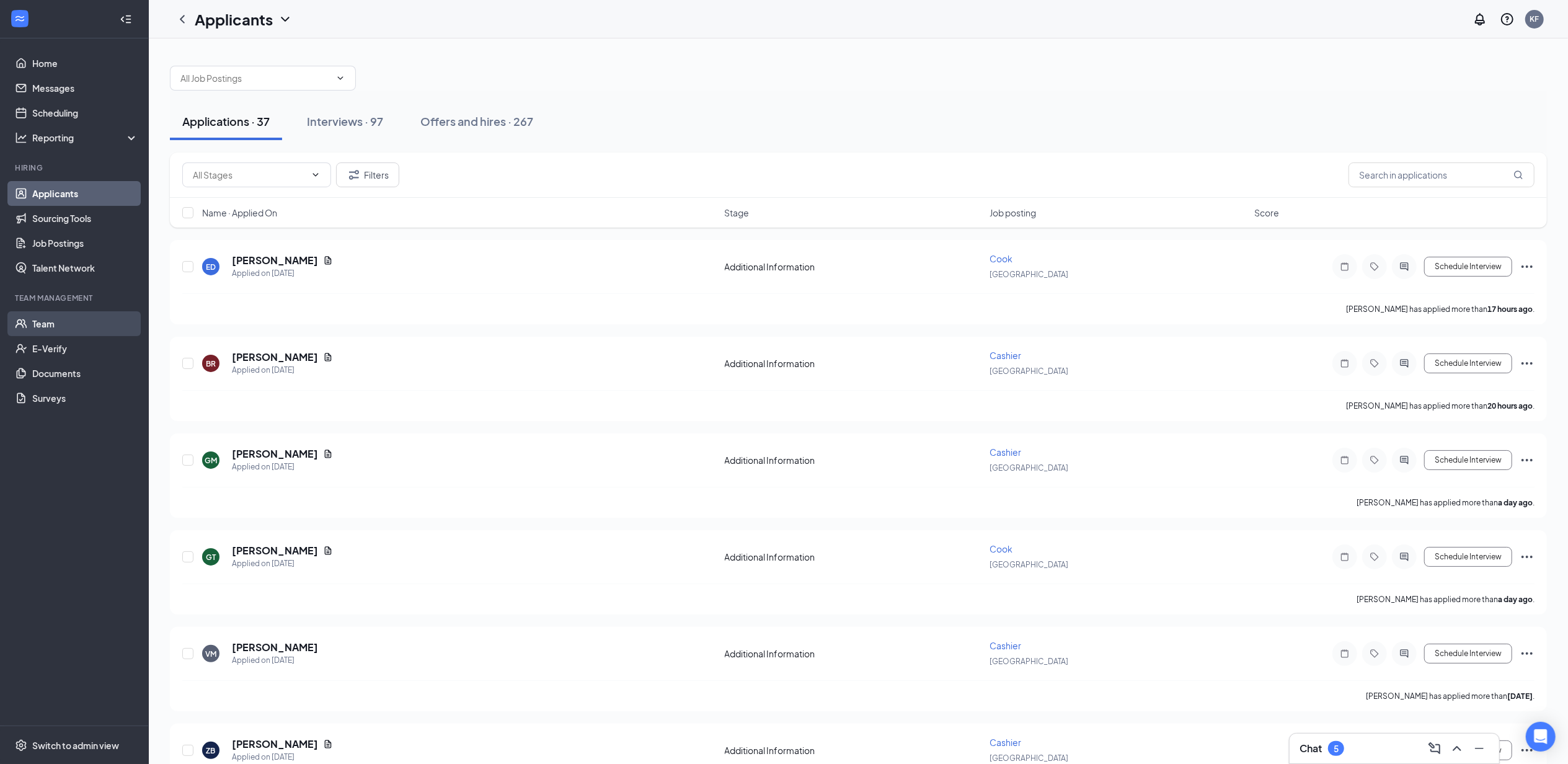
click at [58, 320] on link "Team" at bounding box center [85, 324] width 106 height 25
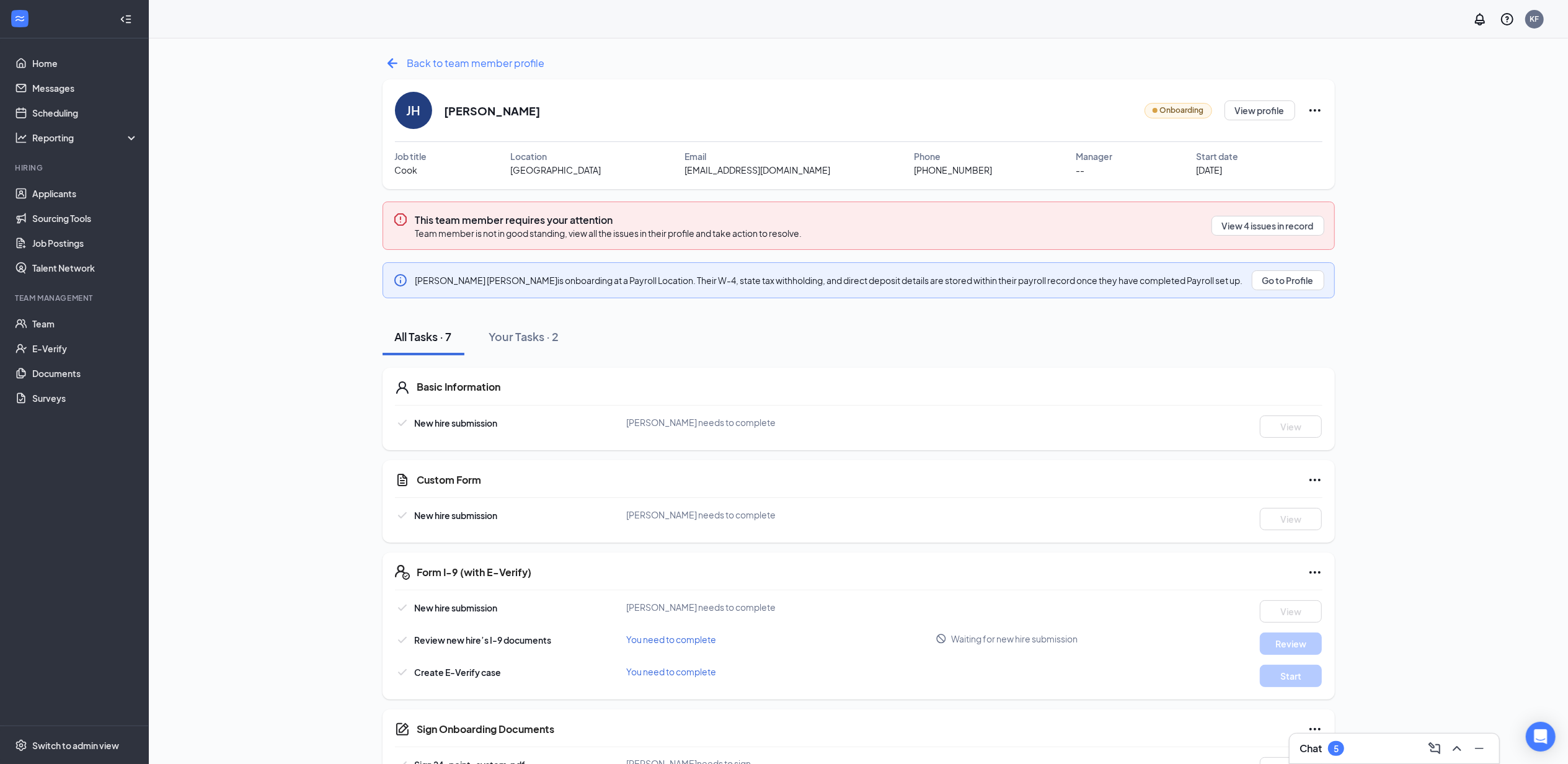
click at [391, 62] on icon "ArrowLeftNew" at bounding box center [392, 63] width 20 height 20
click at [688, 181] on div "[PERSON_NAME] Onboarding View profile Job title Cook Location [GEOGRAPHIC_DATA]…" at bounding box center [859, 135] width 953 height 110
click at [685, 170] on span "[EMAIL_ADDRESS][DOMAIN_NAME]" at bounding box center [758, 170] width 146 height 13
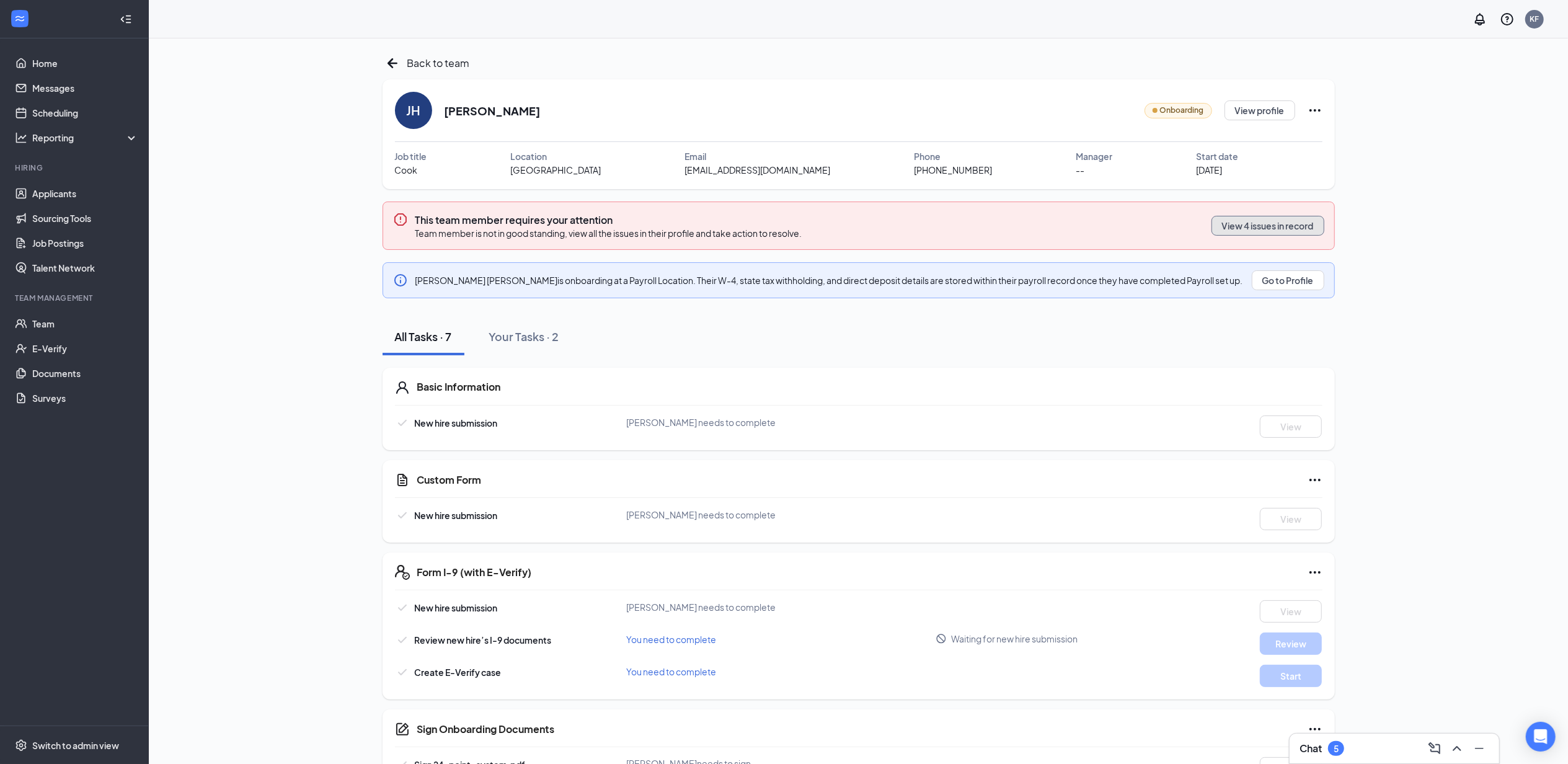
click at [1286, 233] on button "View 4 issues in record" at bounding box center [1268, 225] width 113 height 20
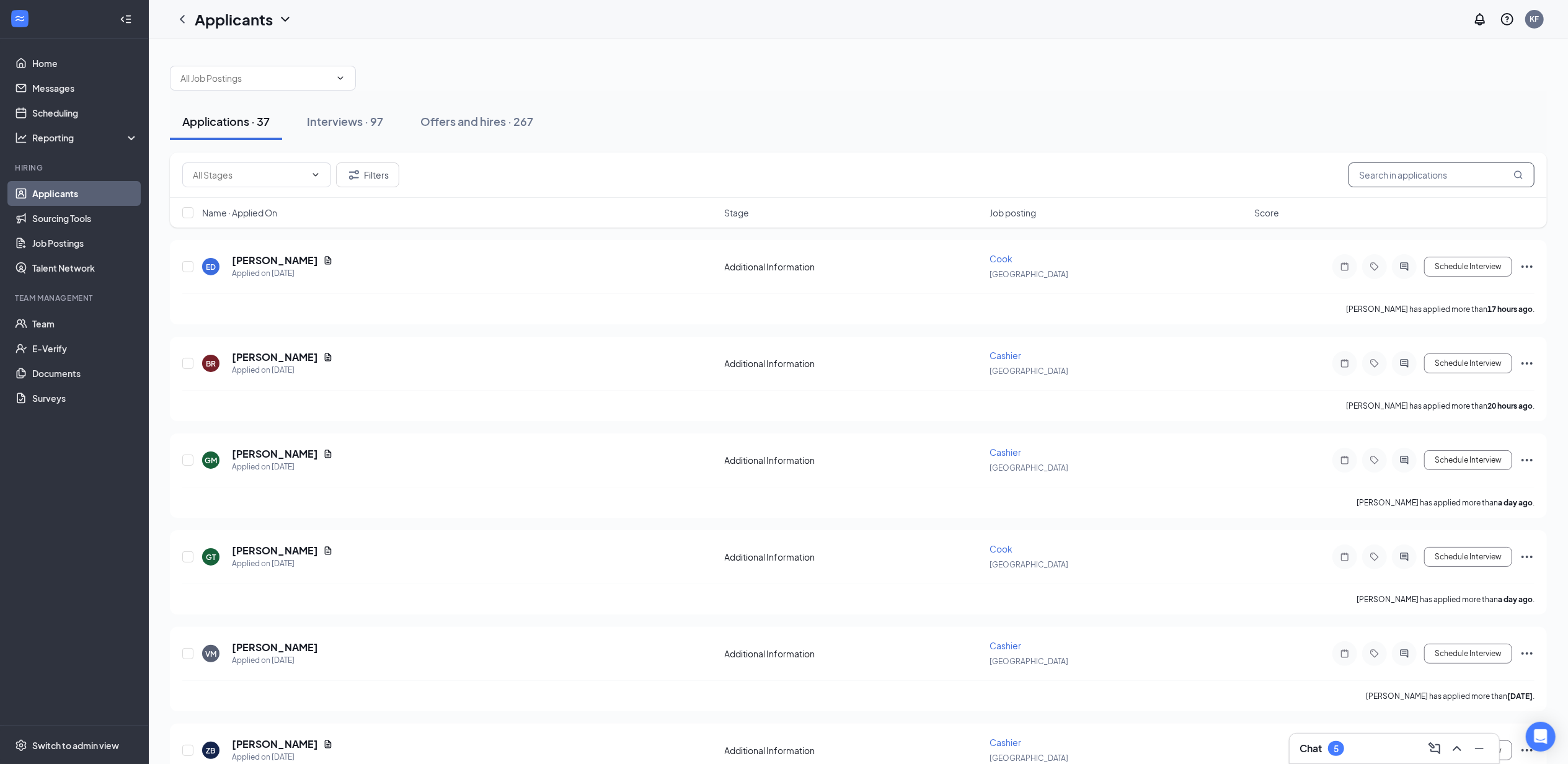
click at [1395, 174] on input "text" at bounding box center [1442, 175] width 186 height 25
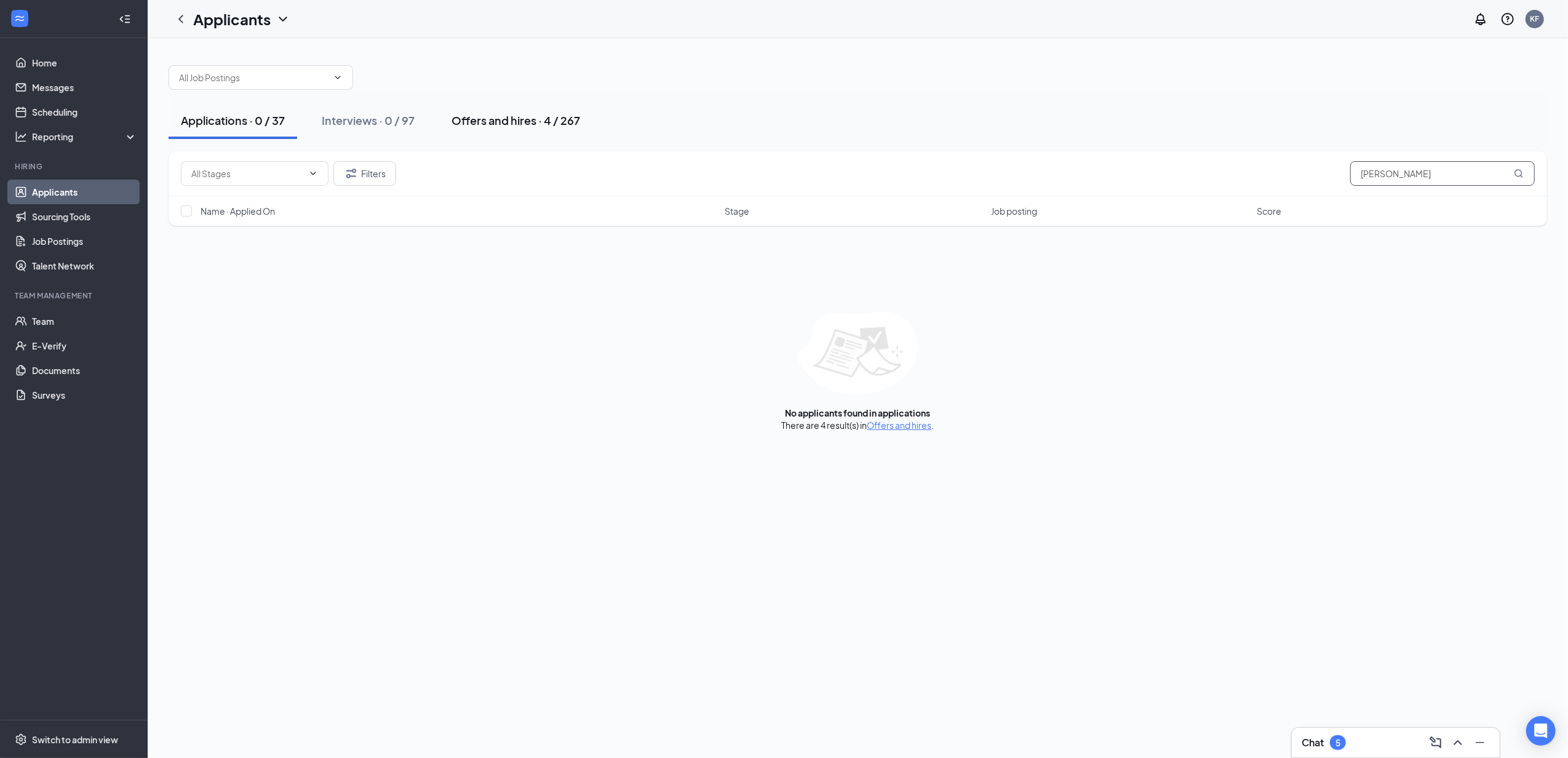
type input "harrison"
click at [551, 109] on button "Offers and hires · 4 / 267" at bounding box center [516, 120] width 153 height 37
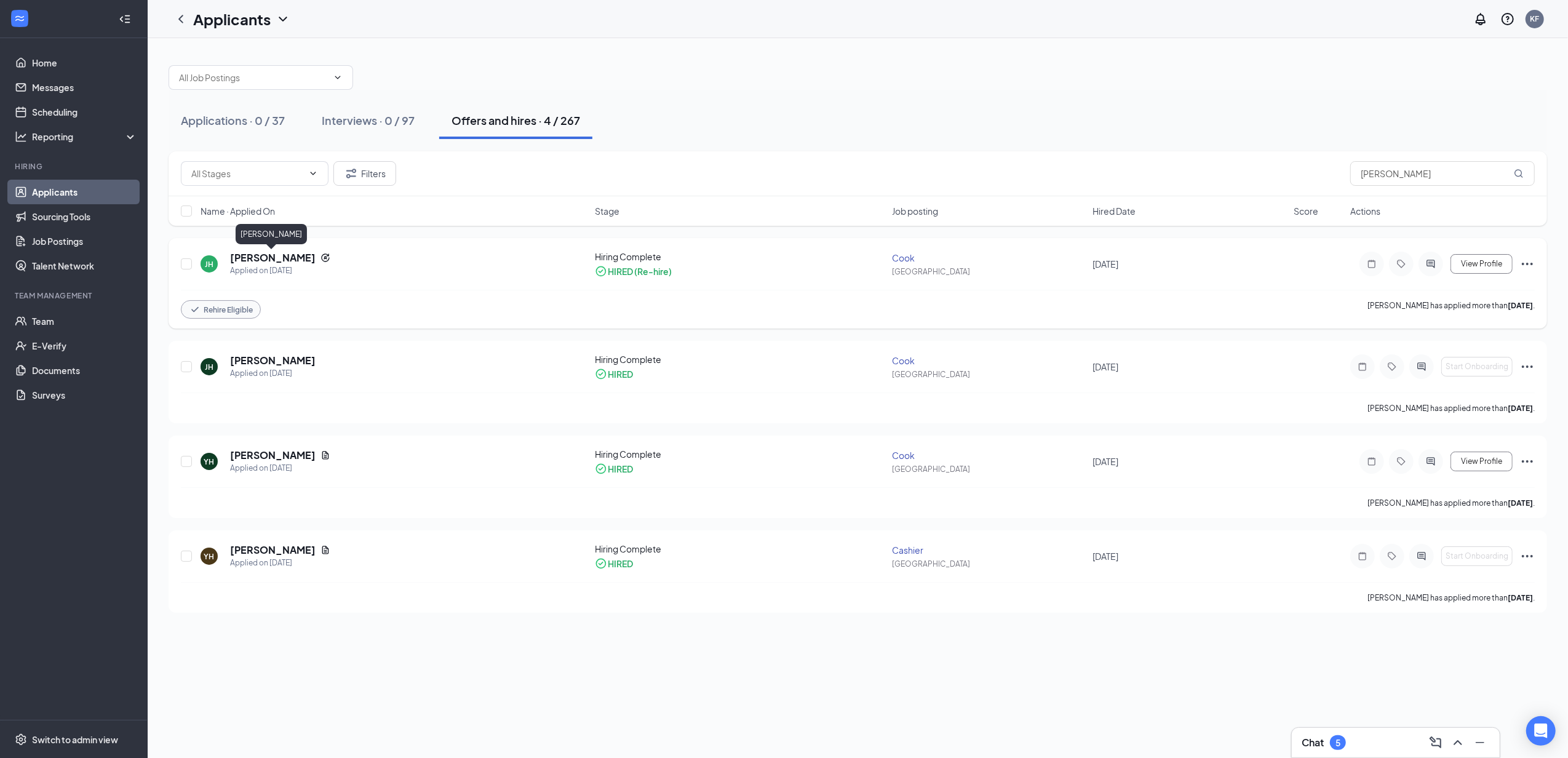
click at [283, 260] on h5 "Jeffery Harrison" at bounding box center [272, 258] width 86 height 13
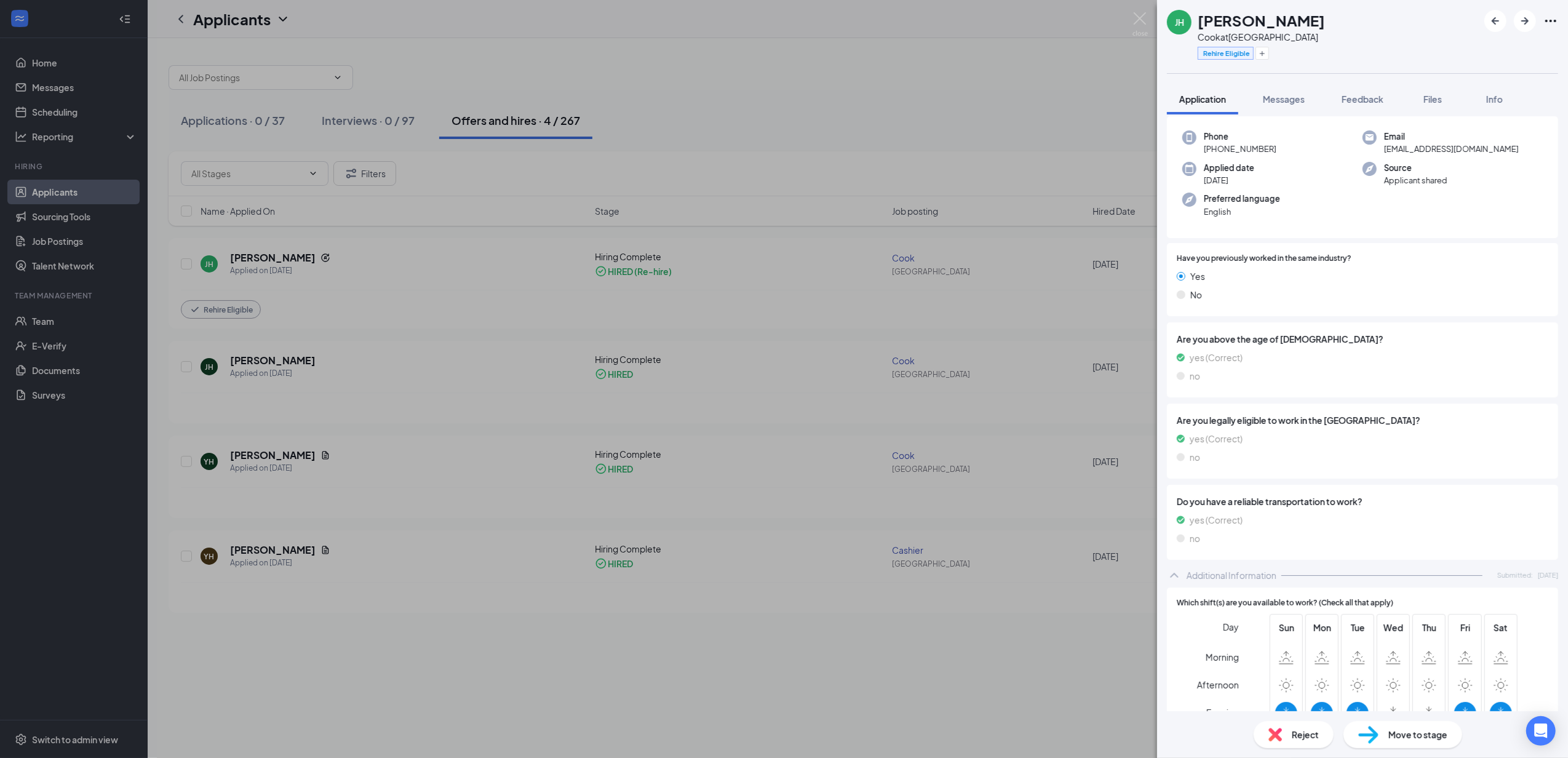
scroll to position [82, 0]
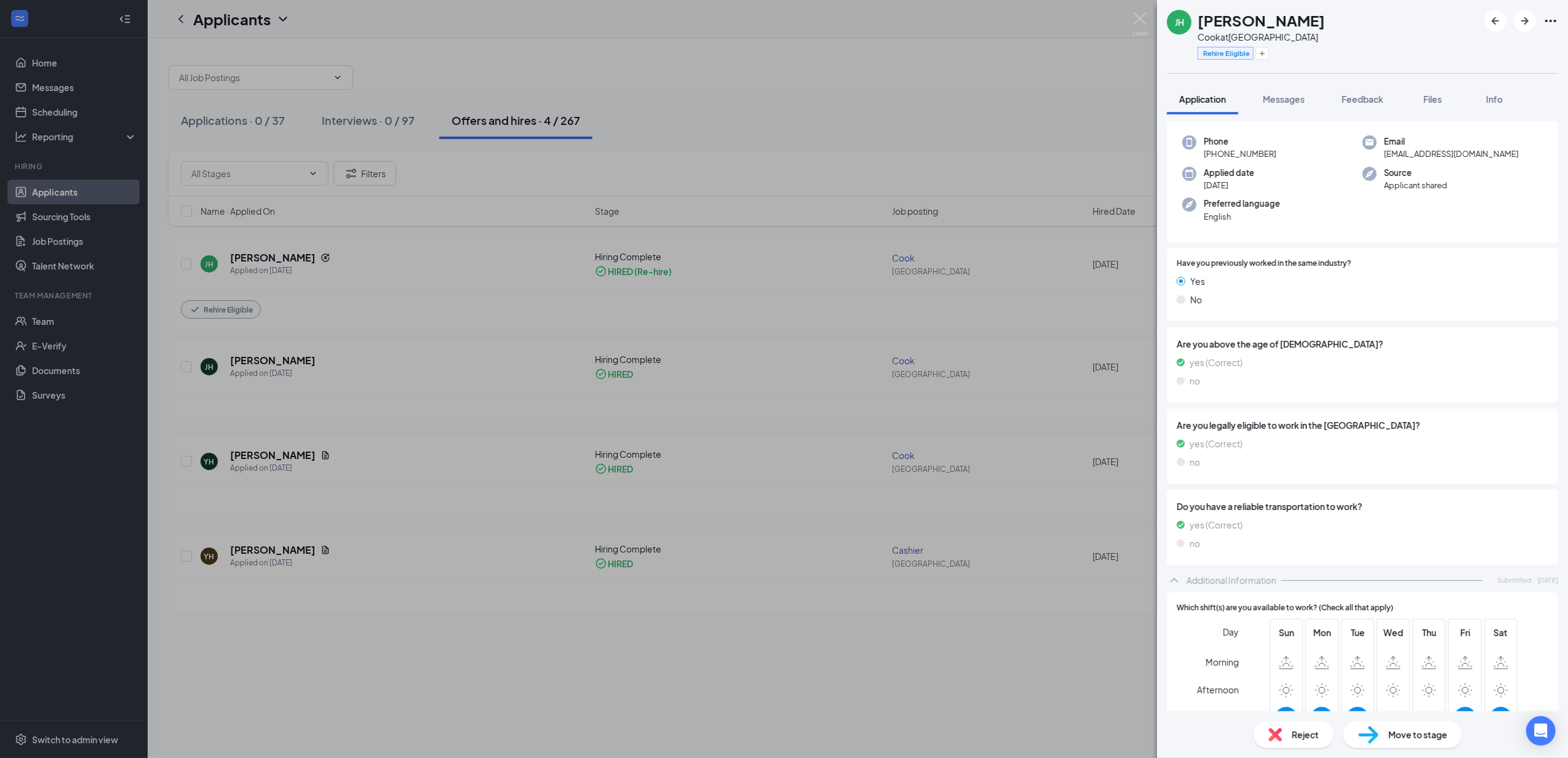
click at [1027, 396] on div "JH Jeffery Harrison Cook at Philadelphia Rehire Eligible Application Messages F…" at bounding box center [784, 379] width 1568 height 758
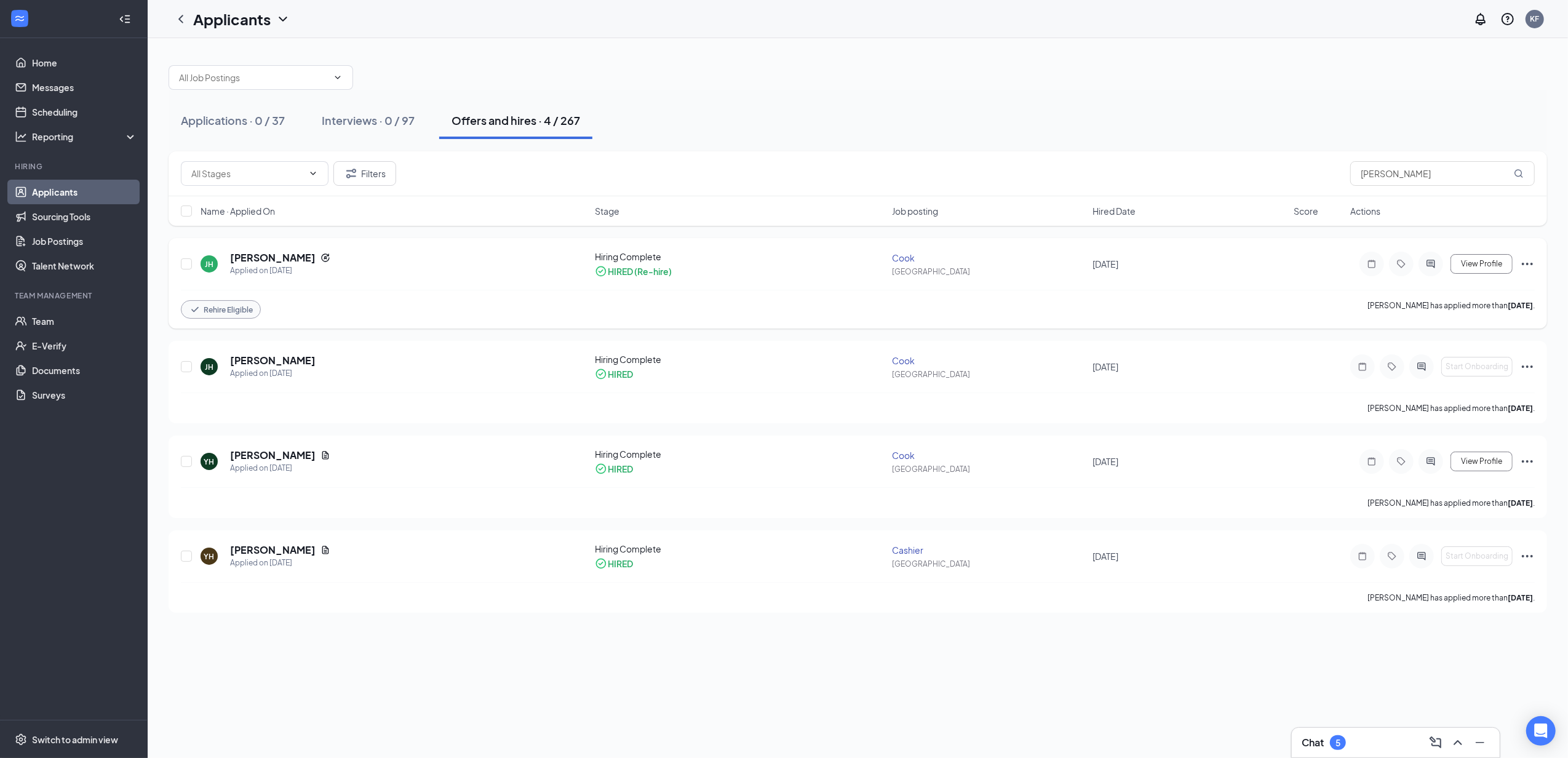
click at [1528, 265] on icon "Ellipses" at bounding box center [1528, 264] width 15 height 15
click at [1304, 271] on div "JH Jeffery Harrison Applied on Aug 22 Hiring Complete HIRED (Re-hire) Cook Phil…" at bounding box center [857, 270] width 1353 height 40
click at [1534, 269] on icon "Ellipses" at bounding box center [1528, 264] width 15 height 15
click at [1431, 448] on p "Reject" at bounding box center [1471, 454] width 105 height 12
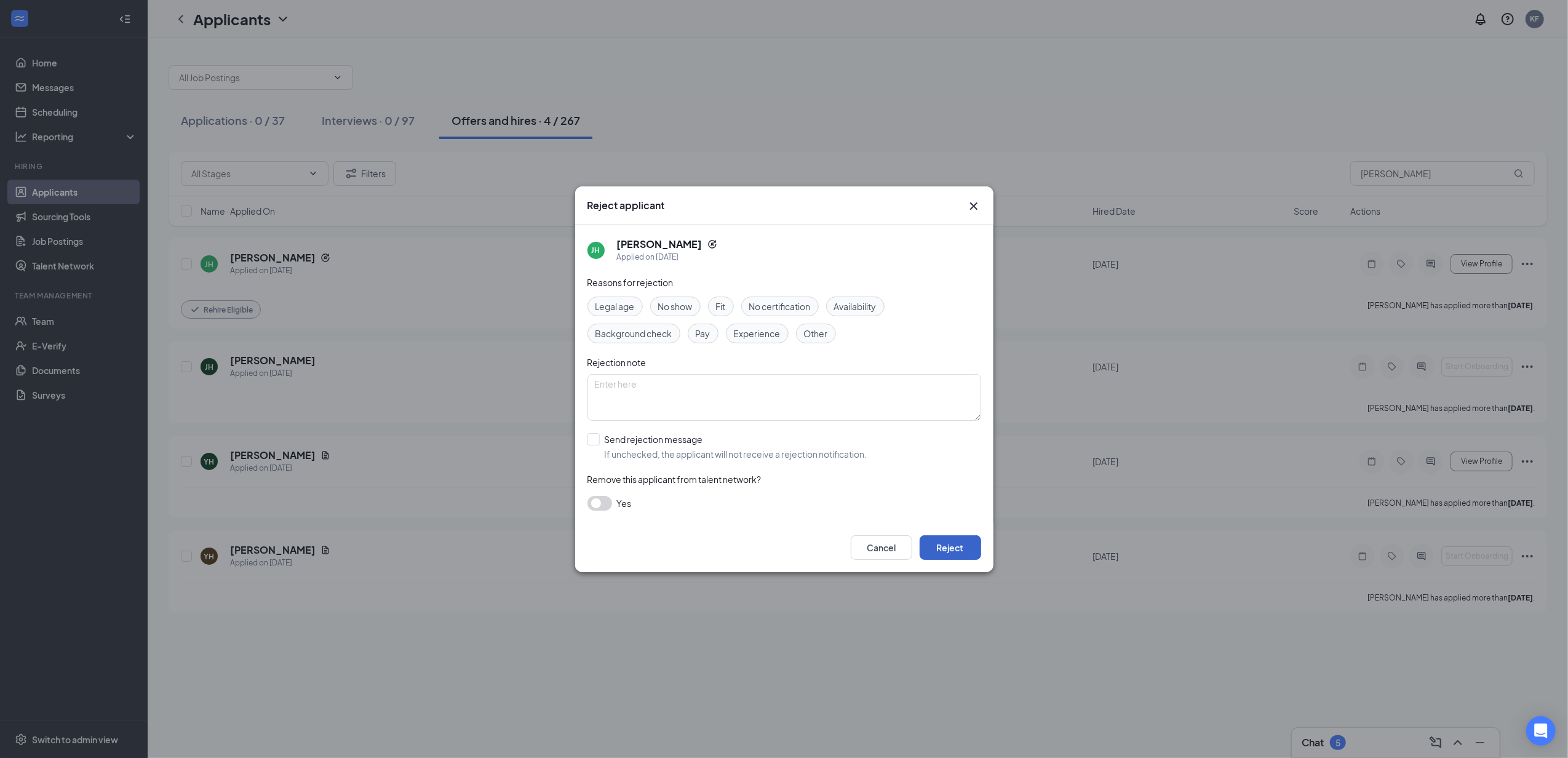
click at [949, 544] on button "Reject" at bounding box center [950, 547] width 61 height 24
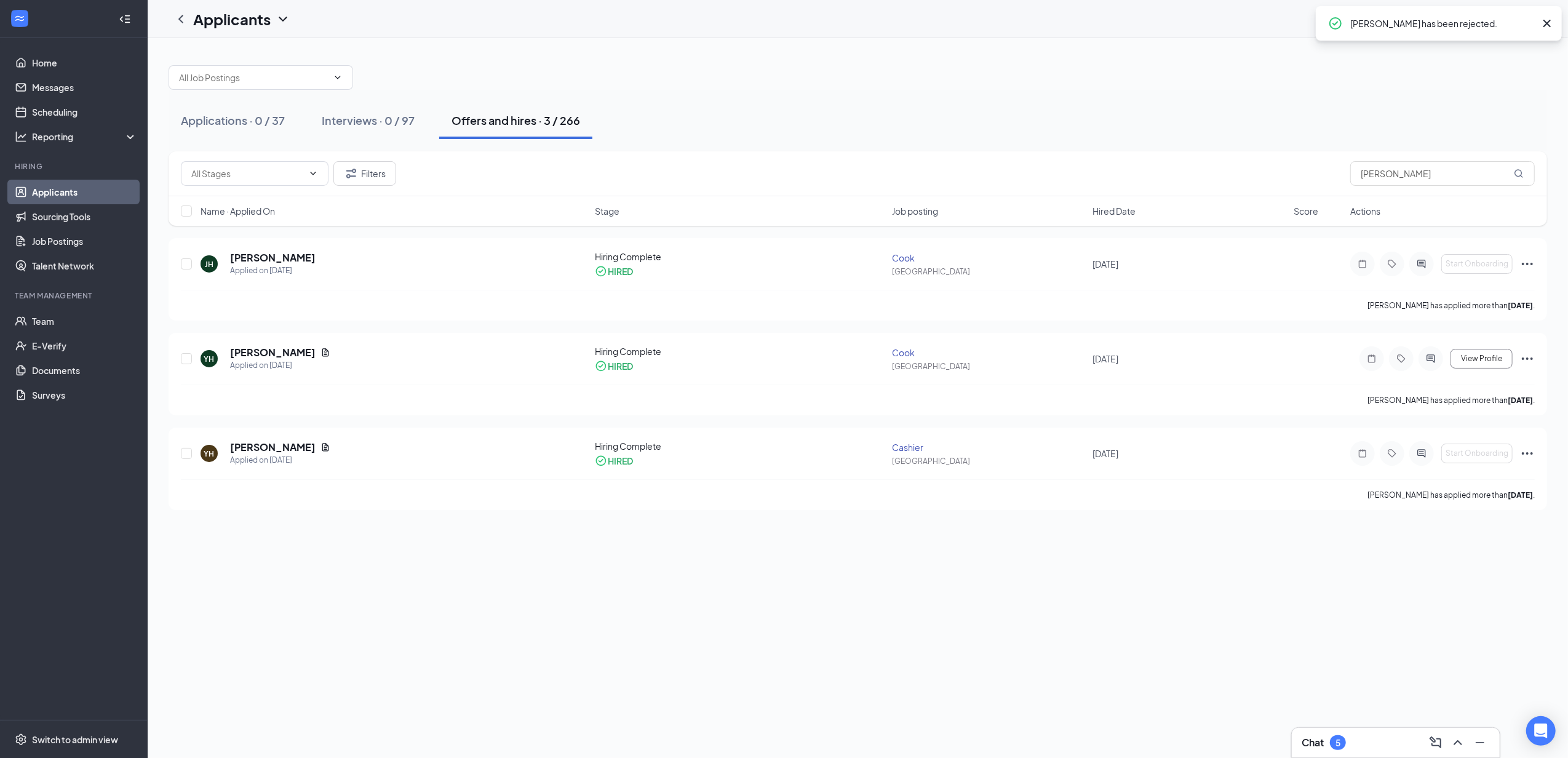
click at [632, 576] on div "Applications · 0 / 37 Interviews · 0 / 97 Offers and hires · 3 / 266 Filters ha…" at bounding box center [857, 398] width 1420 height 719
click at [56, 322] on link "Team" at bounding box center [85, 321] width 105 height 24
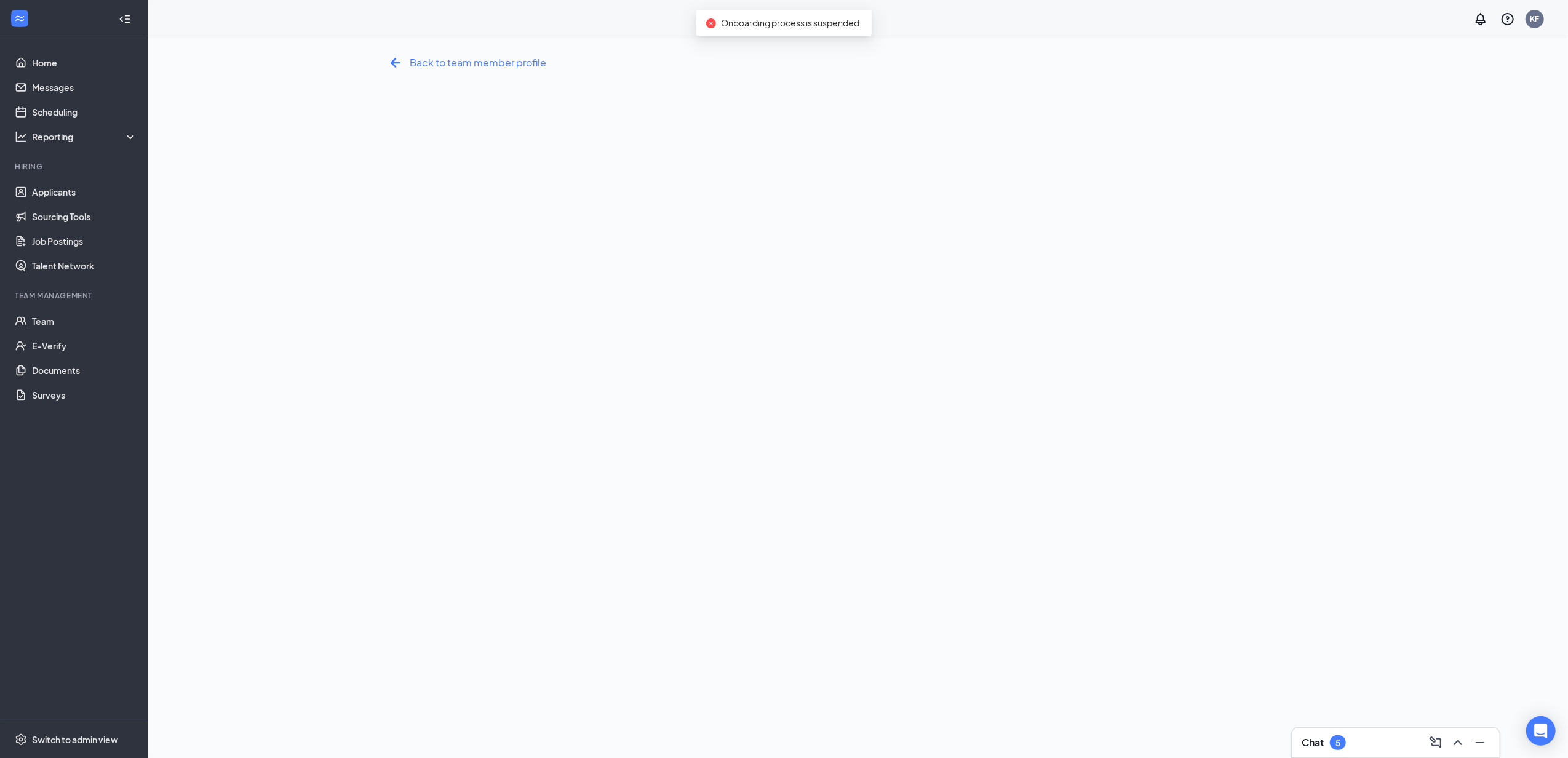
click at [444, 53] on div "Back to team member profile" at bounding box center [466, 62] width 161 height 20
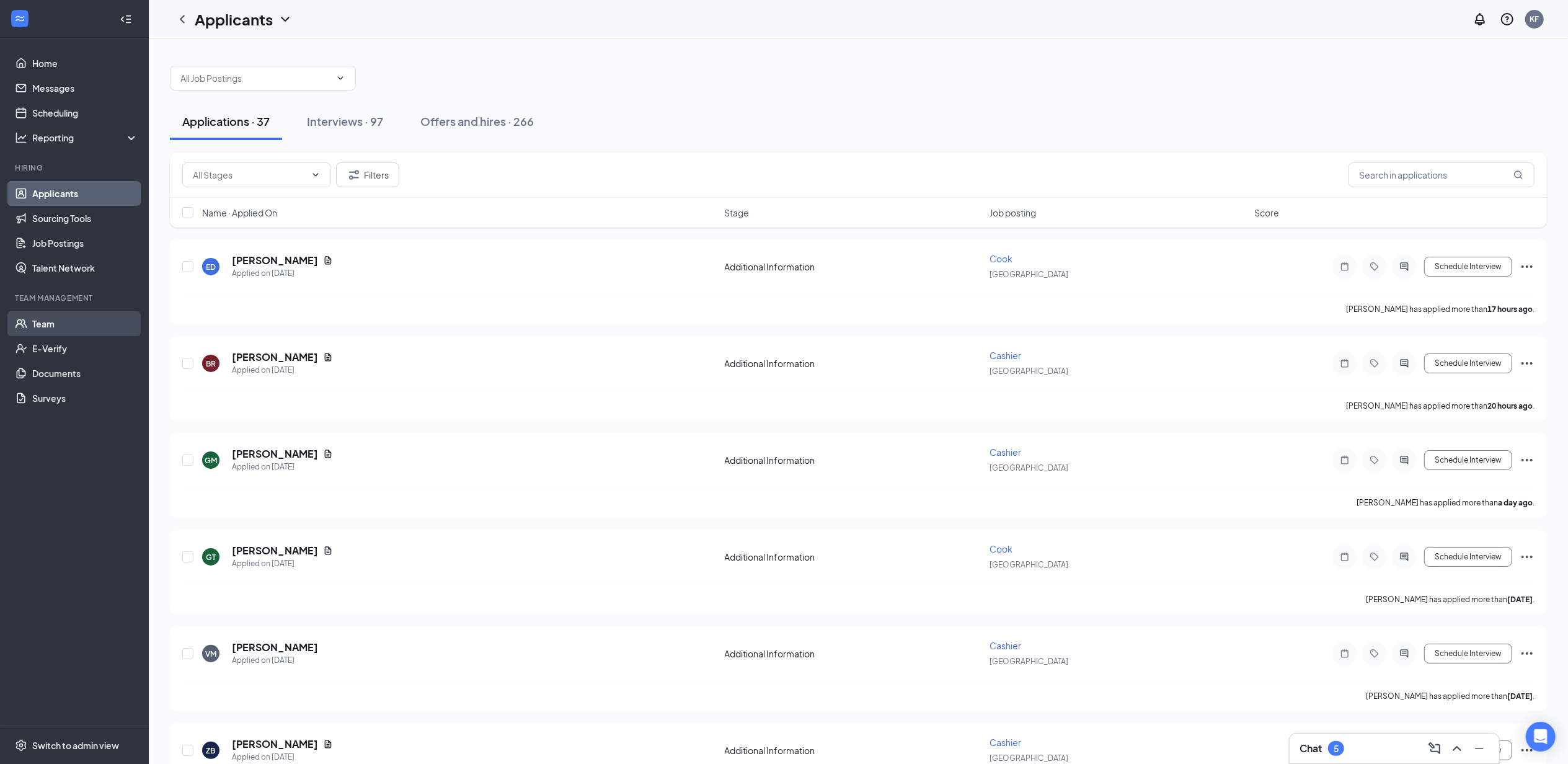
click at [35, 311] on link "Team" at bounding box center [85, 324] width 106 height 25
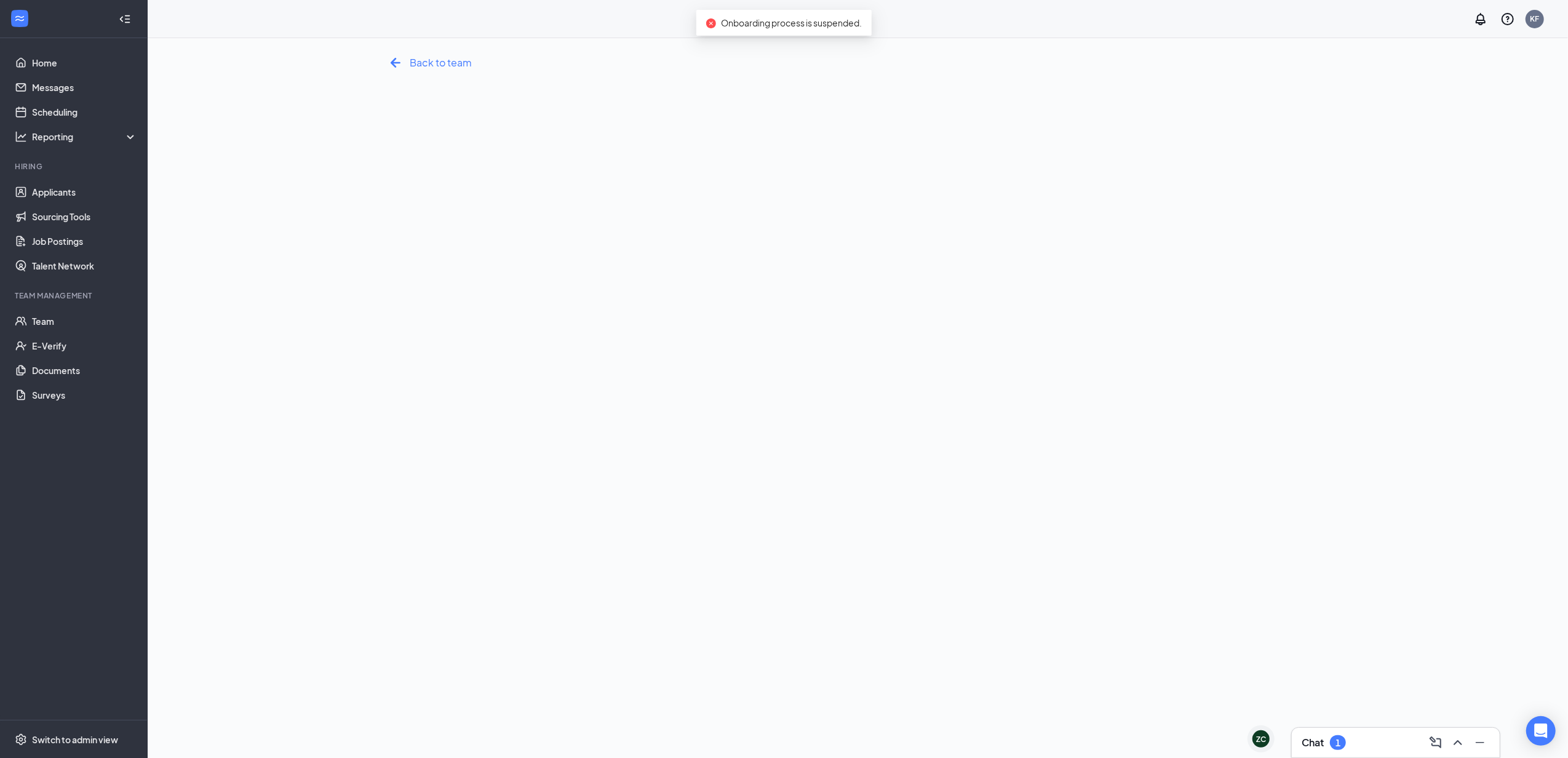
click at [434, 69] on span "Back to team" at bounding box center [441, 62] width 62 height 15
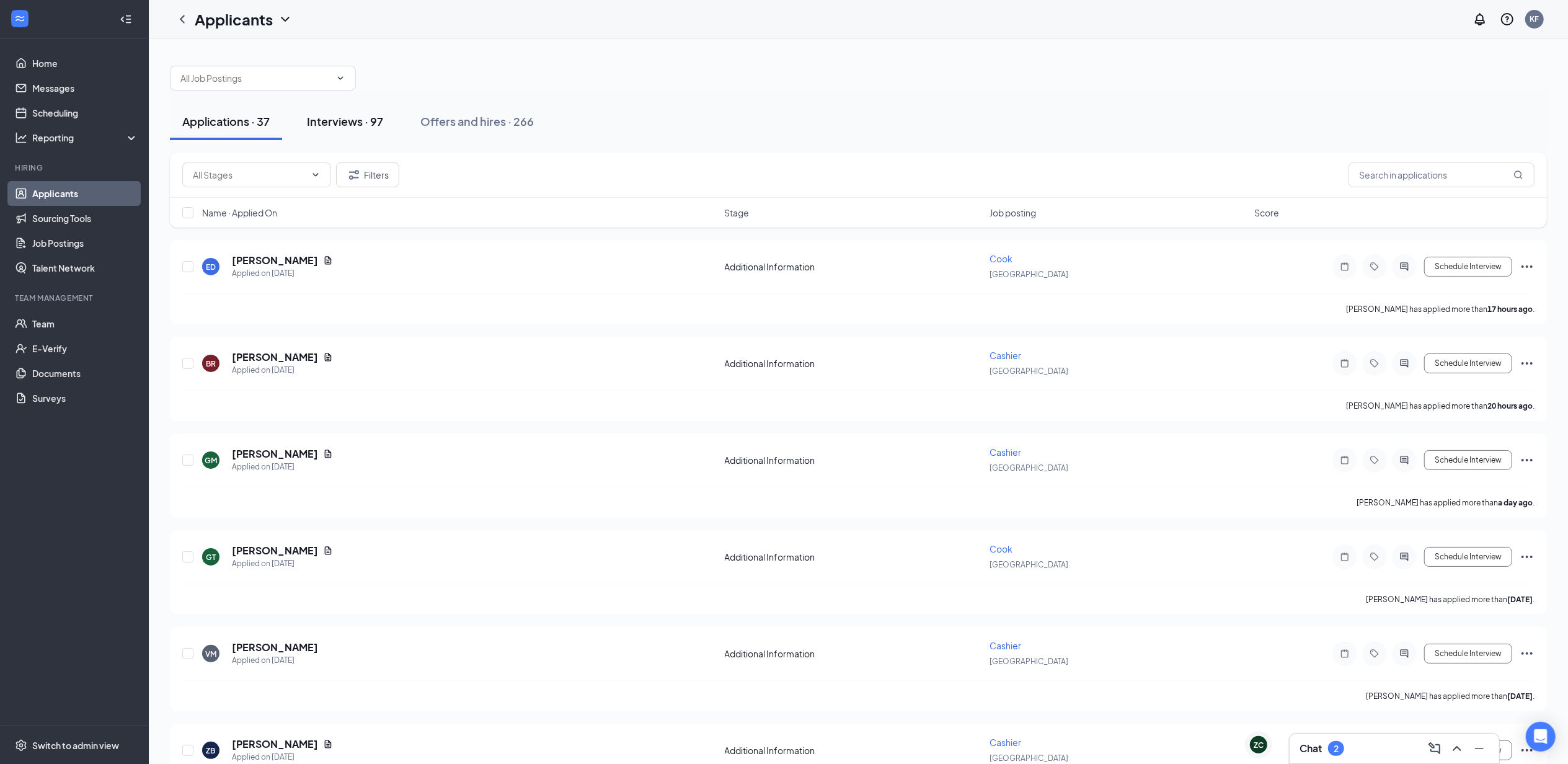
click at [328, 122] on div "Interviews · 97" at bounding box center [345, 121] width 76 height 15
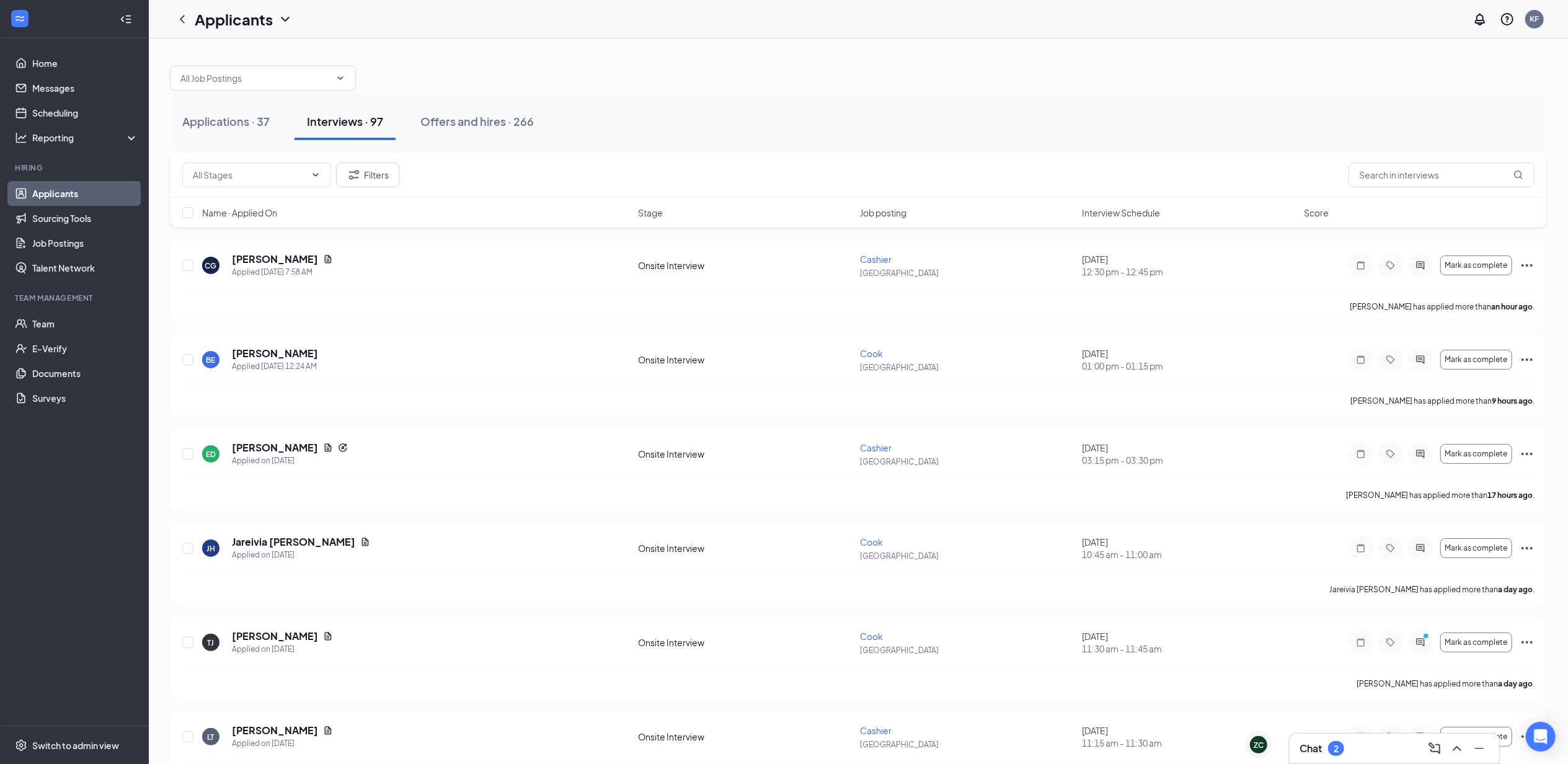
click at [1321, 755] on h3 "Chat" at bounding box center [1312, 748] width 23 height 13
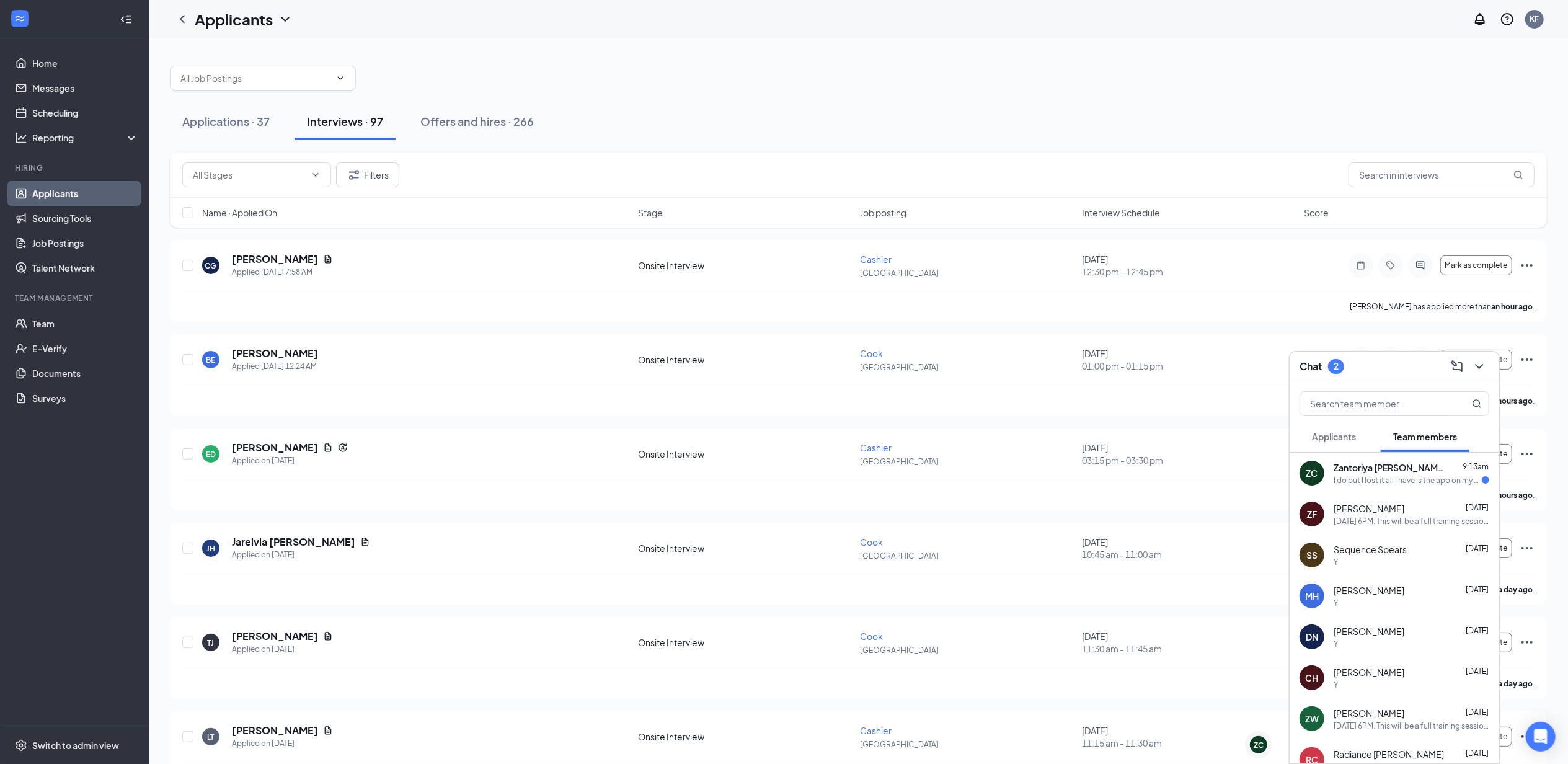
click at [1382, 476] on div "I do but I lost it all I have is the app on my phone that shows my id" at bounding box center [1408, 480] width 148 height 10
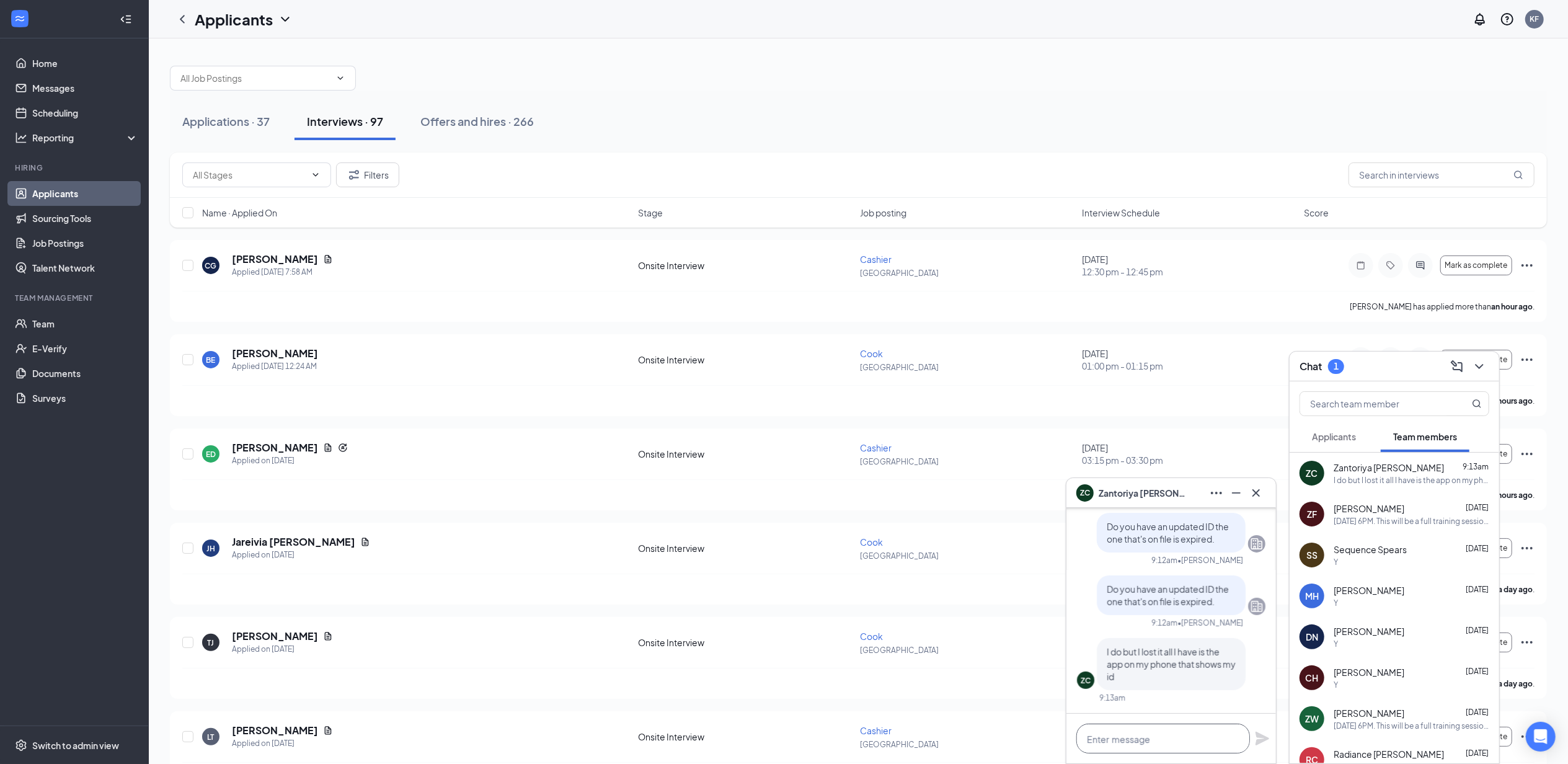
click at [1145, 740] on textarea at bounding box center [1163, 738] width 174 height 29
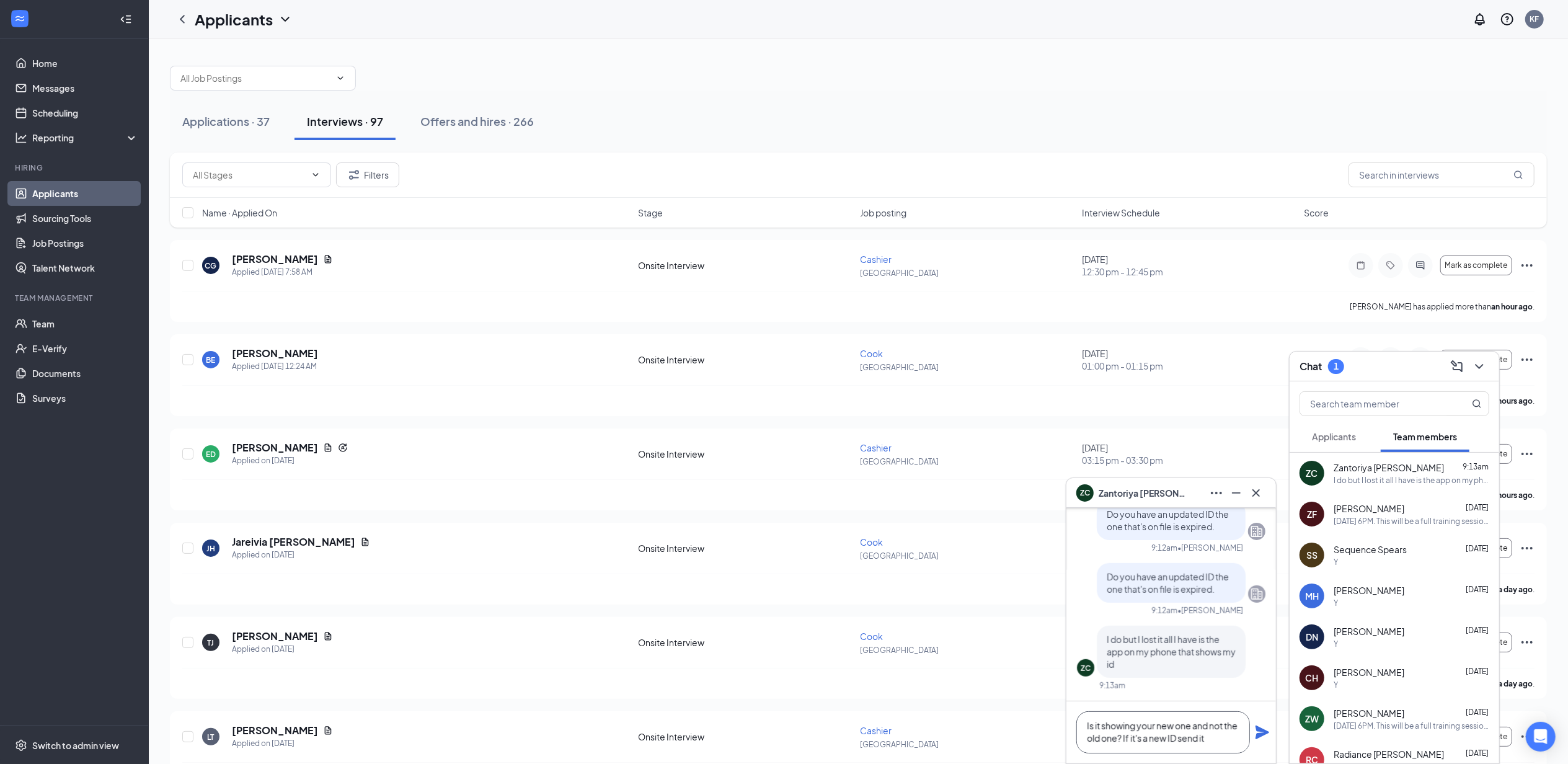
click at [1228, 741] on textarea "Is it showing your new one and not the old one? If it's a new ID send it" at bounding box center [1163, 732] width 174 height 42
type textarea "Is it showing your new one and not the old one? If it's a new ID send it"
click at [1263, 736] on icon "Plane" at bounding box center [1263, 733] width 15 height 15
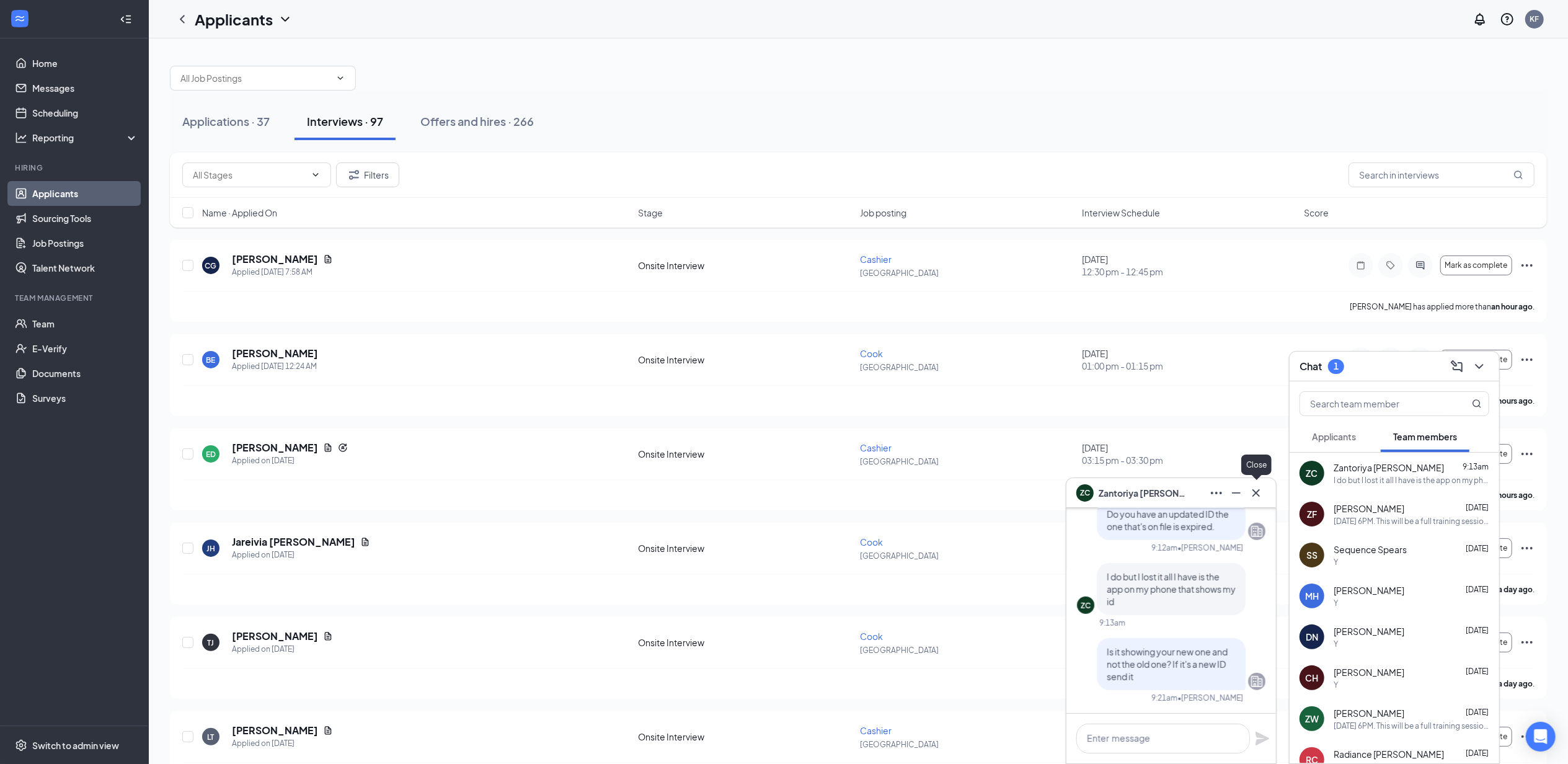
scroll to position [0, 0]
click at [1262, 500] on button at bounding box center [1256, 493] width 20 height 20
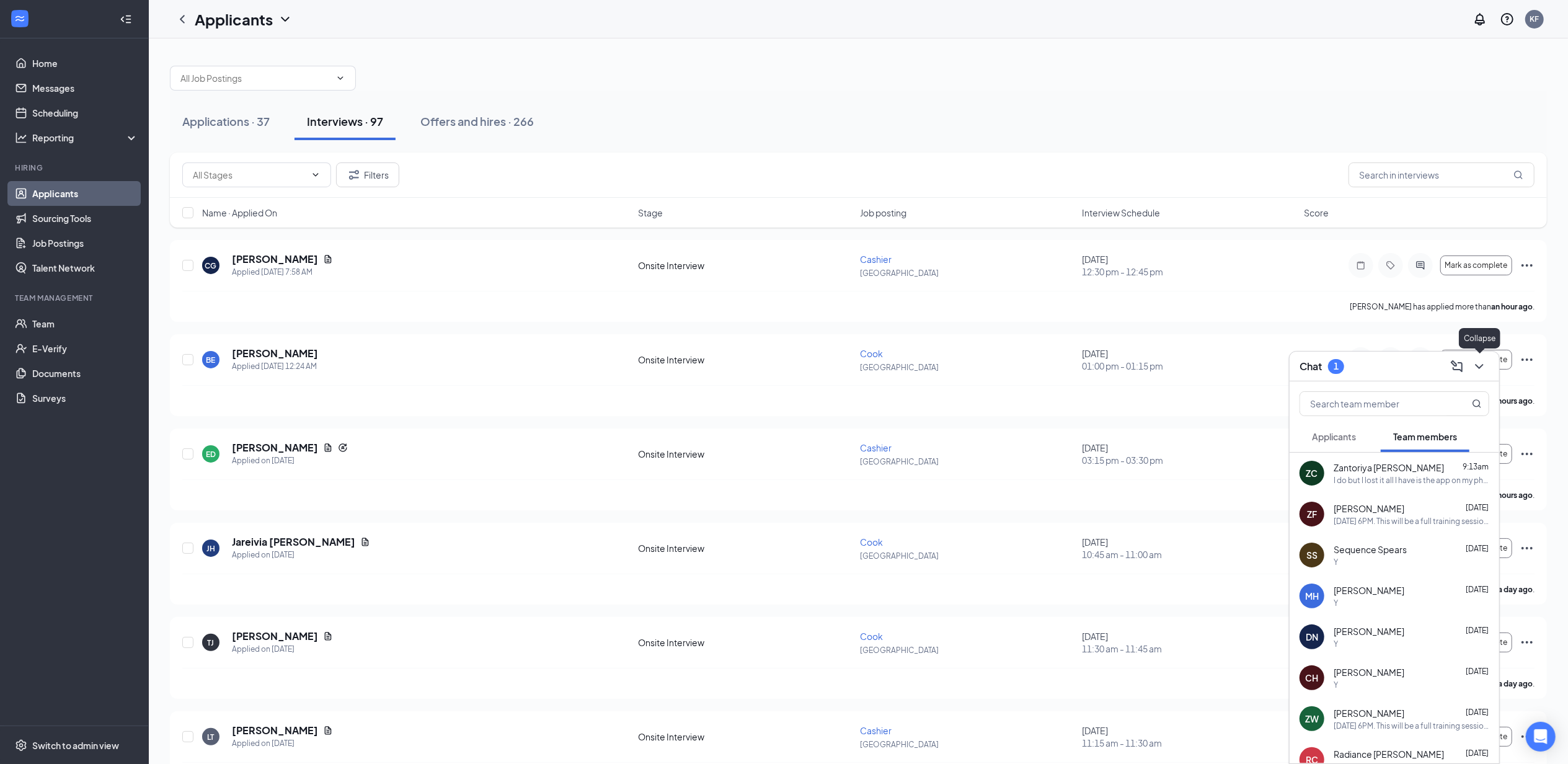
click at [1484, 363] on icon "ChevronDown" at bounding box center [1480, 366] width 15 height 15
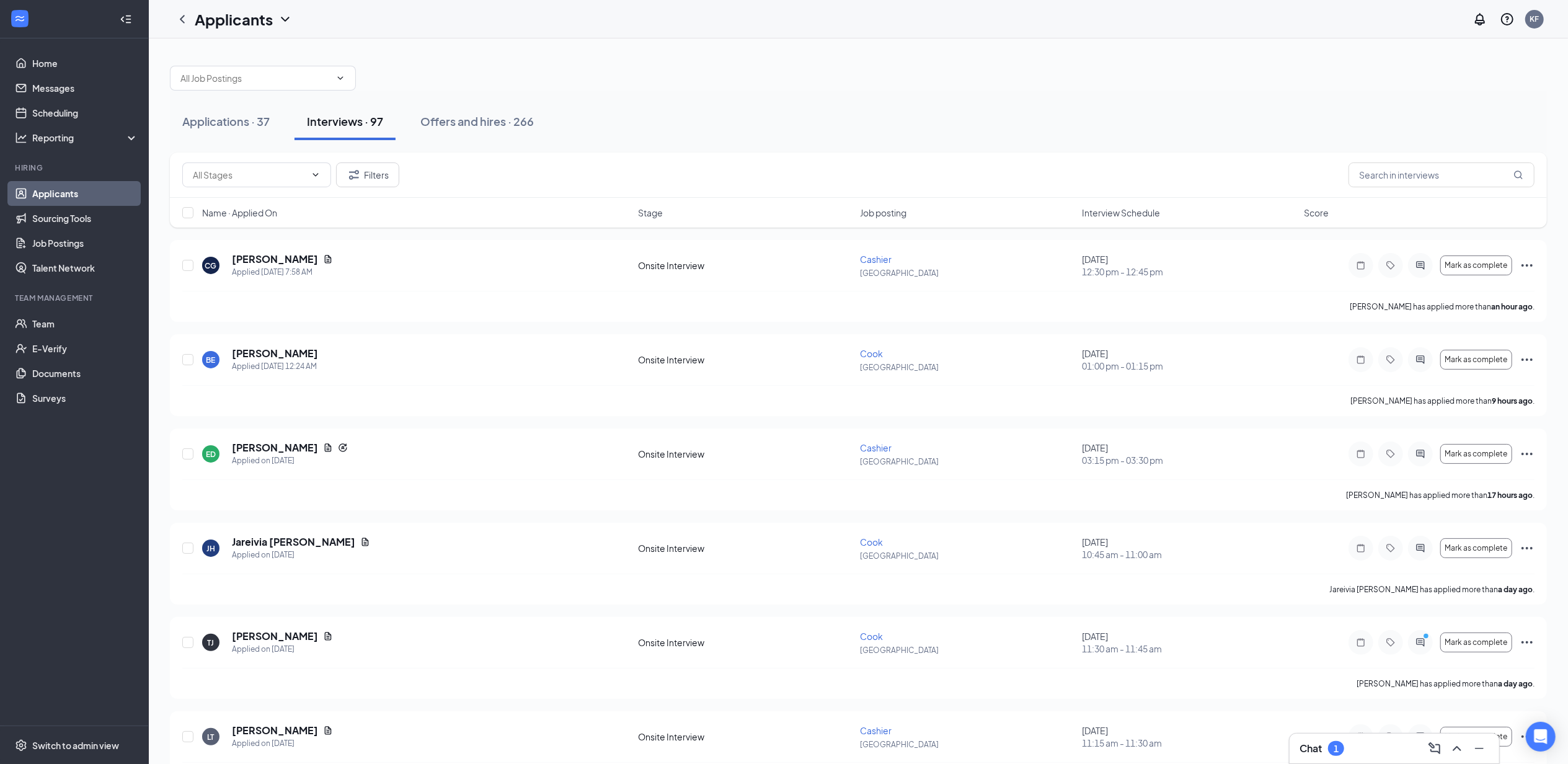
click at [1112, 212] on span "Interview Schedule" at bounding box center [1121, 213] width 78 height 12
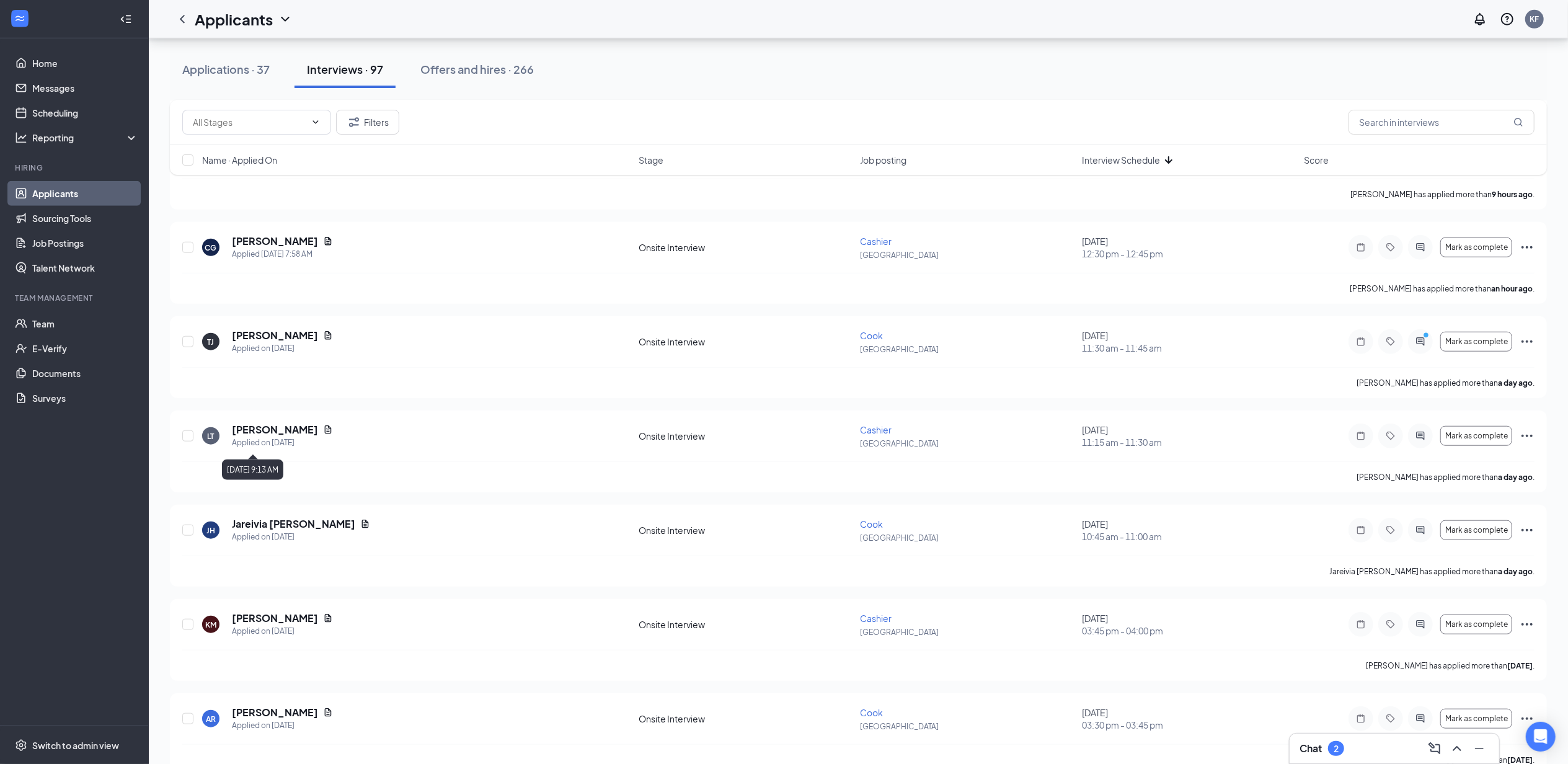
scroll to position [873, 0]
